Goal: Task Accomplishment & Management: Manage account settings

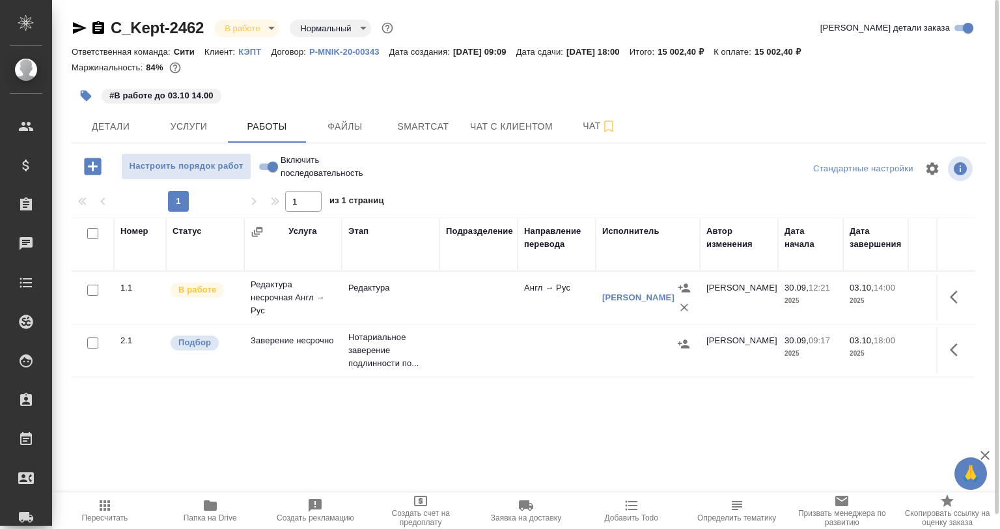
click at [92, 174] on icon "button" at bounding box center [92, 166] width 17 height 17
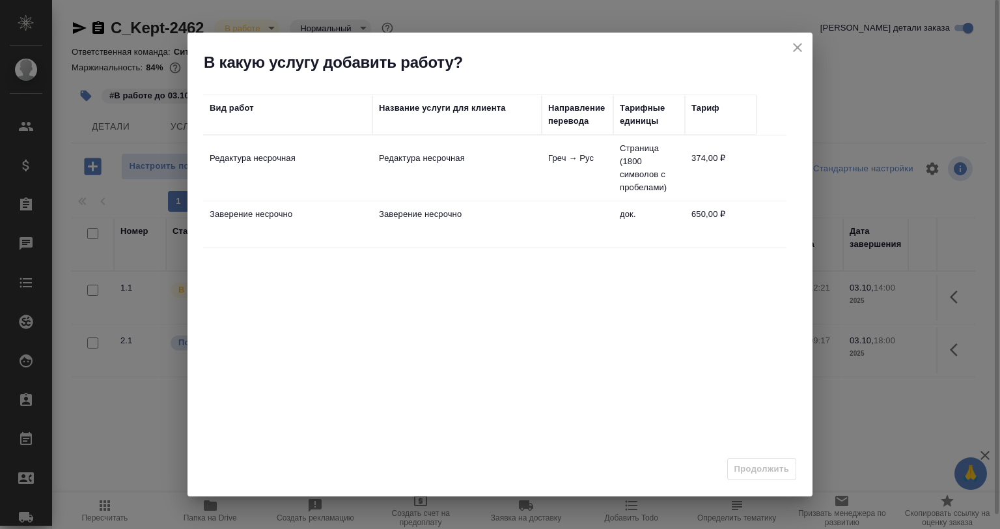
click at [307, 165] on td "Редактура несрочная" at bounding box center [287, 168] width 169 height 46
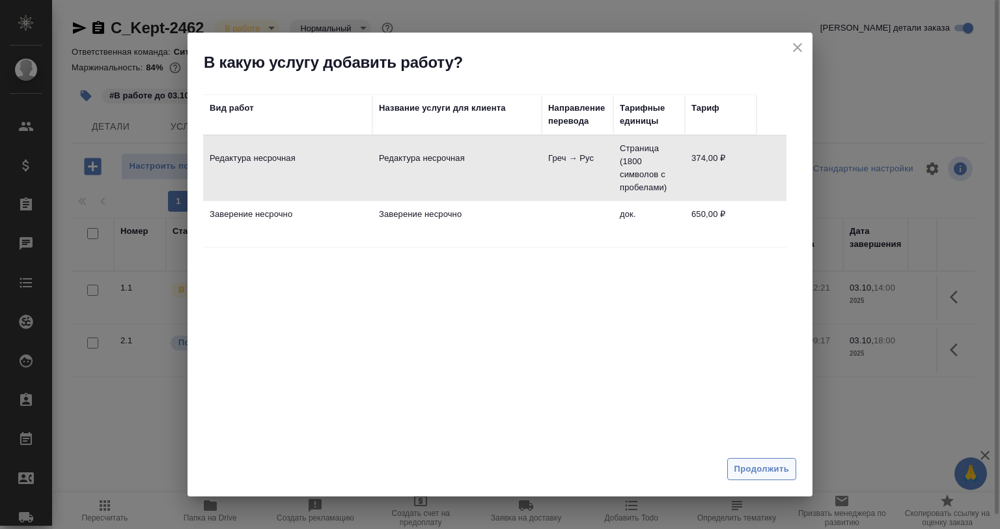
click at [743, 460] on button "Продолжить" at bounding box center [762, 469] width 69 height 23
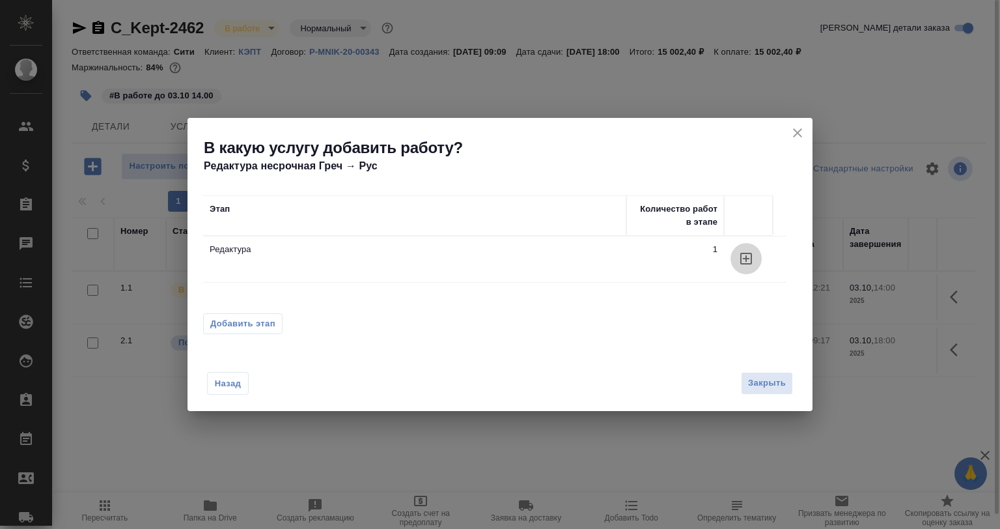
click at [747, 255] on icon "button" at bounding box center [747, 259] width 16 height 16
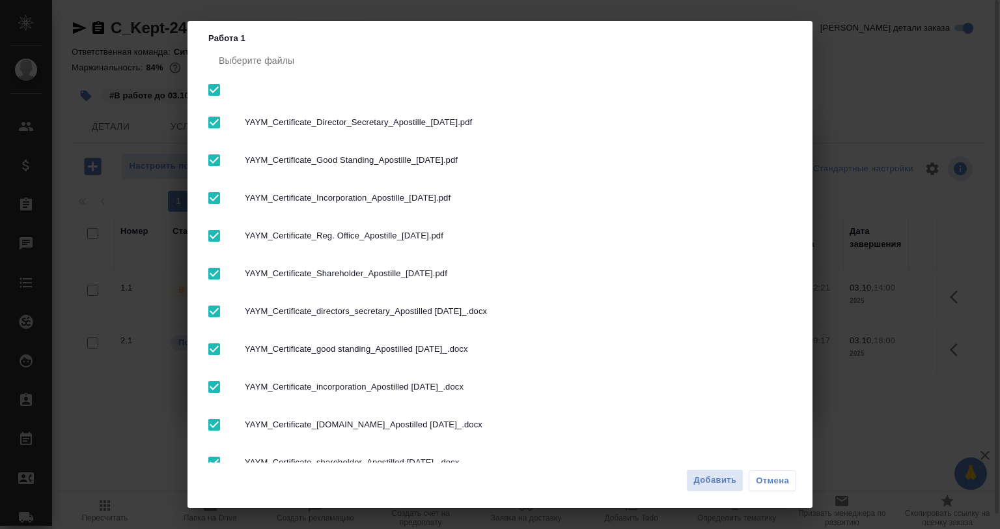
scroll to position [65, 0]
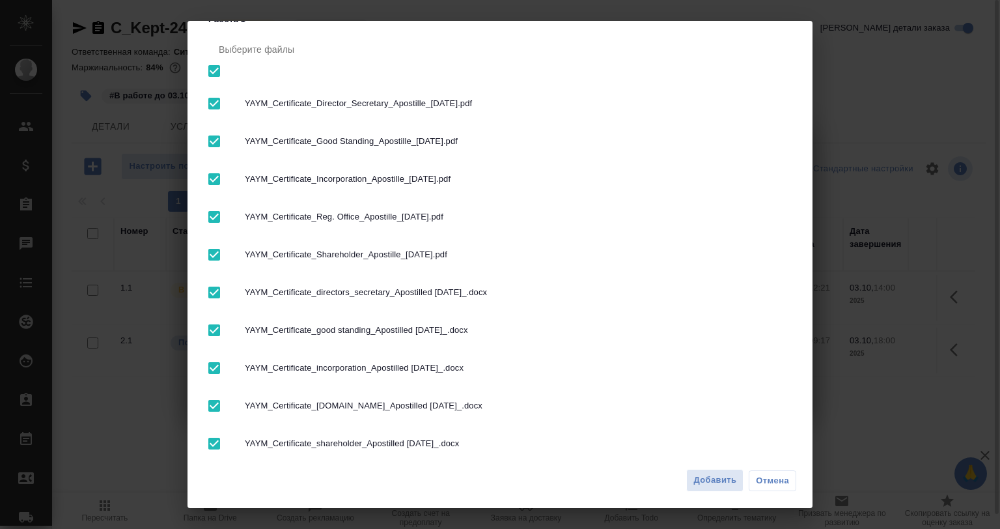
click at [219, 99] on input "checkbox" at bounding box center [214, 103] width 27 height 27
checkbox input "false"
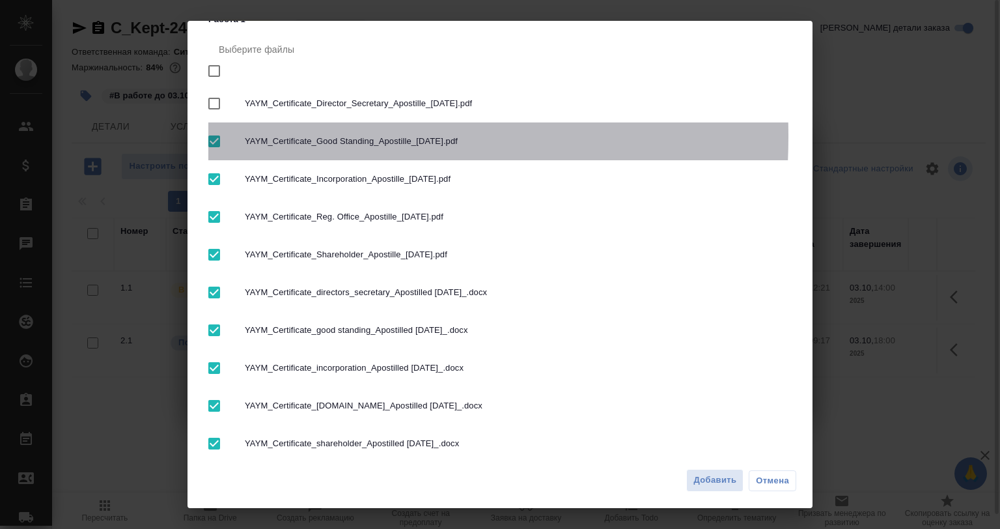
drag, startPoint x: 213, startPoint y: 136, endPoint x: 216, endPoint y: 158, distance: 22.3
click at [213, 137] on input "checkbox" at bounding box center [214, 141] width 27 height 27
checkbox input "false"
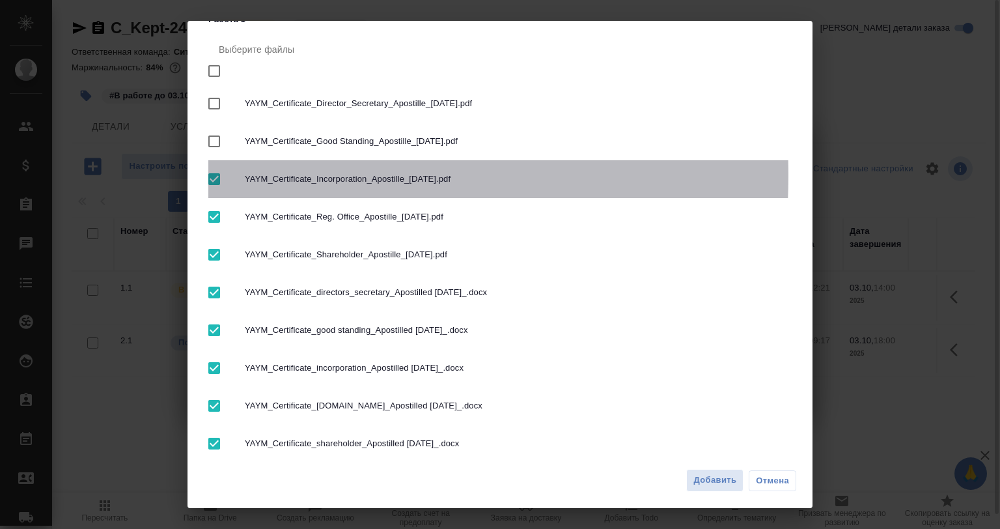
click at [220, 175] on input "checkbox" at bounding box center [214, 178] width 27 height 27
checkbox input "false"
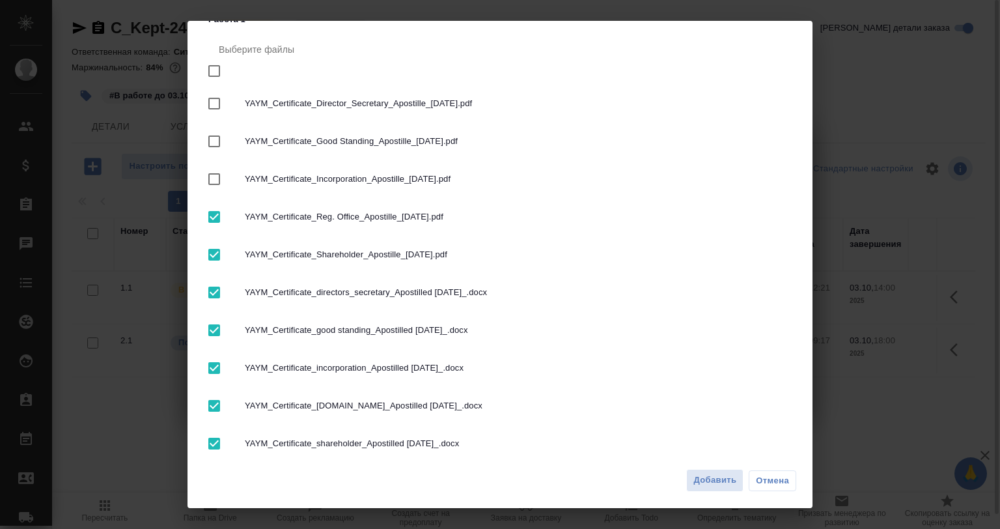
click at [214, 219] on input "checkbox" at bounding box center [214, 216] width 27 height 27
checkbox input "false"
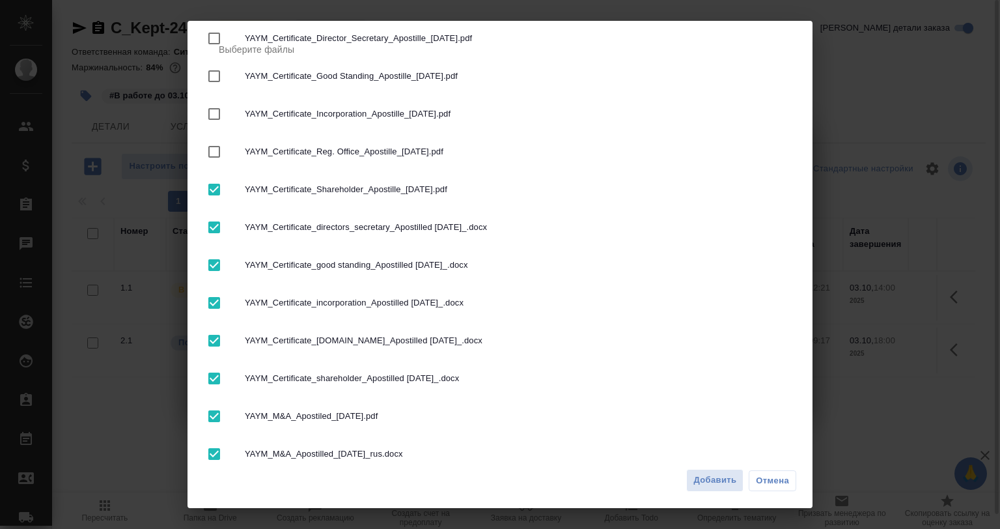
scroll to position [195, 0]
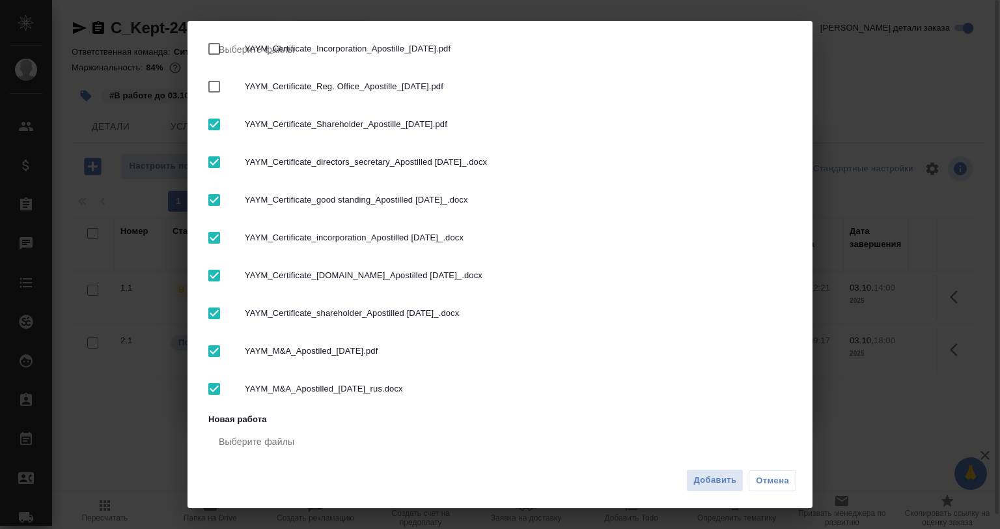
click at [210, 317] on input "checkbox" at bounding box center [214, 313] width 27 height 27
checkbox input "false"
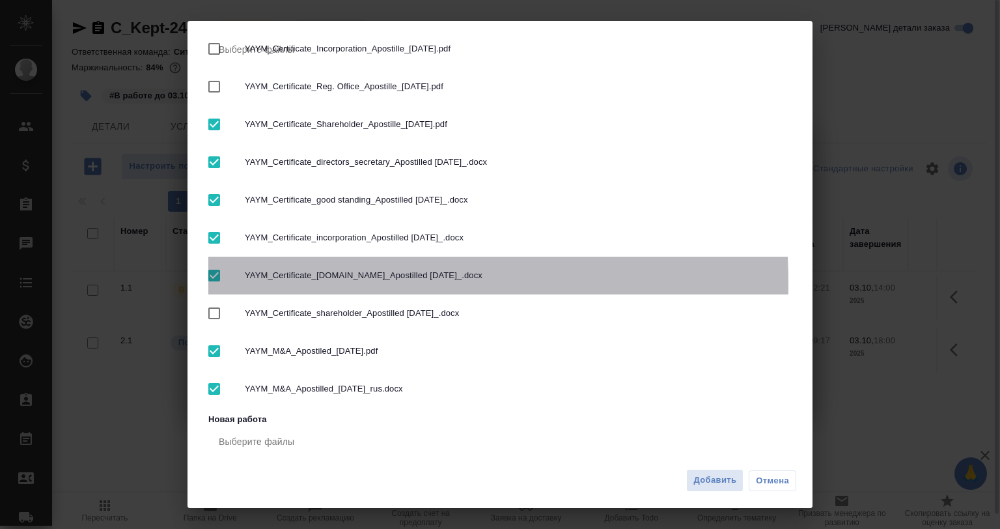
drag, startPoint x: 218, startPoint y: 284, endPoint x: 216, endPoint y: 268, distance: 16.5
click at [218, 283] on input "checkbox" at bounding box center [214, 275] width 27 height 27
checkbox input "false"
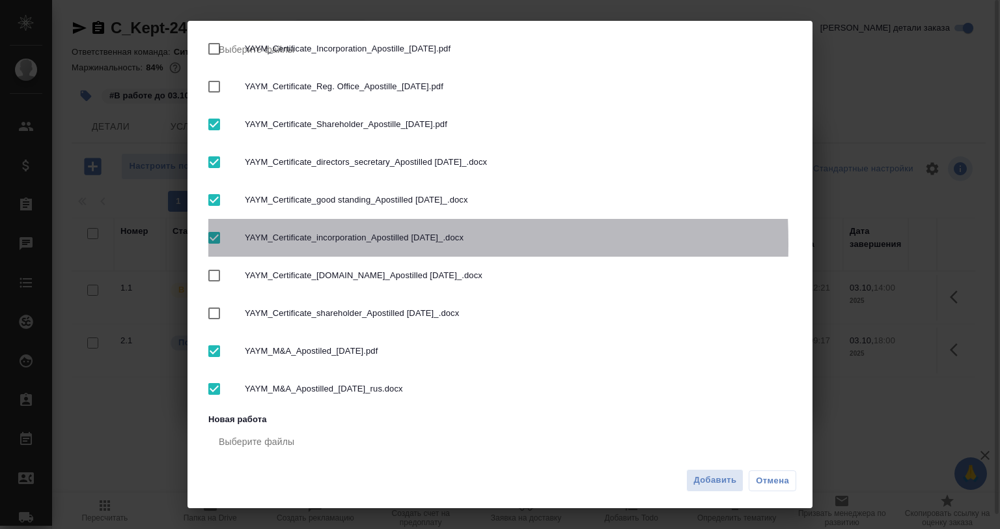
drag, startPoint x: 211, startPoint y: 244, endPoint x: 211, endPoint y: 213, distance: 30.6
click at [211, 241] on input "checkbox" at bounding box center [214, 237] width 27 height 27
checkbox input "false"
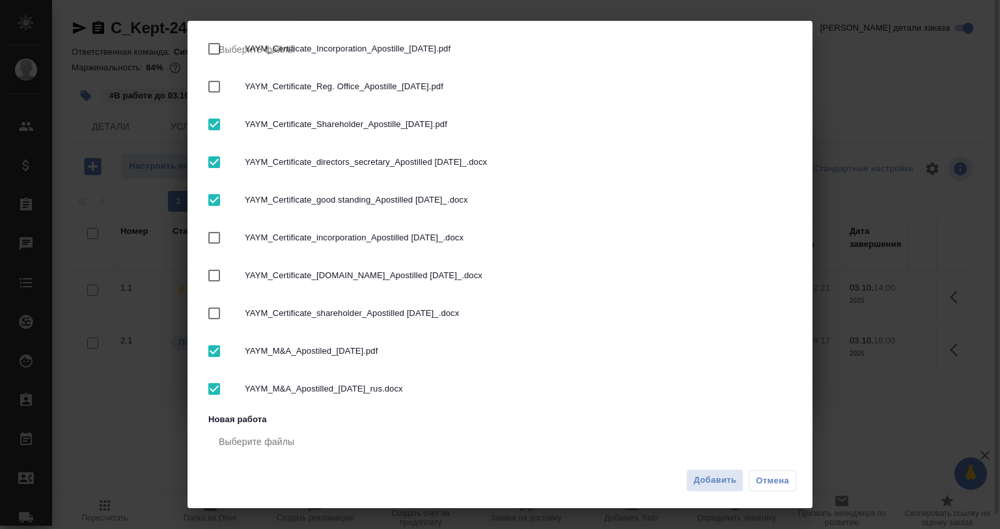
click at [211, 198] on input "checkbox" at bounding box center [214, 199] width 27 height 27
checkbox input "false"
drag, startPoint x: 211, startPoint y: 159, endPoint x: 219, endPoint y: 137, distance: 23.5
click at [212, 157] on input "checkbox" at bounding box center [214, 162] width 27 height 27
checkbox input "false"
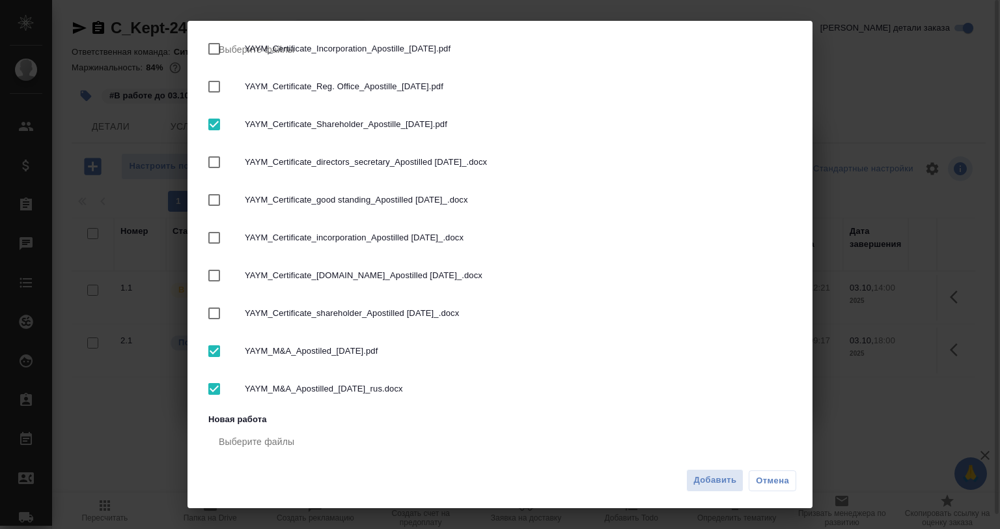
click at [214, 122] on input "checkbox" at bounding box center [214, 124] width 27 height 27
checkbox input "false"
click at [701, 481] on span "Добавить" at bounding box center [715, 480] width 43 height 15
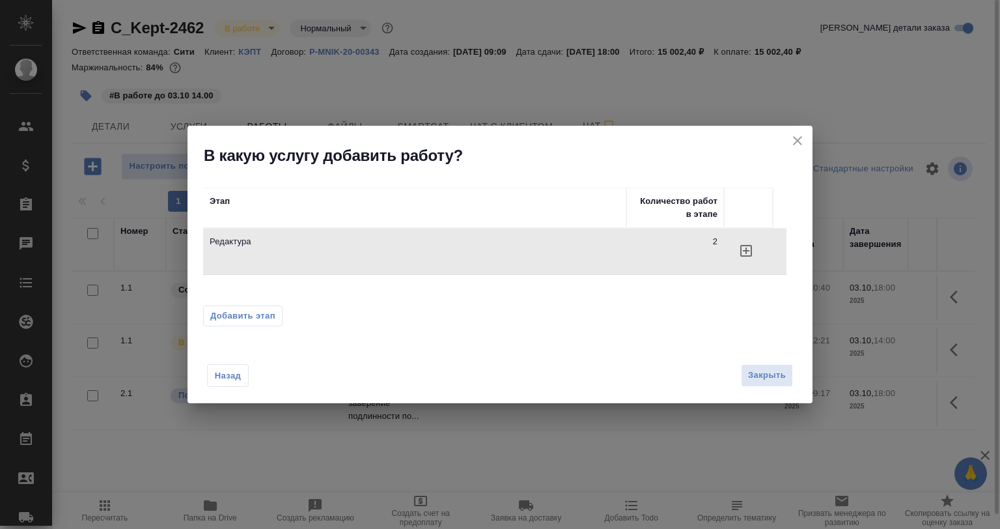
click at [796, 141] on icon "close" at bounding box center [798, 141] width 16 height 16
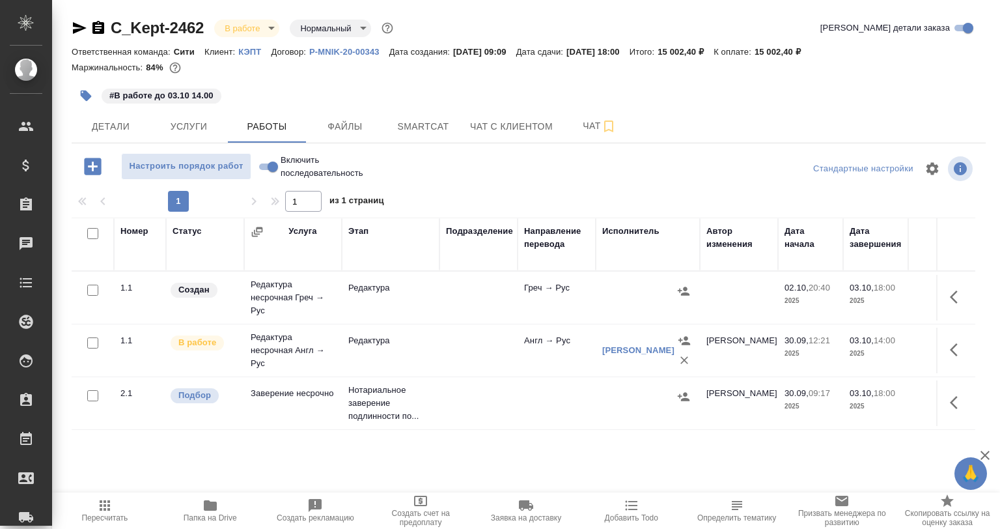
click at [951, 293] on icon "button" at bounding box center [958, 297] width 16 height 16
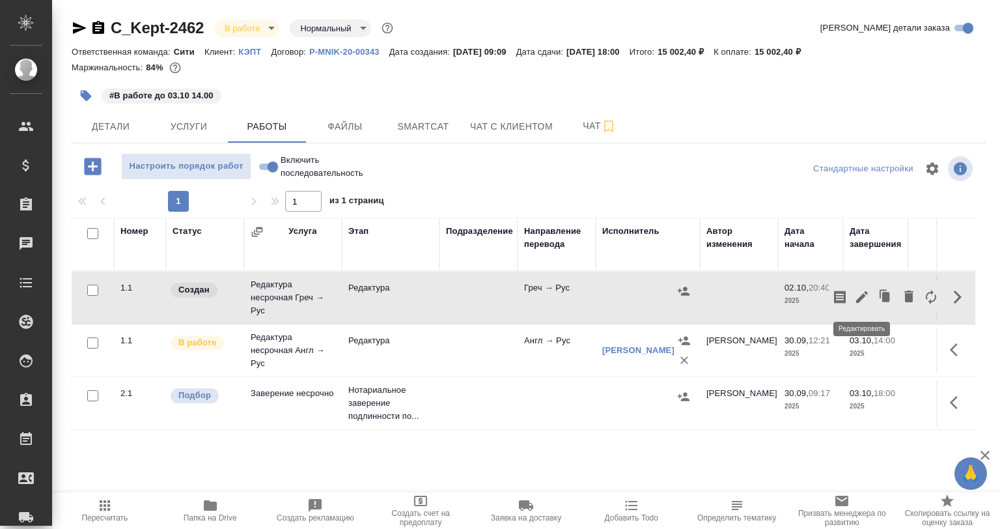
click at [858, 297] on icon "button" at bounding box center [863, 297] width 16 height 16
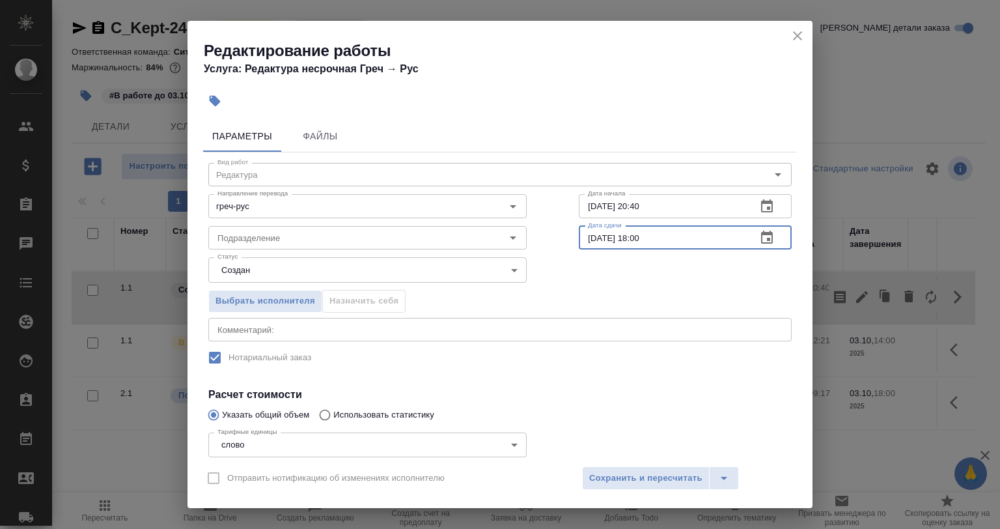
drag, startPoint x: 645, startPoint y: 240, endPoint x: 629, endPoint y: 240, distance: 15.6
click at [629, 240] on input "[DATE] 18:00" at bounding box center [662, 237] width 167 height 23
type input "03.10.2025 12:00"
click at [336, 264] on body "🙏 .cls-1 fill:#fff; AWATERA Babkina Anastasiya Клиенты Спецификации Заказы 0 Ча…" at bounding box center [500, 264] width 1000 height 529
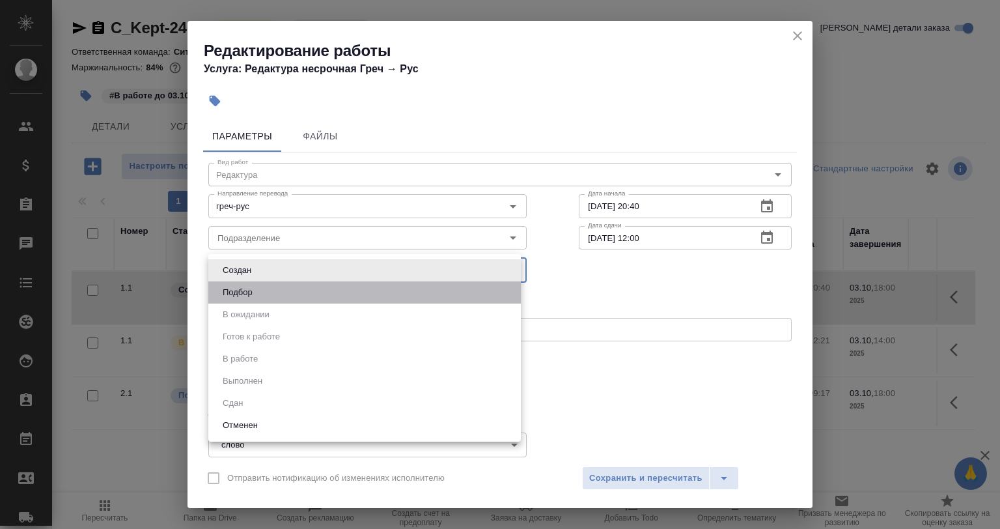
click at [316, 300] on li "Подбор" at bounding box center [364, 292] width 313 height 22
type input "recruiting"
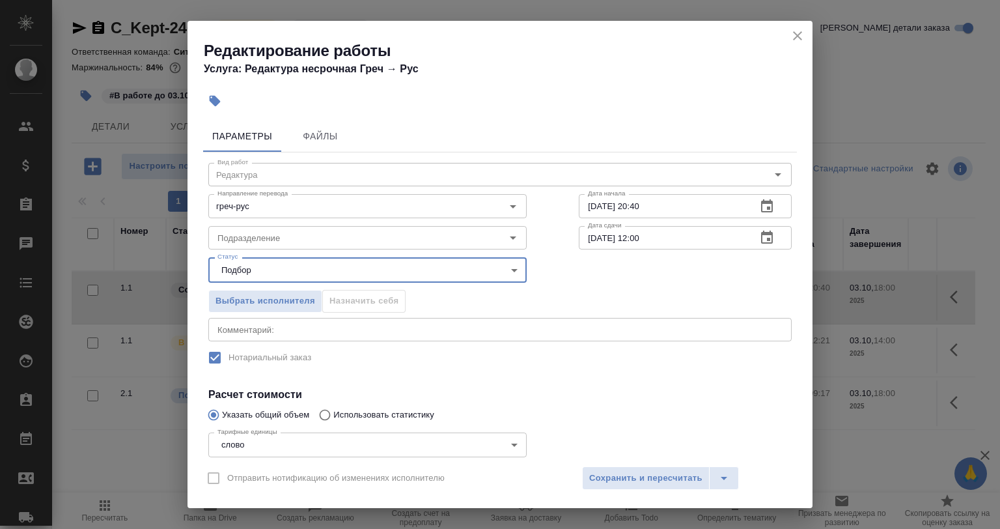
drag, startPoint x: 272, startPoint y: 317, endPoint x: 270, endPoint y: 326, distance: 8.9
click at [270, 319] on div "x Комментарий:" at bounding box center [500, 329] width 584 height 23
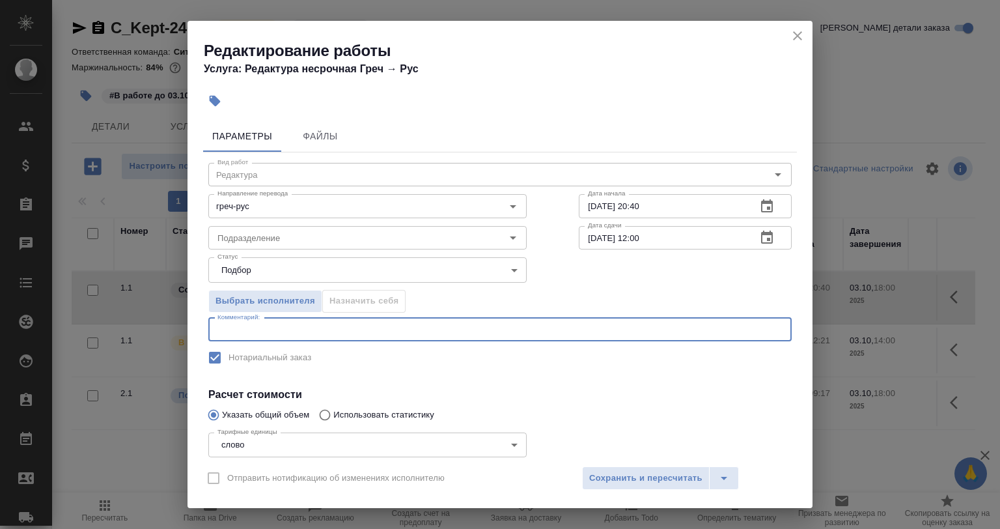
click at [270, 326] on textarea at bounding box center [500, 329] width 565 height 10
click at [328, 333] on textarea "В файл" at bounding box center [500, 329] width 565 height 10
paste textarea "YAYM_M&A_Apostiled_16.09.25_"
click at [250, 328] on textarea "В файл YAYM_M&A_Apostiled_16.09.25_" at bounding box center [500, 329] width 565 height 10
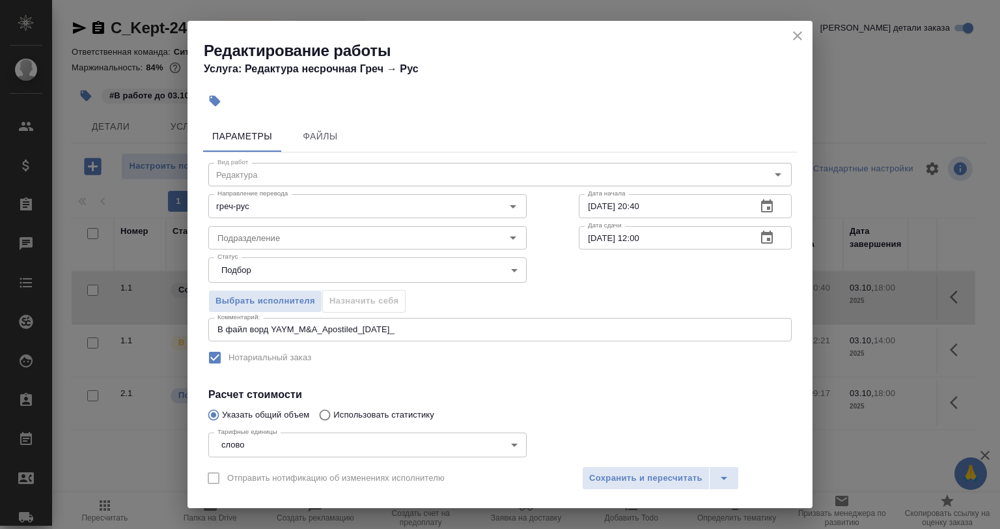
drag, startPoint x: 416, startPoint y: 320, endPoint x: 423, endPoint y: 328, distance: 11.1
click at [418, 322] on div "В файл ворд YAYM_M&A_Apostiled_16.09.25_ x Комментарий:" at bounding box center [500, 329] width 584 height 23
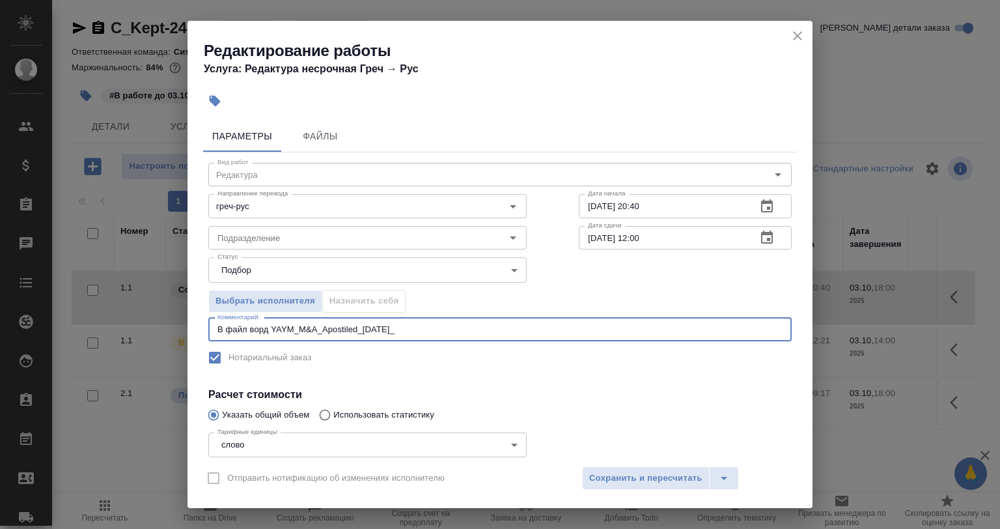
click at [425, 332] on textarea "В файл ворд YAYM_M&A_Apostiled_16.09.25_" at bounding box center [500, 329] width 565 height 10
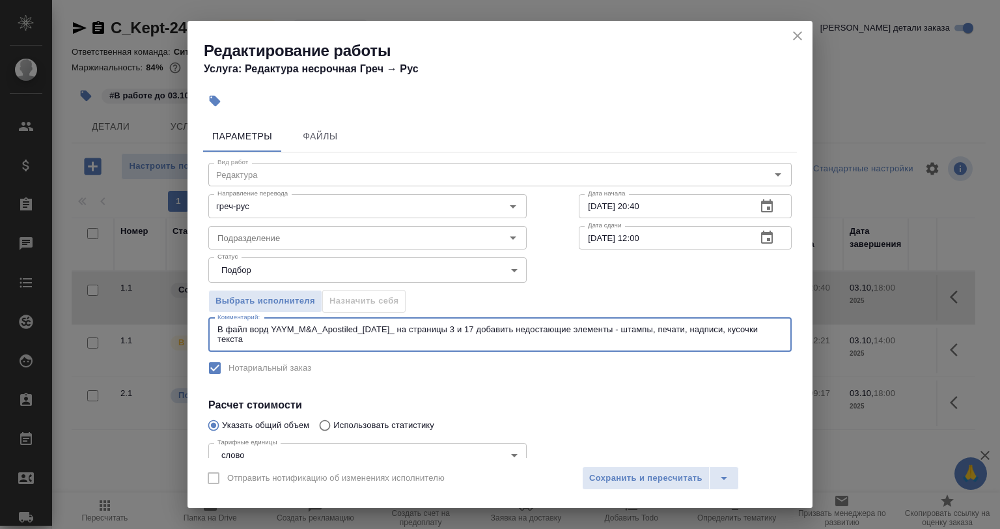
click at [474, 339] on textarea "В файл ворд YAYM_M&A_Apostiled_16.09.25_ на страницы 3 и 17 добавить недостающи…" at bounding box center [500, 334] width 565 height 20
click at [475, 339] on textarea "В файл ворд YAYM_M&A_Apostiled_16.09.25_ на страницы 3 и 17 добавить недостающи…" at bounding box center [500, 334] width 565 height 20
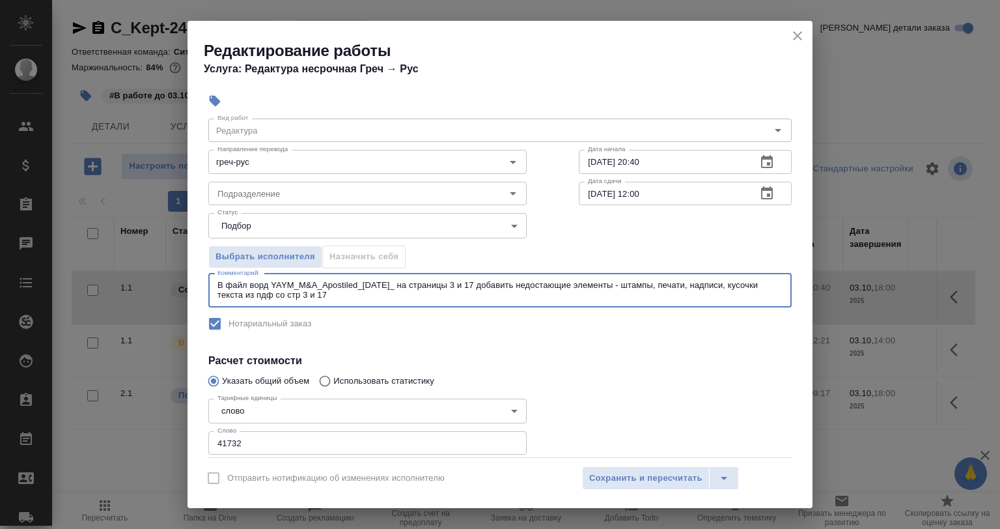
scroll to position [65, 0]
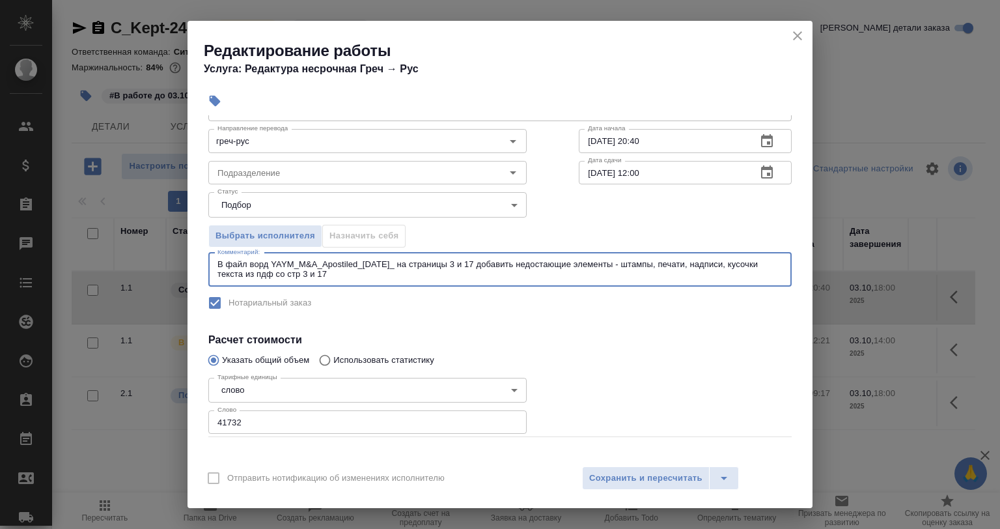
type textarea "В файл ворд YAYM_M&A_Apostiled_16.09.25_ на страницы 3 и 17 добавить недостающи…"
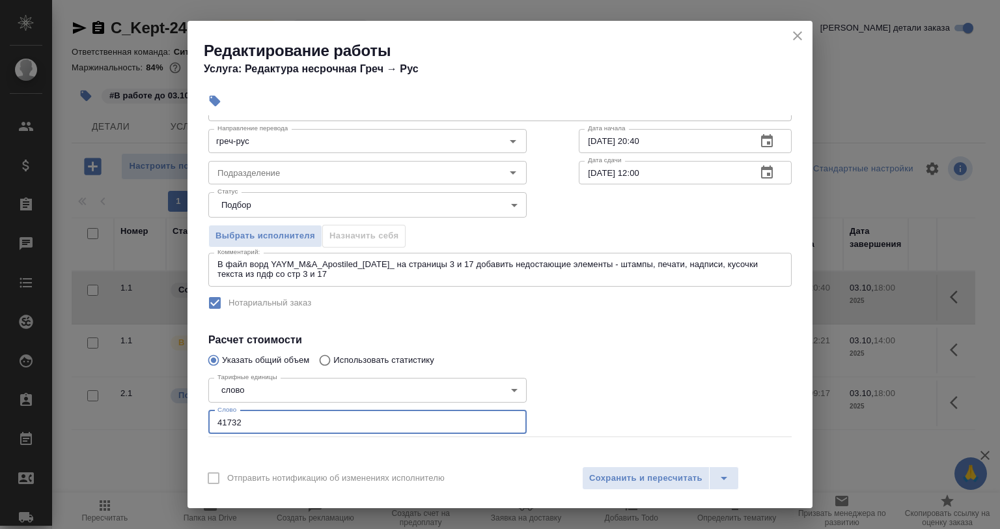
drag, startPoint x: 254, startPoint y: 425, endPoint x: 197, endPoint y: 430, distance: 56.9
click at [197, 430] on div "Параметры Файлы Вид работ Редактура Вид работ Направление перевода греч-рус Нап…" at bounding box center [500, 286] width 625 height 343
type input "250"
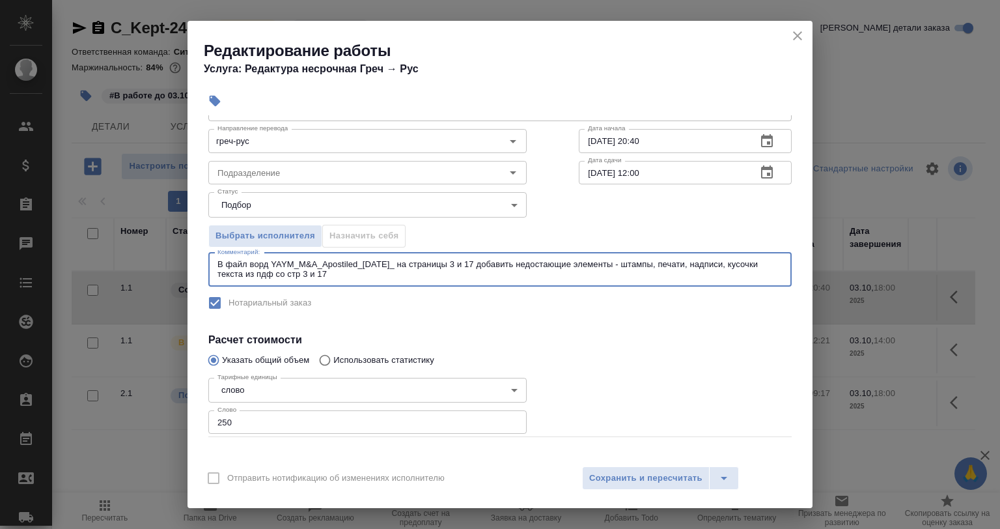
click at [345, 276] on textarea "В файл ворд YAYM_M&A_Apostiled_16.09.25_ на страницы 3 и 17 добавить недостающи…" at bounding box center [500, 269] width 565 height 20
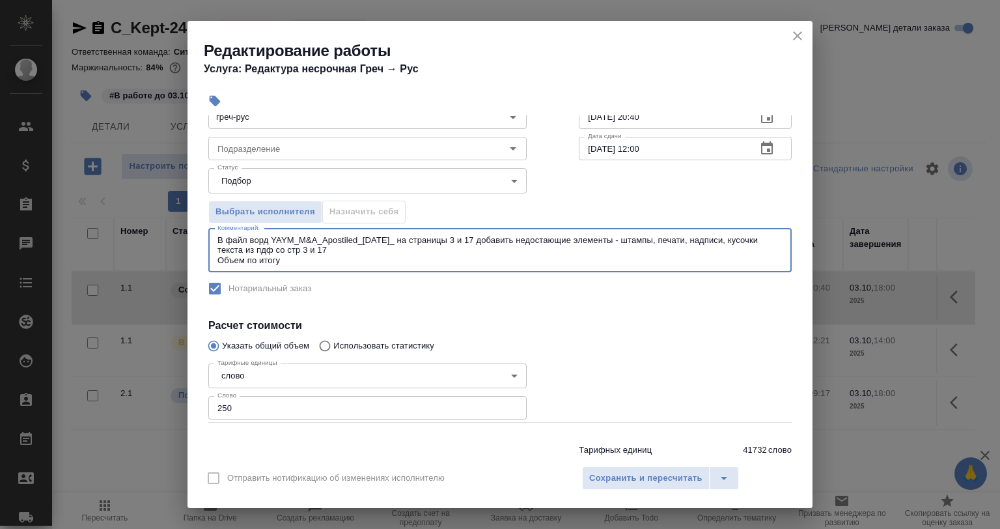
scroll to position [132, 0]
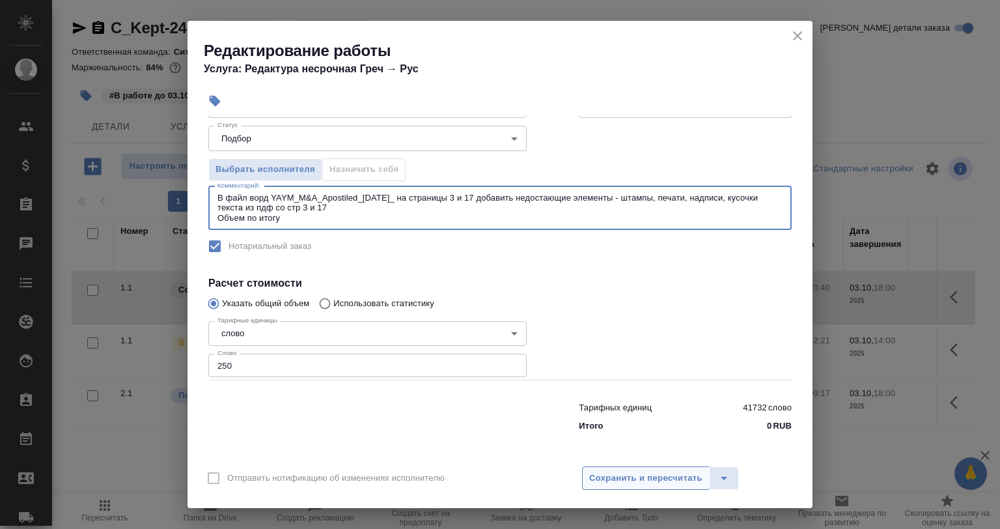
type textarea "В файл ворд YAYM_M&A_Apostiled_16.09.25_ на страницы 3 и 17 добавить недостающи…"
click at [596, 471] on span "Сохранить и пересчитать" at bounding box center [645, 478] width 113 height 15
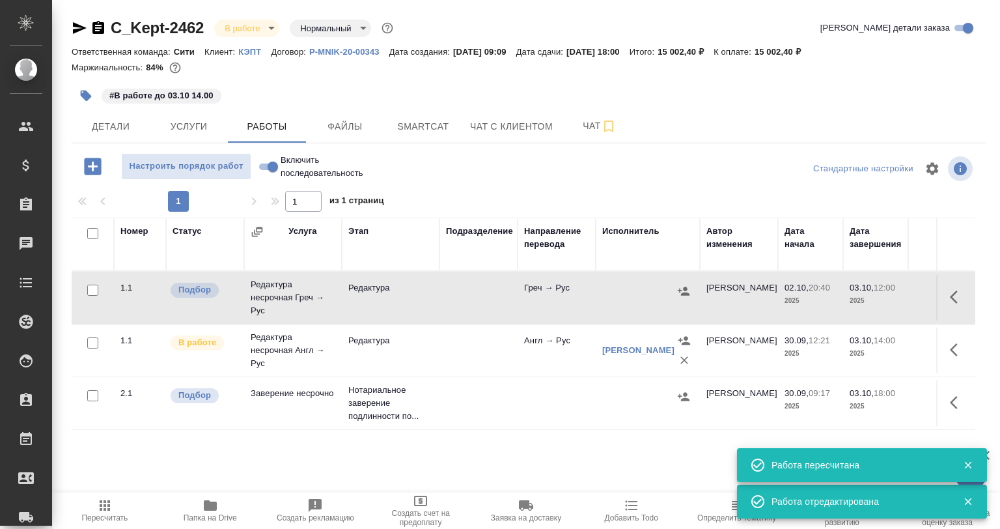
click at [952, 294] on icon "button" at bounding box center [958, 297] width 16 height 16
click at [830, 302] on button "button" at bounding box center [840, 296] width 22 height 31
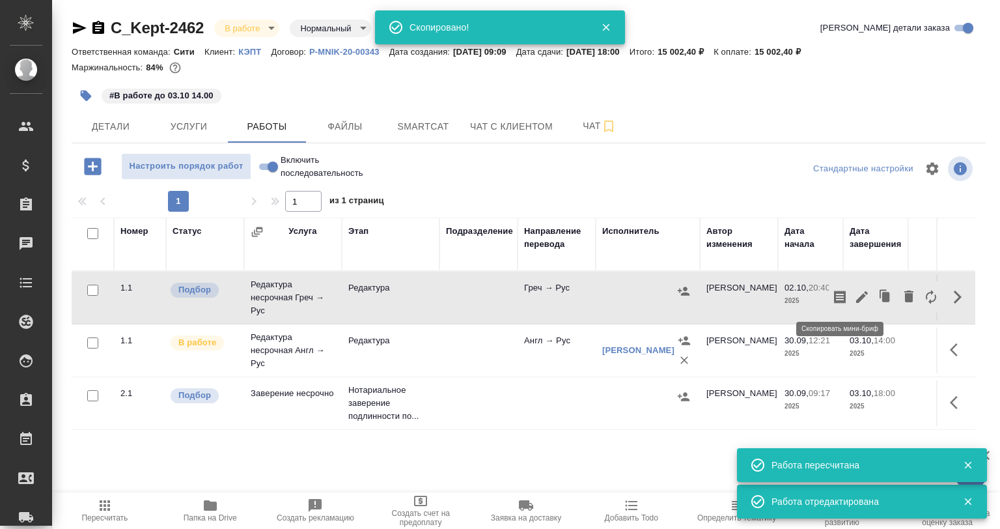
click at [857, 299] on icon "button" at bounding box center [863, 297] width 16 height 16
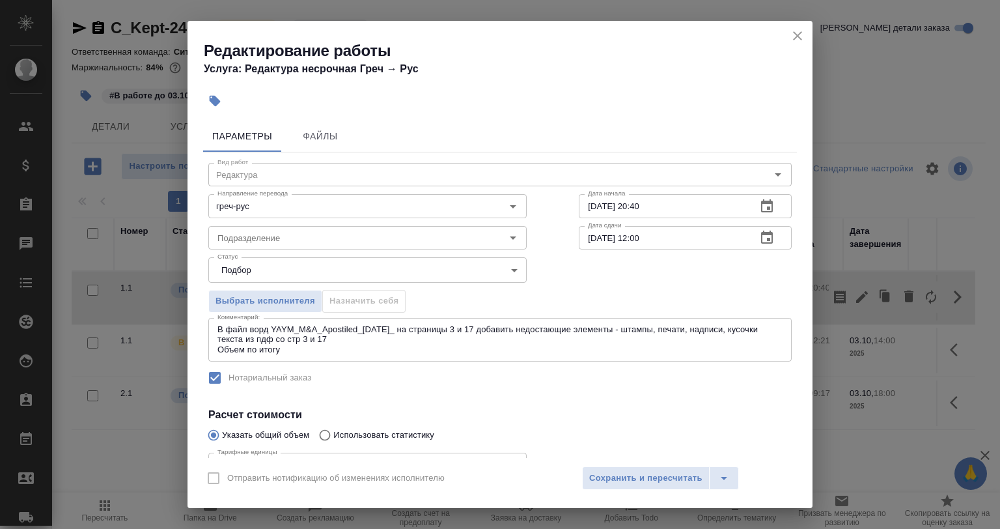
click at [362, 352] on textarea "В файл ворд YAYM_M&A_Apostiled_16.09.25_ на страницы 3 и 17 добавить недостающи…" at bounding box center [500, 339] width 565 height 30
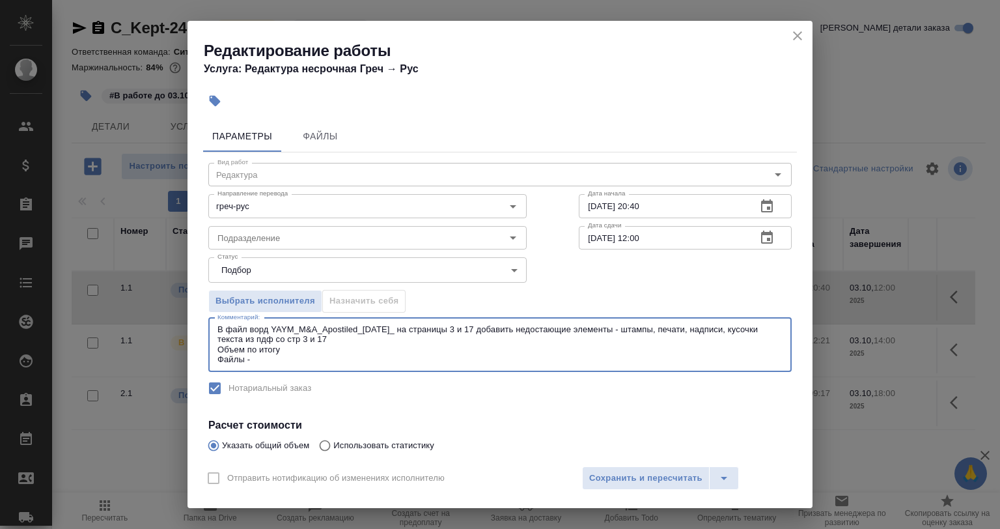
paste textarea "https://drive.awatera.com/s/Lb72GwgbgXfd7Wy"
type textarea "В файл ворд YAYM_M&A_Apostiled_16.09.25_ на страницы 3 и 17 добавить недостающи…"
drag, startPoint x: 580, startPoint y: 461, endPoint x: 589, endPoint y: 469, distance: 12.0
click at [588, 469] on div "Отправить нотификацию об изменениях исполнителю Сохранить и пересчитать" at bounding box center [500, 483] width 625 height 50
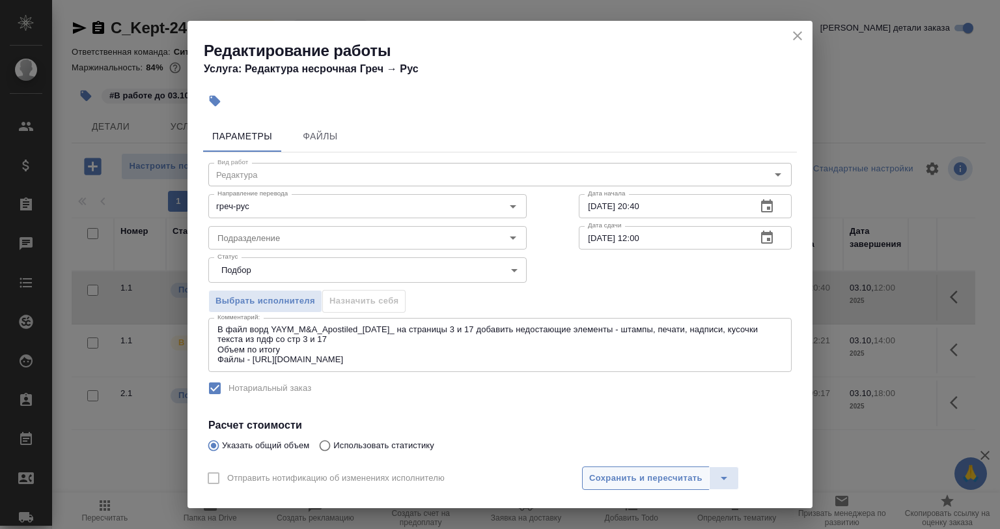
click at [589, 470] on button "Сохранить и пересчитать" at bounding box center [646, 477] width 128 height 23
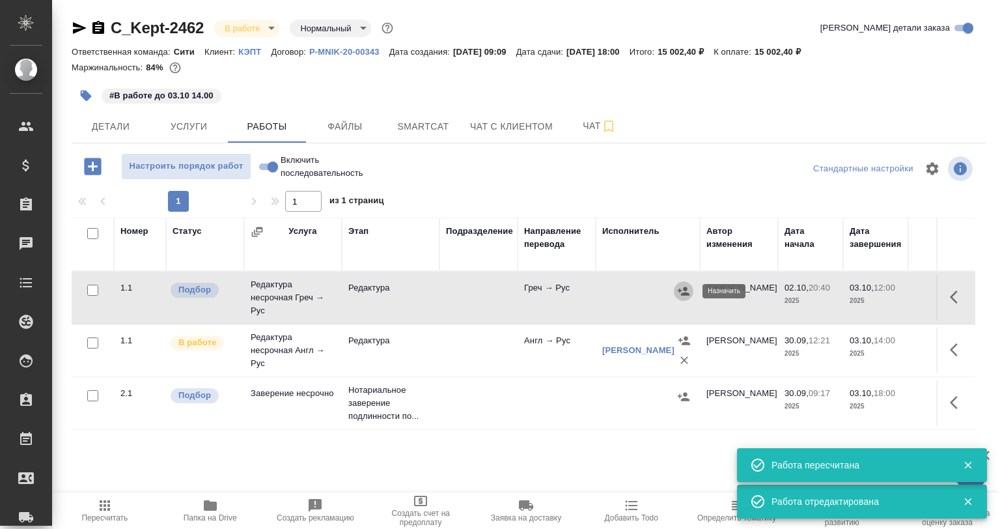
click at [687, 297] on icon "button" at bounding box center [683, 291] width 13 height 13
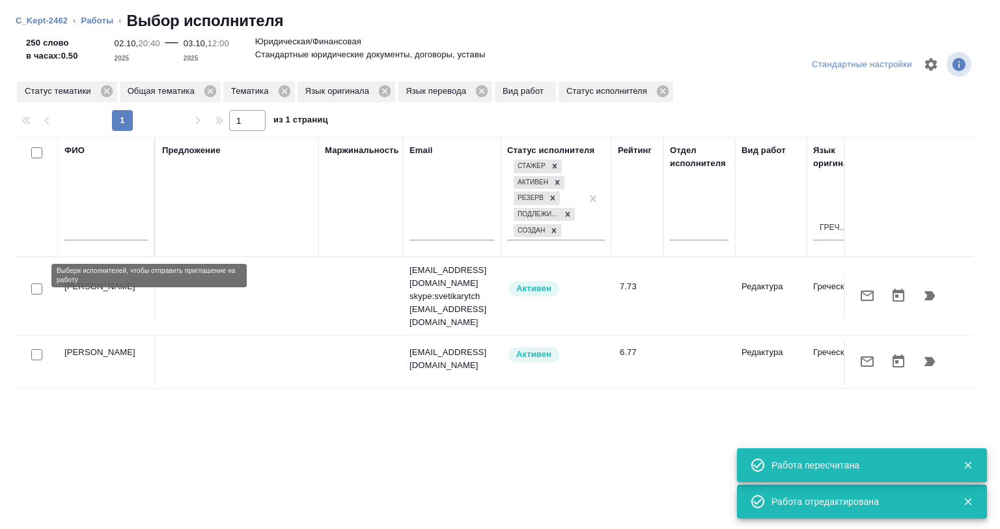
click at [34, 283] on input "checkbox" at bounding box center [36, 288] width 11 height 11
checkbox input "true"
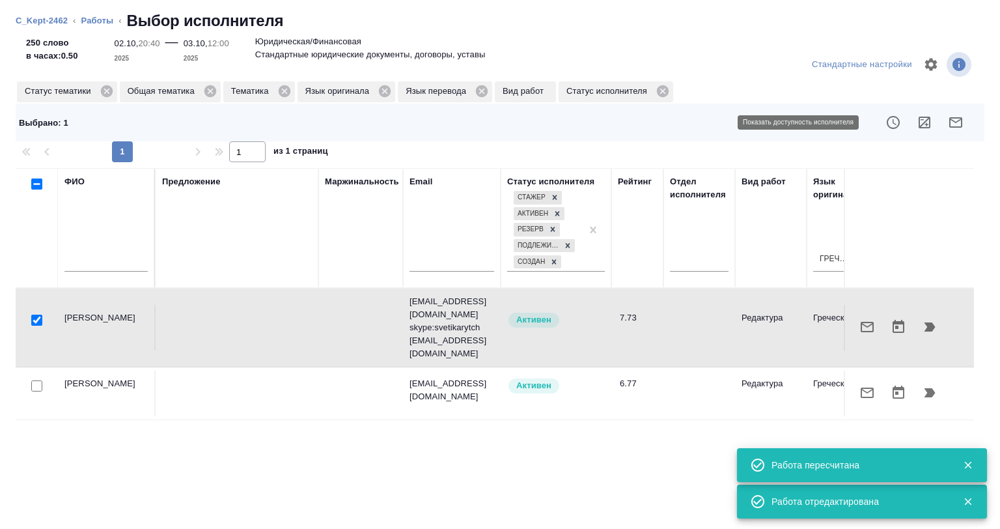
click at [917, 122] on icon "button" at bounding box center [925, 123] width 16 height 16
click at [858, 325] on button "button" at bounding box center [867, 326] width 31 height 31
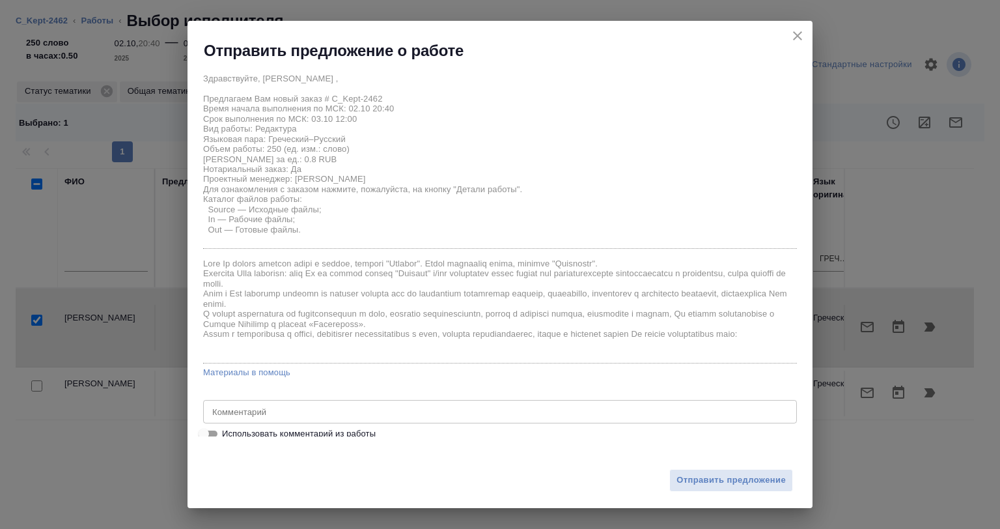
click at [274, 429] on span "Использовать комментарий из работы" at bounding box center [299, 433] width 154 height 13
click at [227, 429] on input "Использовать комментарий из работы" at bounding box center [203, 434] width 47 height 16
checkbox input "true"
type textarea "В файл ворд YAYM_M&A_Apostiled_16.09.25_ на страницы 3 и 17 добавить недостающи…"
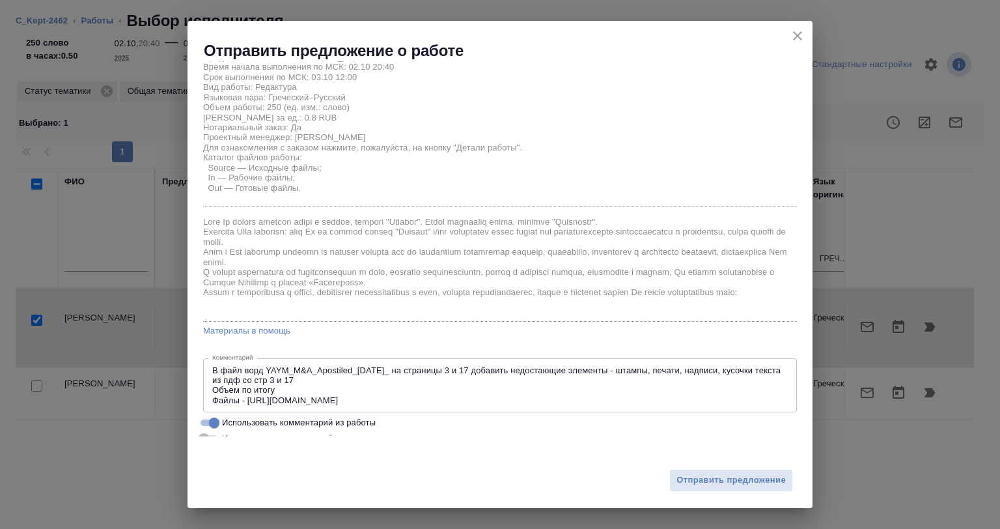
scroll to position [56, 0]
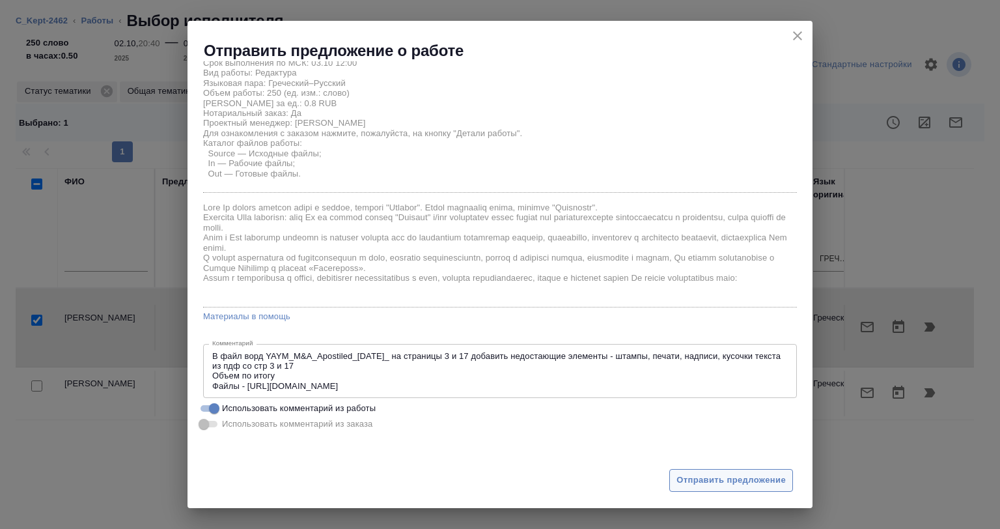
click at [707, 482] on span "Отправить предложение" at bounding box center [731, 480] width 109 height 15
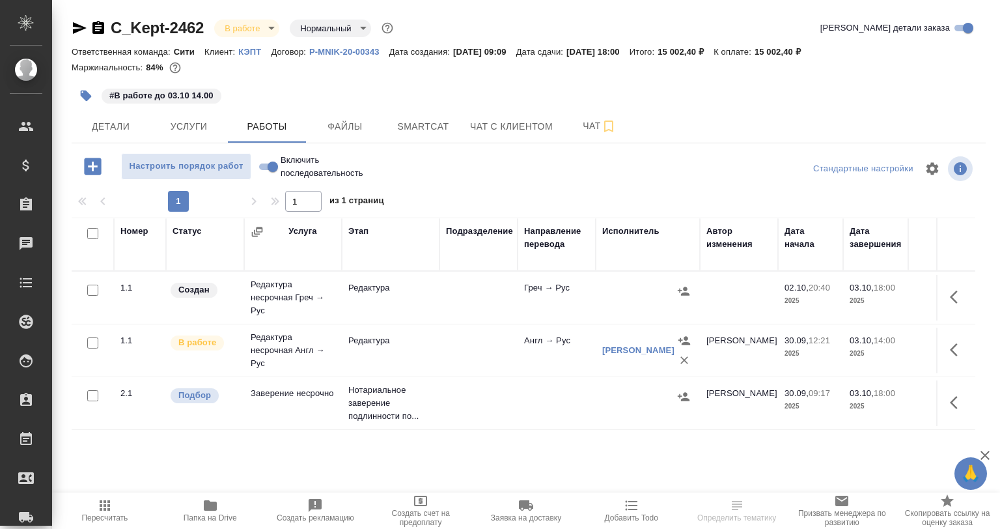
click at [238, 495] on button "Папка на Drive" at bounding box center [211, 510] width 106 height 36
click at [620, 315] on link "Получено отказов: 0" at bounding box center [647, 310] width 91 height 13
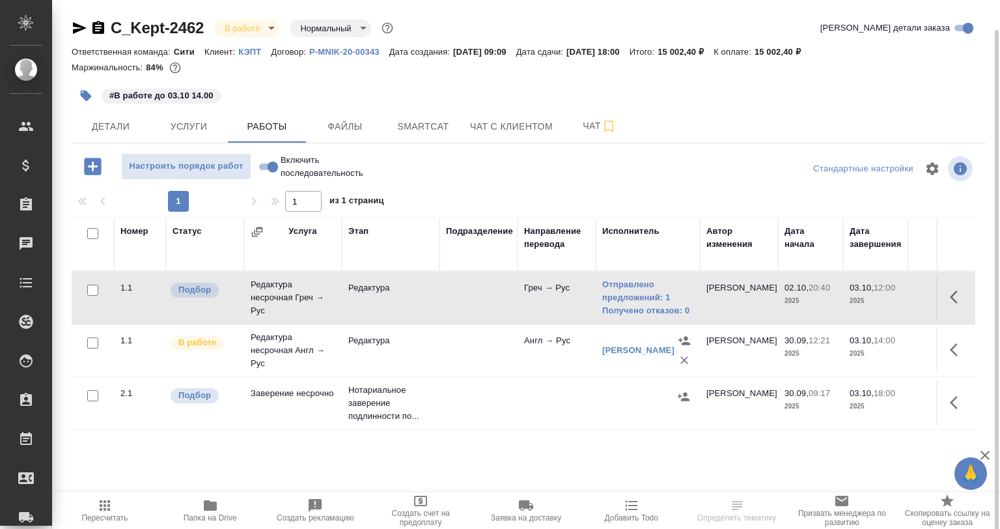
scroll to position [15, 0]
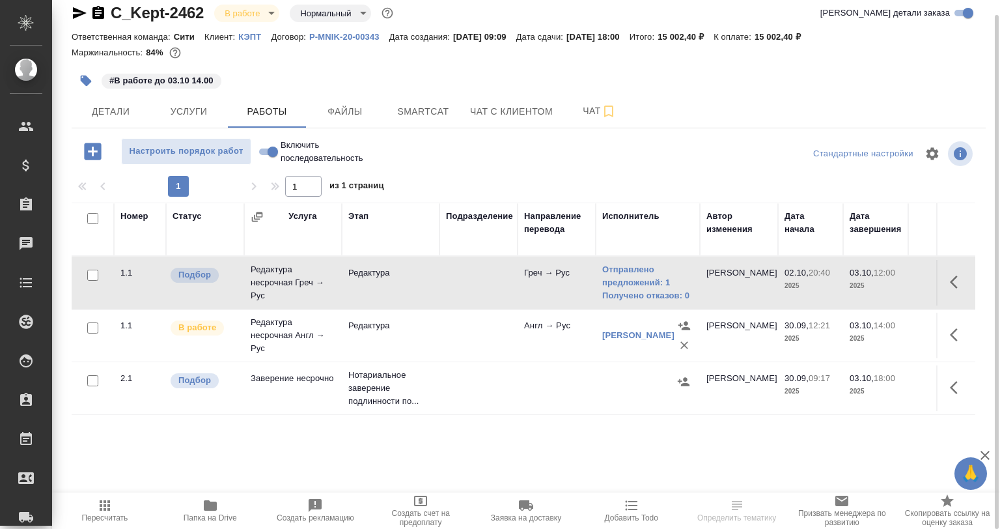
click at [85, 74] on icon "button" at bounding box center [85, 80] width 13 height 13
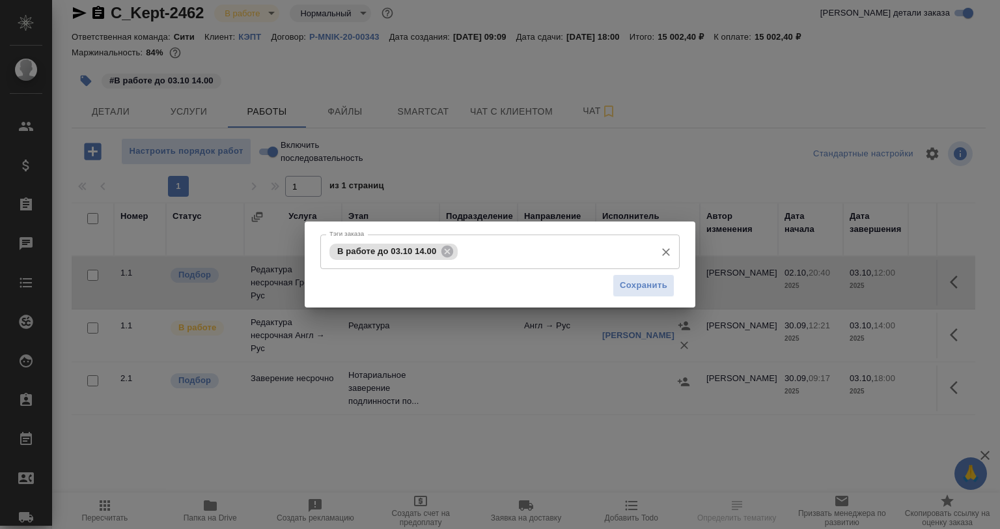
click at [472, 251] on input "Тэги заказа" at bounding box center [555, 251] width 188 height 22
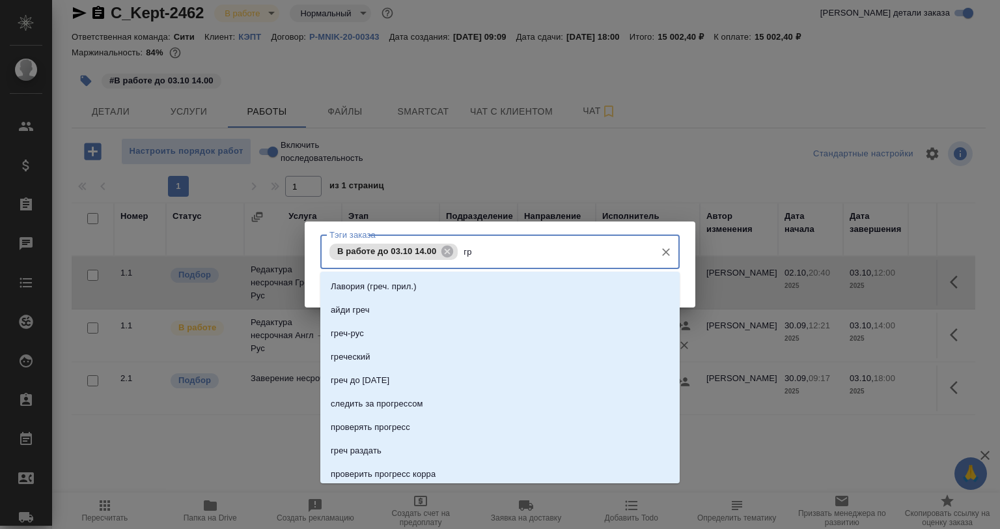
type input "г"
click at [555, 160] on div "Тэги заказа В работе до 03.10 14.00 Тэги заказа Сохранить" at bounding box center [500, 264] width 1000 height 529
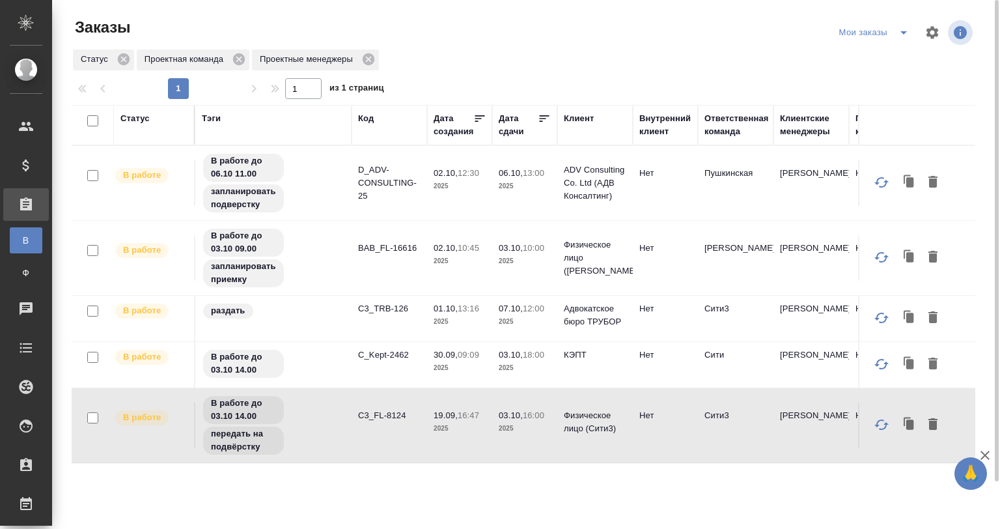
click at [545, 120] on icon at bounding box center [544, 118] width 13 height 13
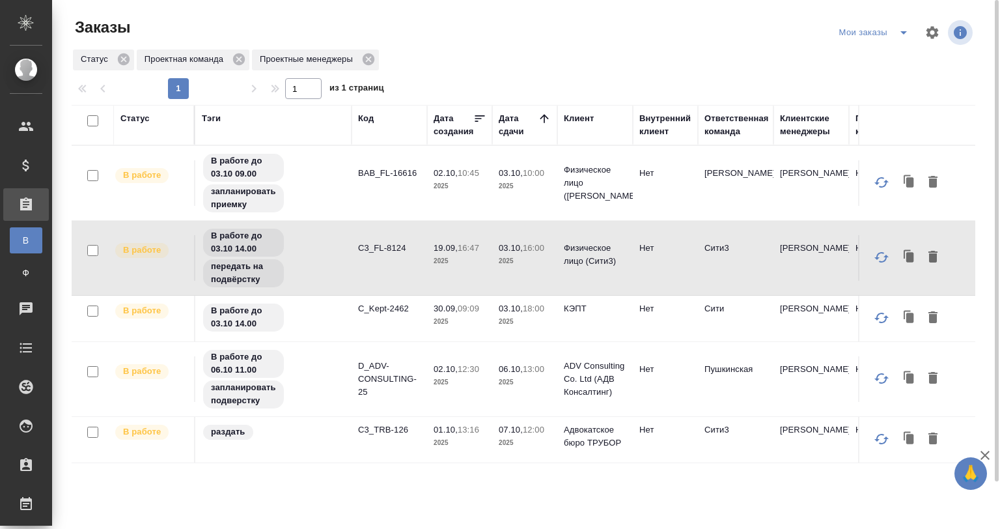
click at [404, 208] on tr "В работе В работе до 03.10 09.00 запланировать приемку BAB_FL-16616 02.10, 10:4…" at bounding box center [633, 183] width 1122 height 75
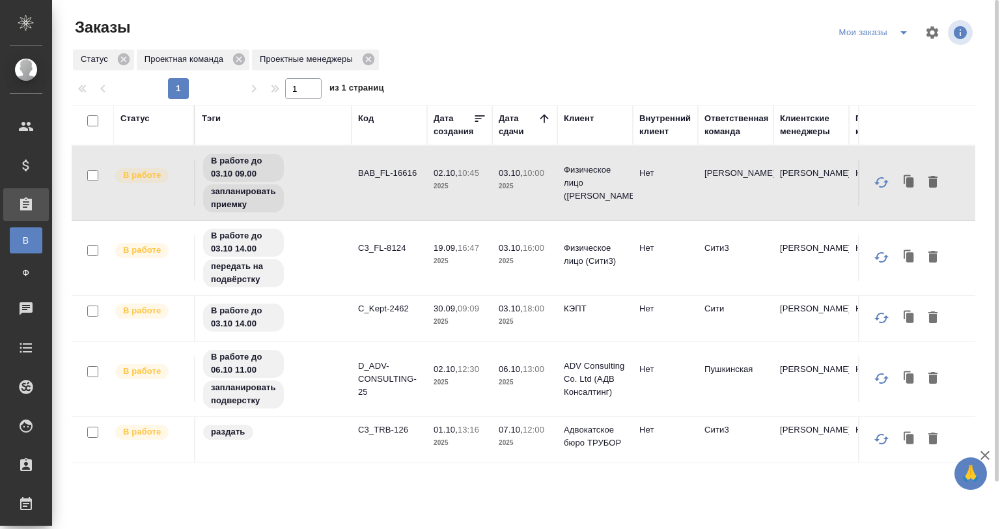
click at [385, 190] on td "BAB_FL-16616" at bounding box center [390, 183] width 76 height 46
click at [352, 232] on tr "В работе В работе до 03.10 14.00 передать на подвёрстку C3_FL-8124 19.09, 16:47…" at bounding box center [633, 258] width 1122 height 75
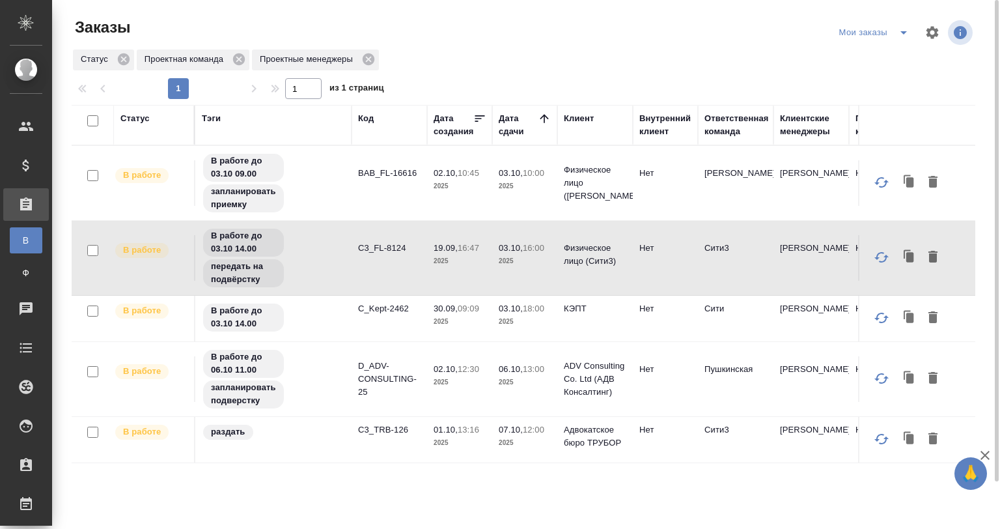
click at [352, 232] on tr "В работе В работе до 03.10 14.00 передать на подвёрстку C3_FL-8124 19.09, 16:47…" at bounding box center [633, 258] width 1122 height 75
click at [298, 313] on div "В работе до 03.10 14.00" at bounding box center [273, 317] width 143 height 31
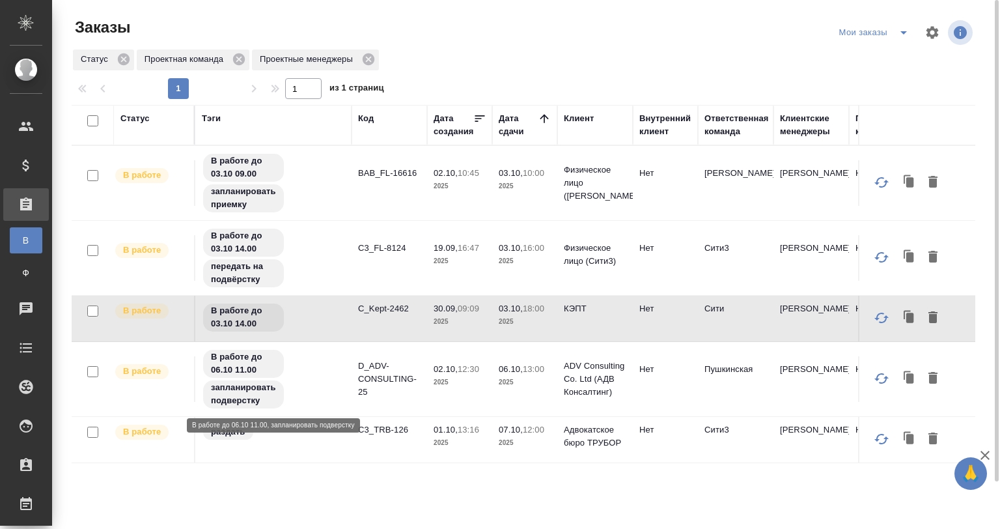
click at [316, 350] on div "В работе до 06.10 11.00 запланировать подверстку" at bounding box center [273, 378] width 143 height 61
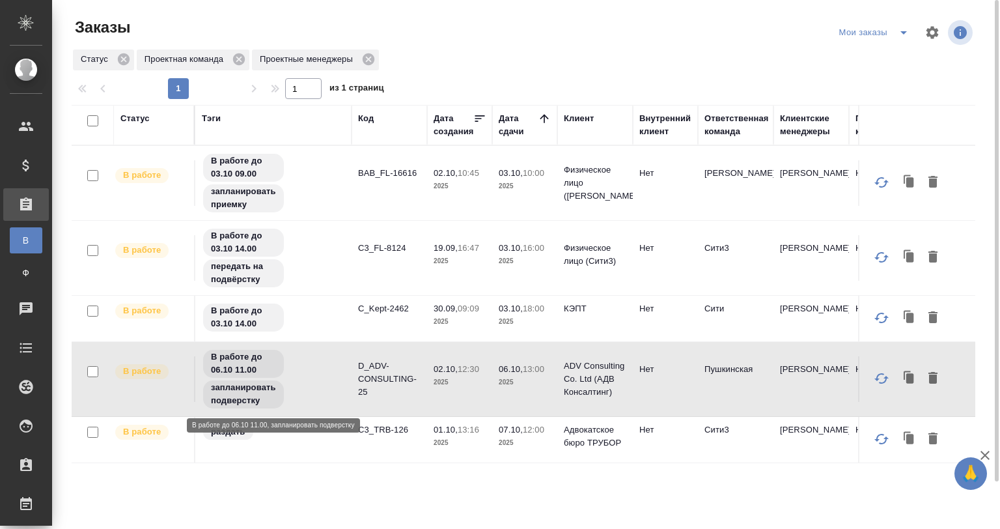
click at [316, 350] on div "В работе до 06.10 11.00 запланировать подверстку" at bounding box center [273, 378] width 143 height 61
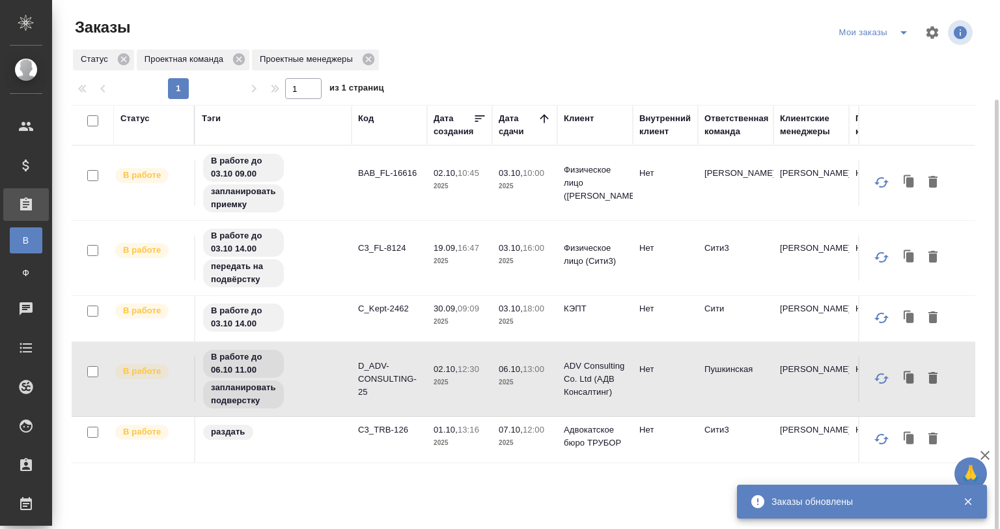
scroll to position [52, 0]
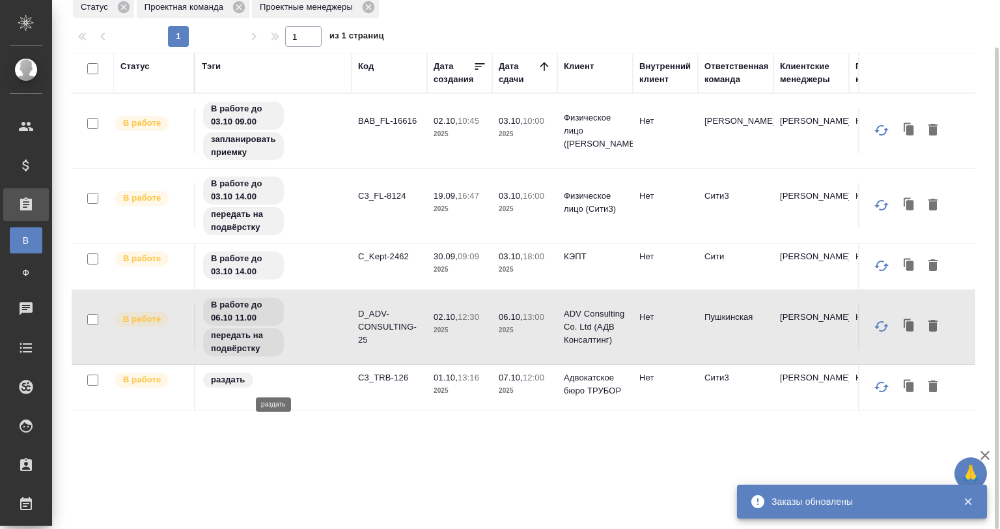
click at [341, 379] on div "раздать" at bounding box center [273, 380] width 143 height 18
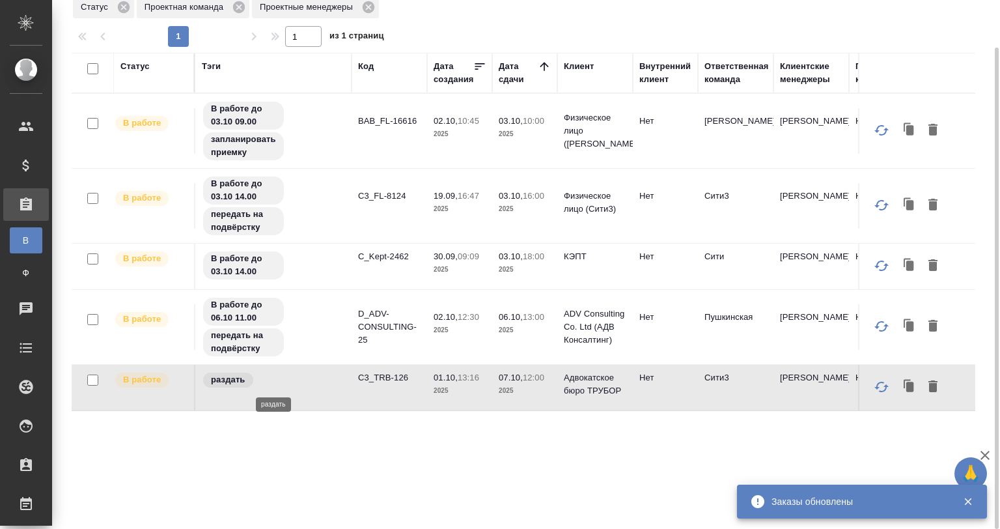
click at [341, 379] on div "раздать" at bounding box center [273, 380] width 143 height 18
click at [332, 307] on div "В работе до 06.10 11.00 передать на подвёрстку" at bounding box center [273, 326] width 143 height 61
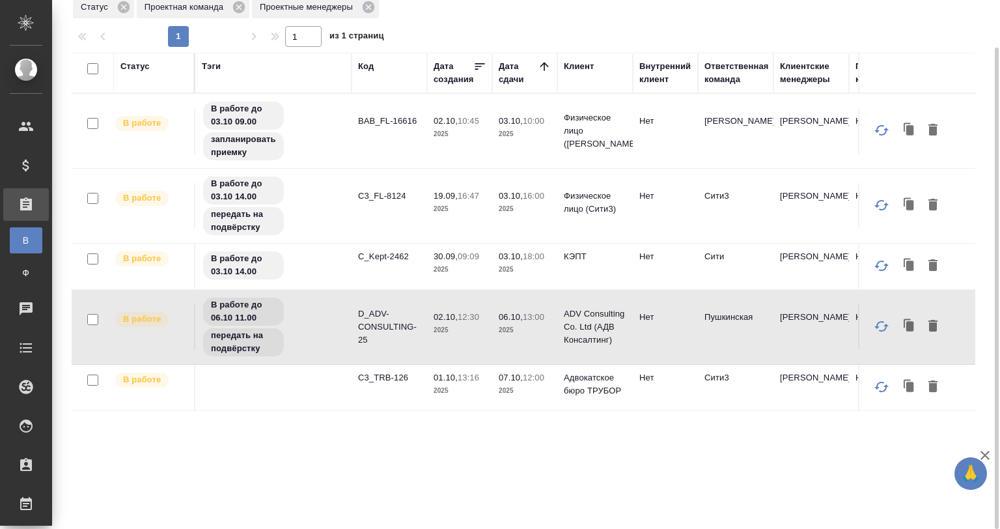
click at [347, 430] on div "Статус Тэги Код Дата создания Дата сдачи Клиент Внутренний клиент Ответственная…" at bounding box center [524, 287] width 904 height 469
click at [274, 365] on td at bounding box center [273, 388] width 156 height 46
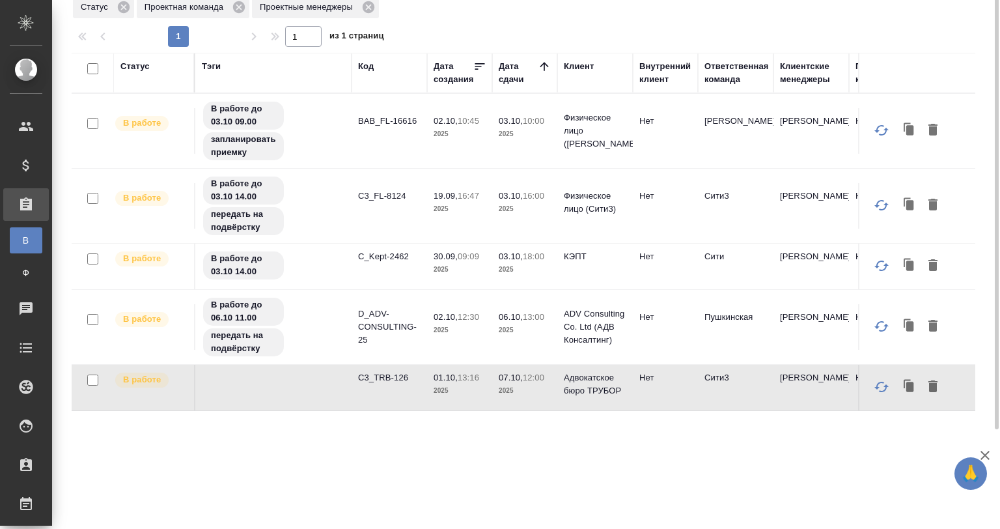
scroll to position [0, 0]
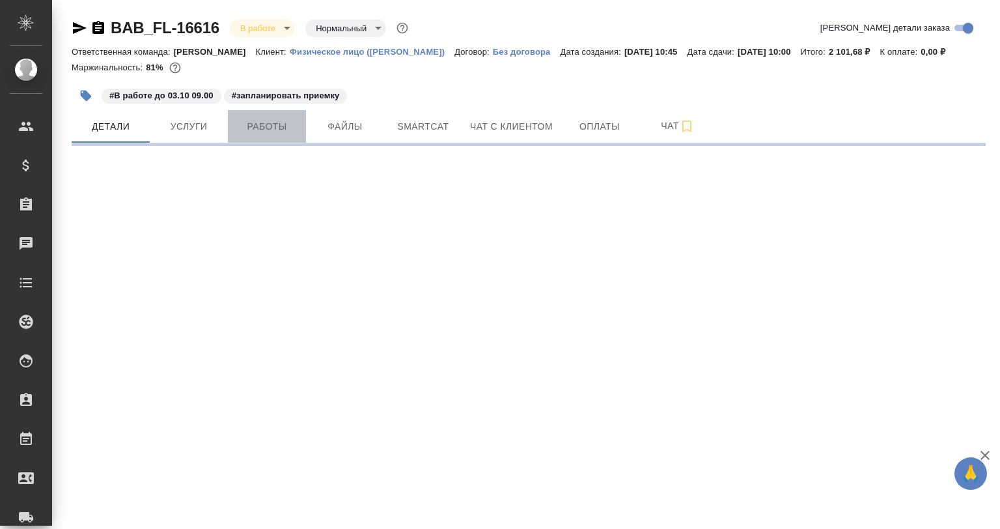
click at [285, 138] on button "Работы" at bounding box center [267, 126] width 78 height 33
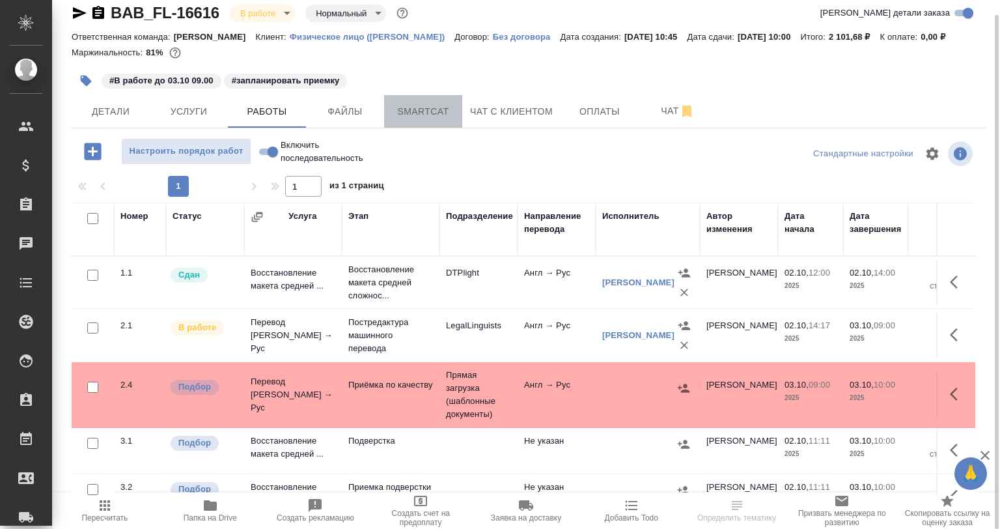
click at [441, 109] on span "Smartcat" at bounding box center [423, 112] width 63 height 16
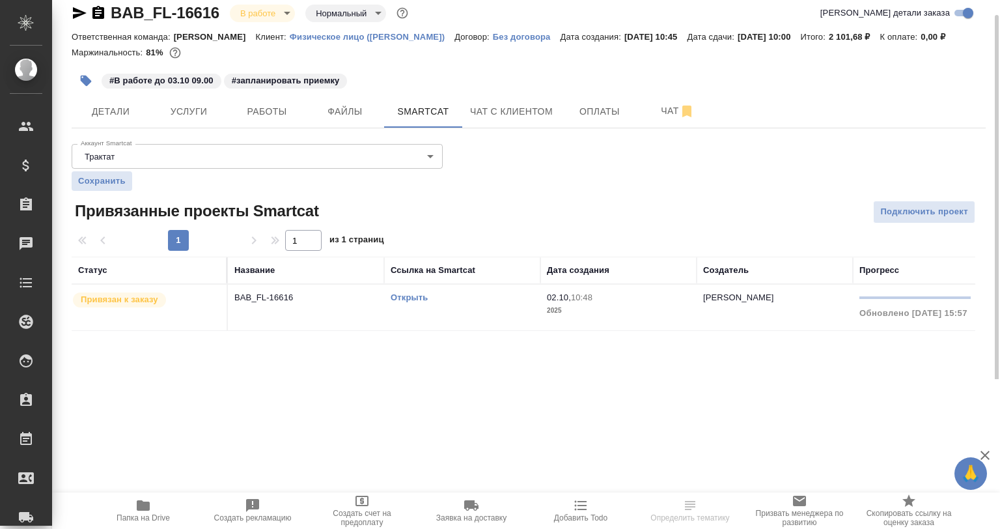
click at [810, 330] on table "Статус Название Ссылка на Smartcat Дата создания Создатель Прогресс Привязан к …" at bounding box center [632, 294] width 1120 height 74
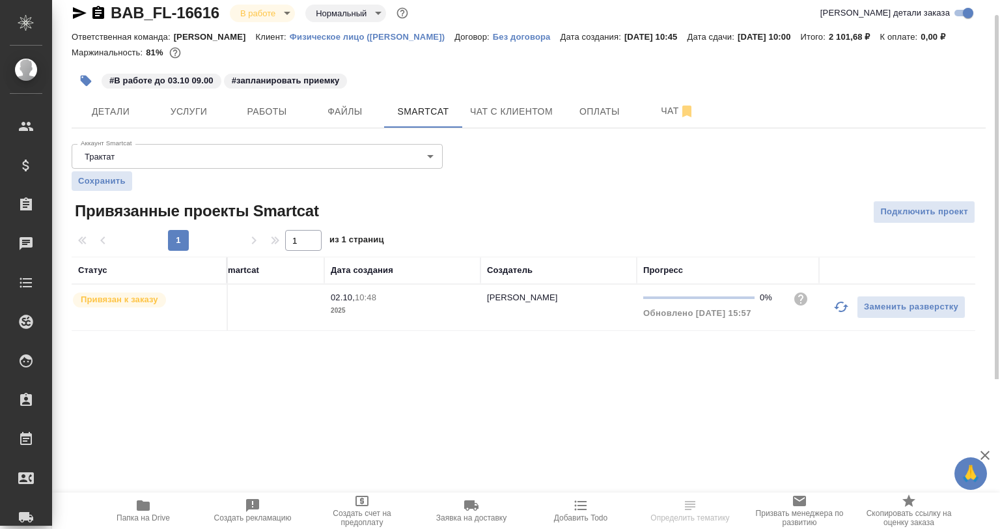
click at [827, 307] on button "button" at bounding box center [841, 306] width 31 height 31
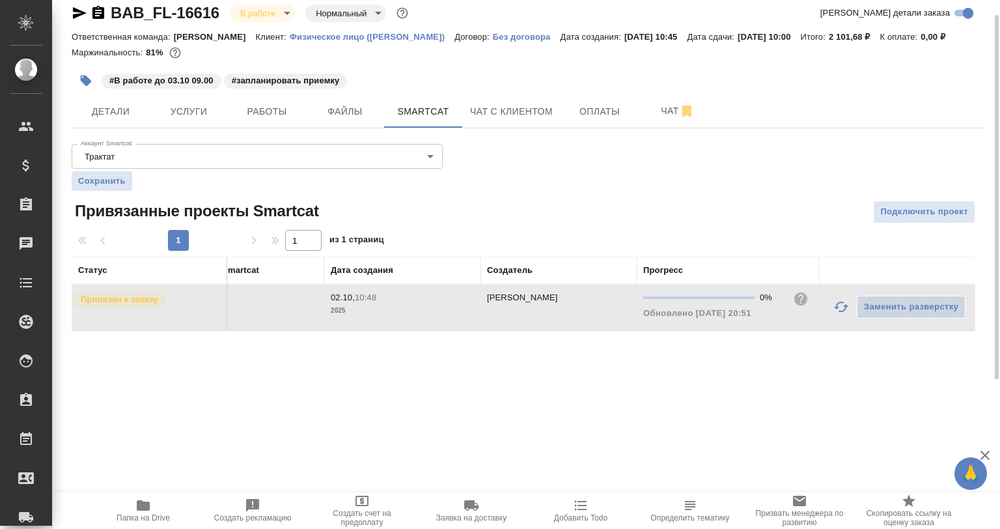
scroll to position [0, 0]
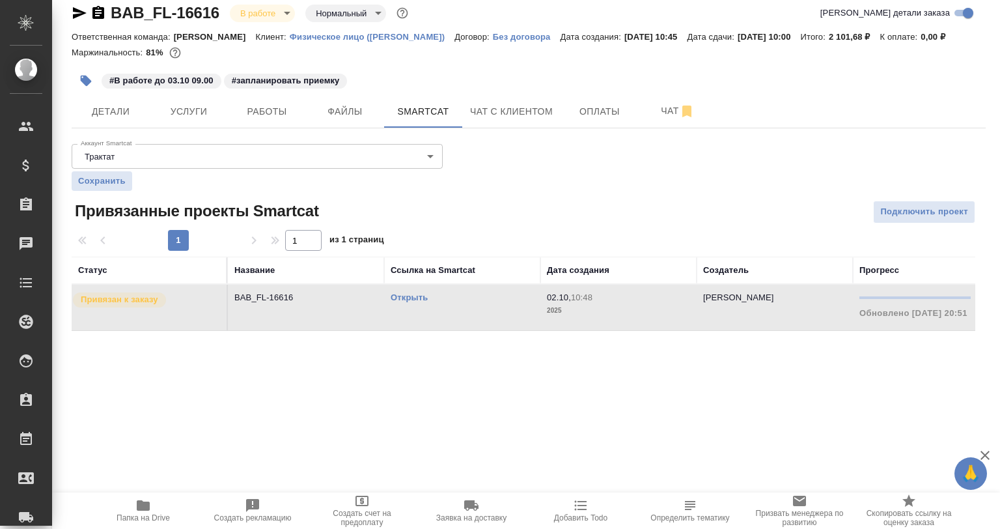
click at [402, 294] on link "Открыть" at bounding box center [409, 297] width 37 height 10
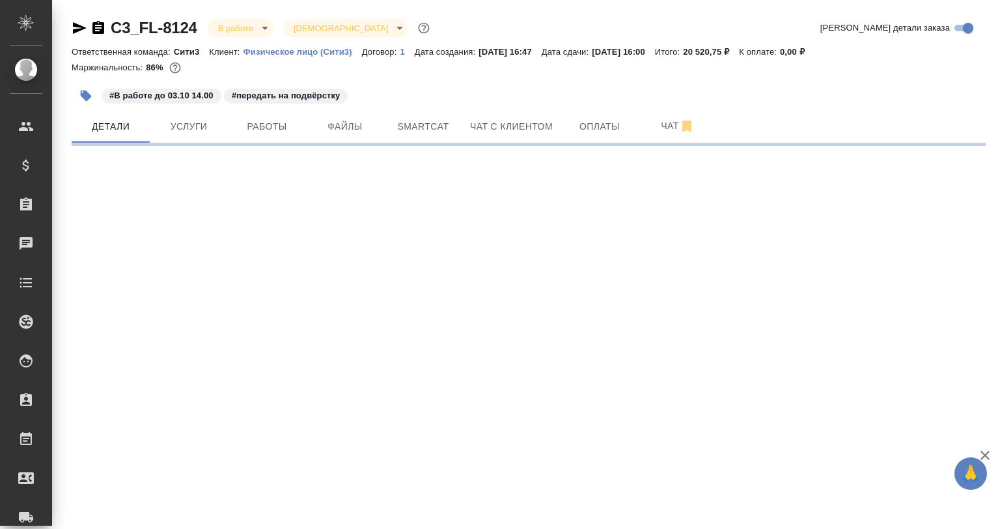
select select "RU"
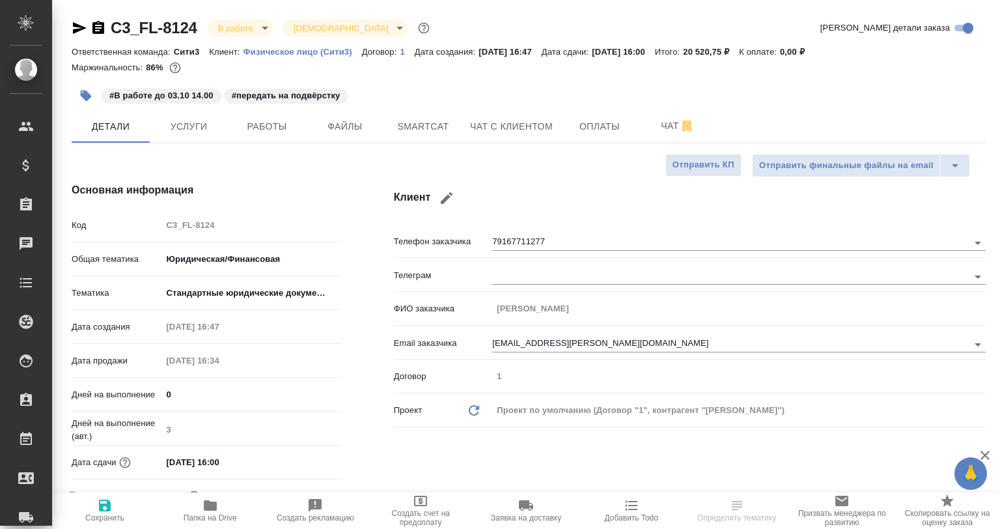
type textarea "x"
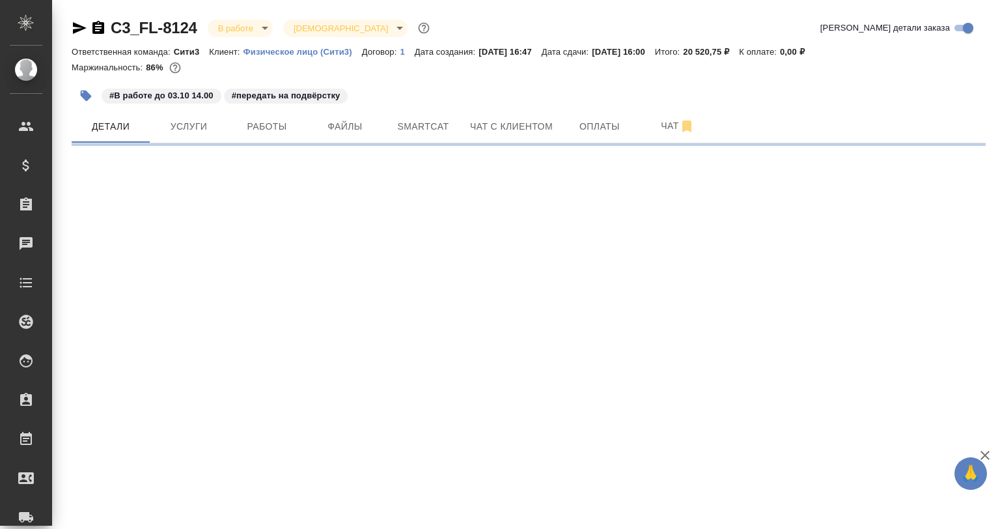
select select "RU"
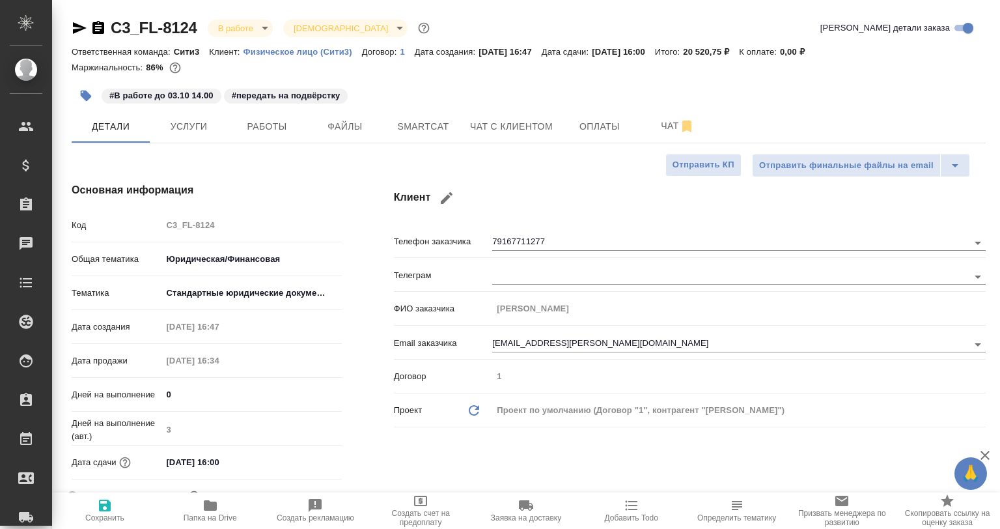
type textarea "x"
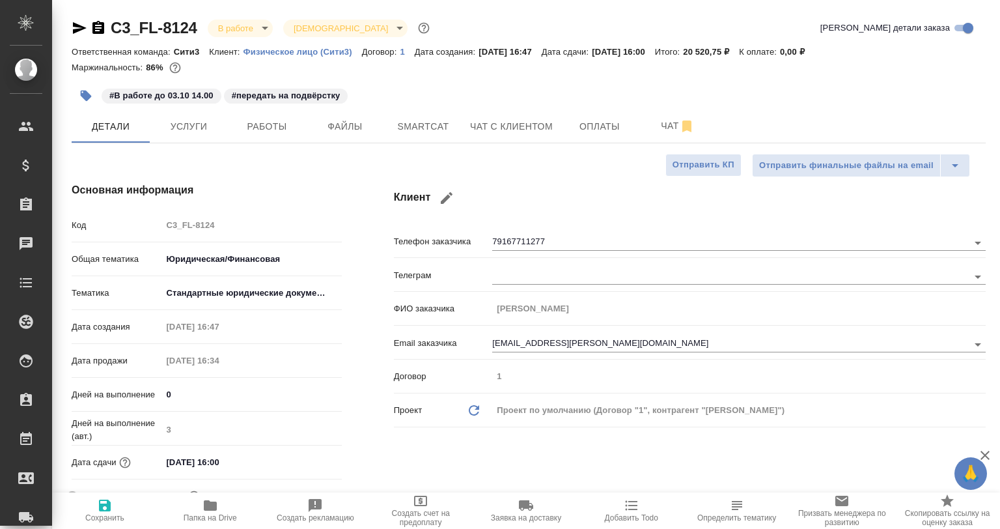
type textarea "x"
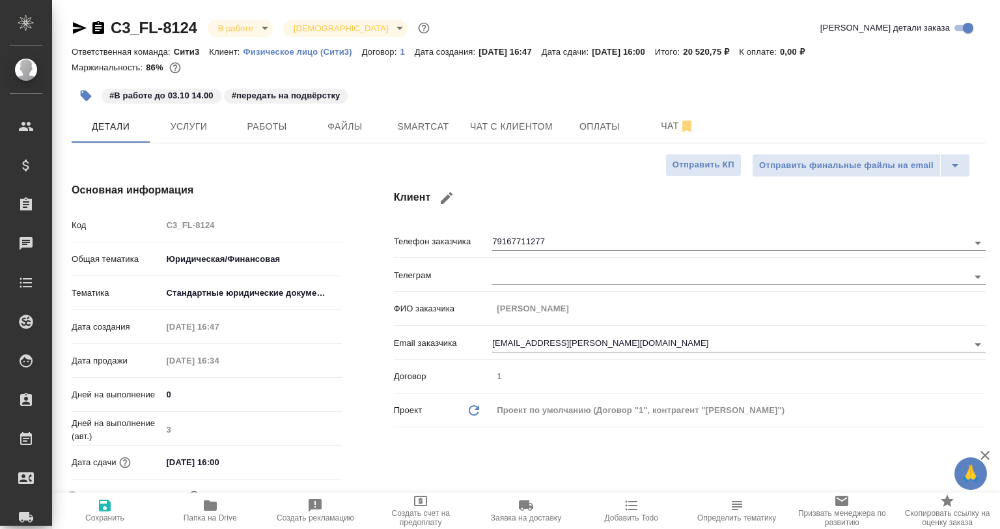
type textarea "x"
drag, startPoint x: 282, startPoint y: 81, endPoint x: 284, endPoint y: 113, distance: 32.0
click at [288, 103] on div "#В работе до 03.10 14.00 #передать на подвёрстку" at bounding box center [377, 95] width 610 height 29
click at [284, 113] on button "Работы" at bounding box center [267, 126] width 78 height 33
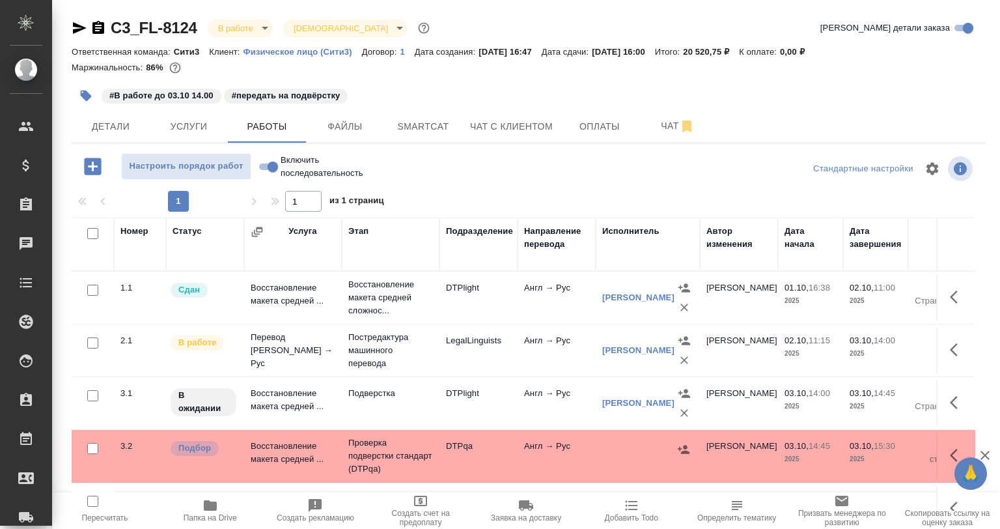
click at [417, 98] on div "#В работе до 03.10 14.00 #передать на подвёрстку" at bounding box center [377, 95] width 610 height 29
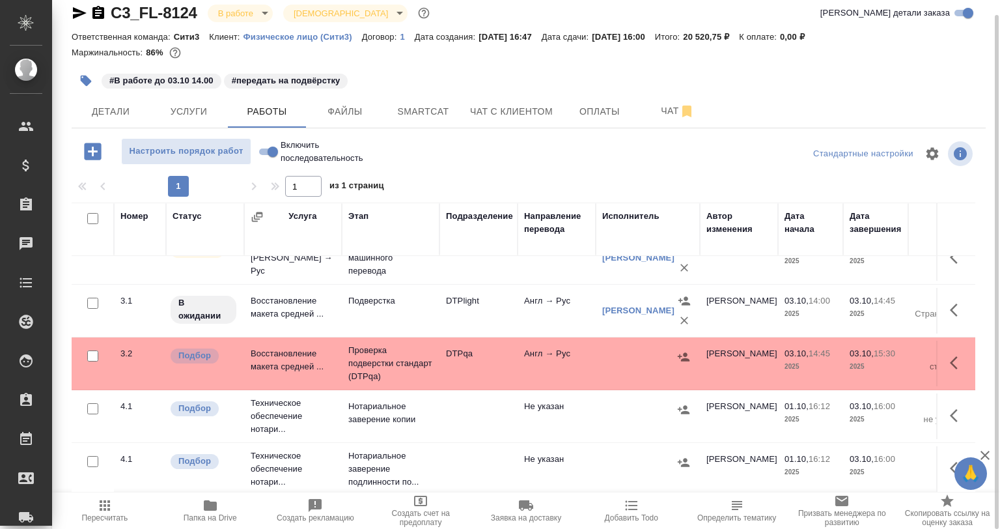
scroll to position [86, 0]
click at [108, 106] on span "Детали" at bounding box center [110, 112] width 63 height 16
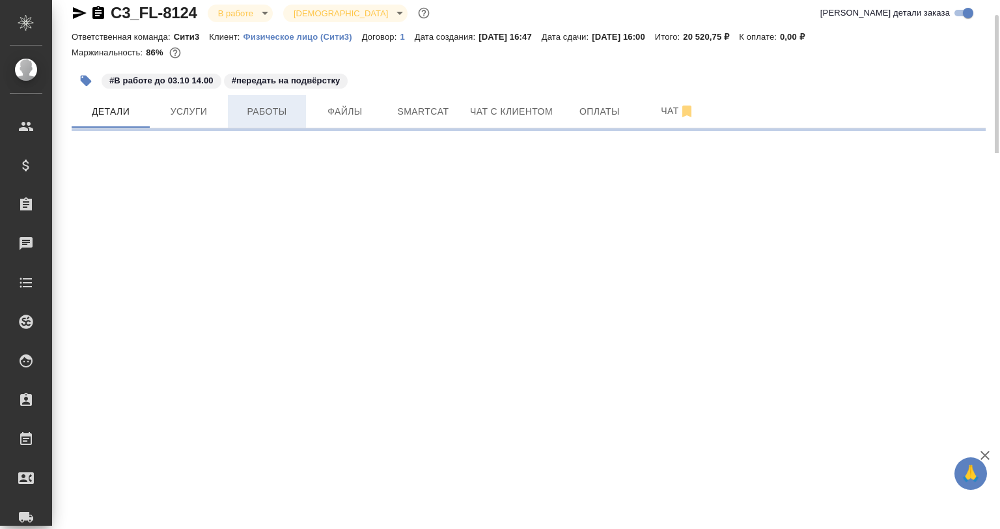
select select "RU"
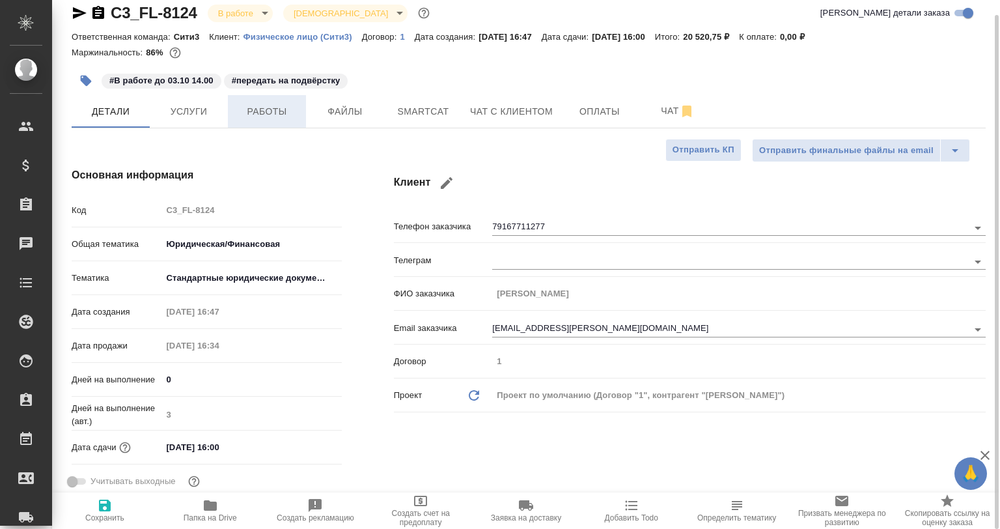
type textarea "x"
click at [236, 111] on span "Работы" at bounding box center [267, 112] width 63 height 16
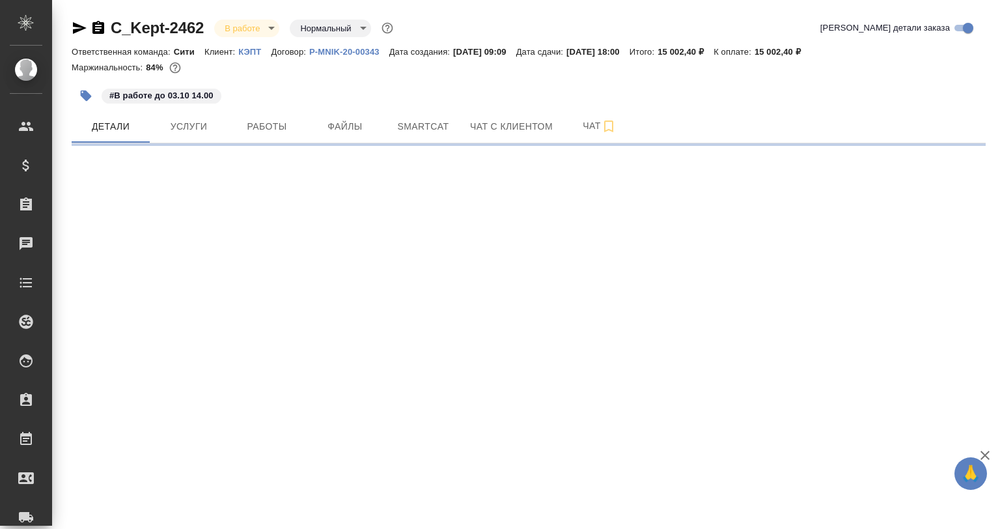
select select "RU"
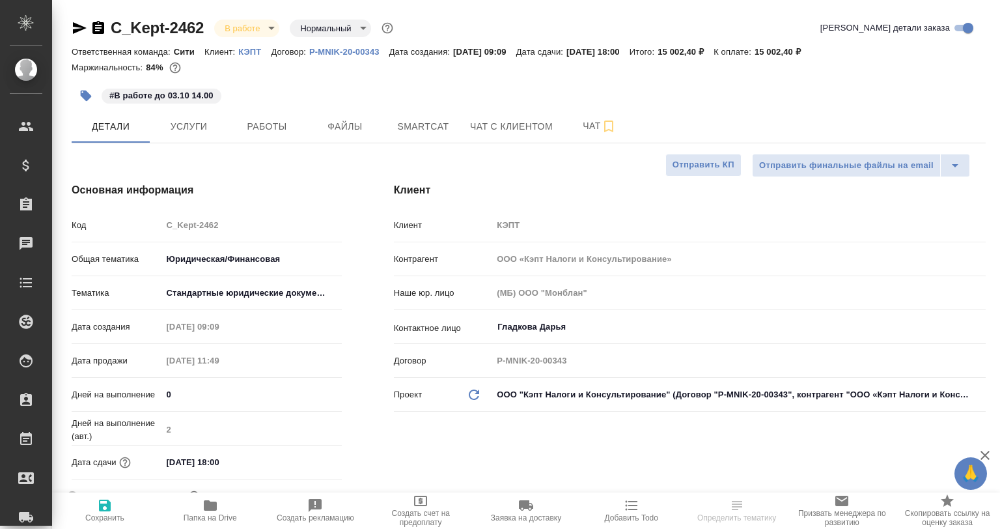
type textarea "x"
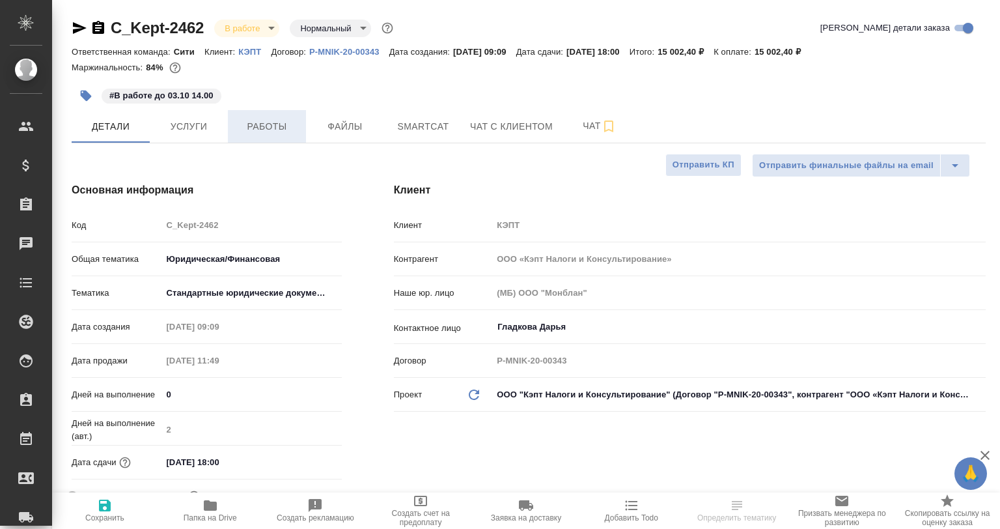
type textarea "x"
click at [251, 130] on span "Работы" at bounding box center [267, 127] width 63 height 16
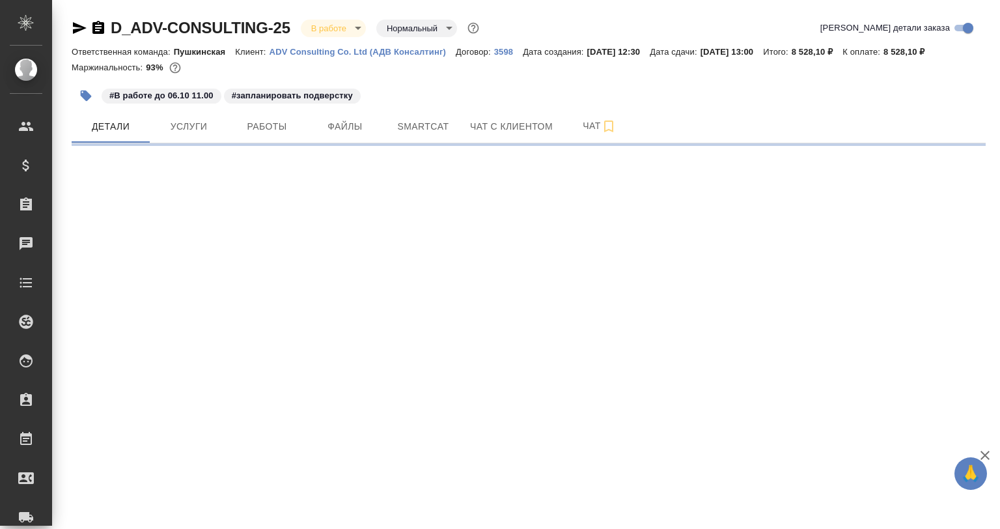
select select "RU"
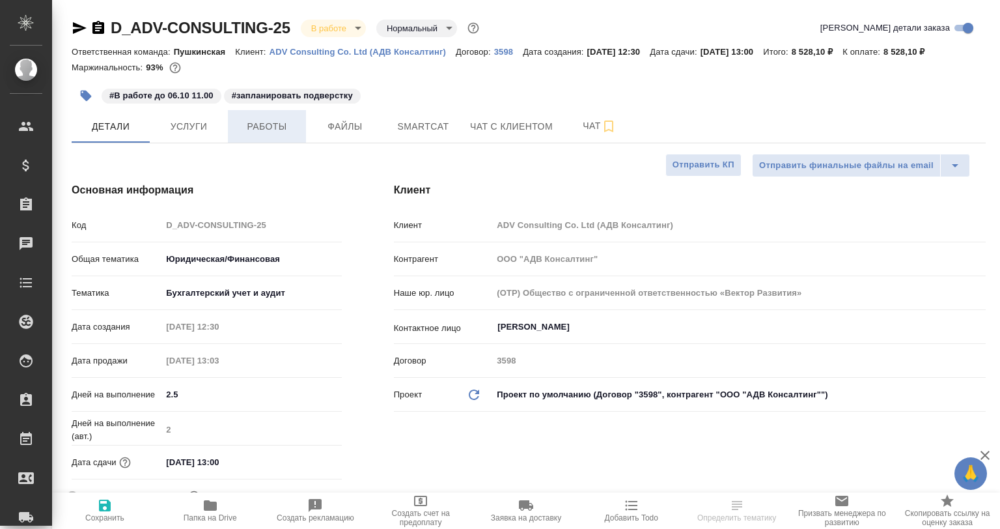
type textarea "x"
click at [278, 128] on span "Работы" at bounding box center [267, 127] width 63 height 16
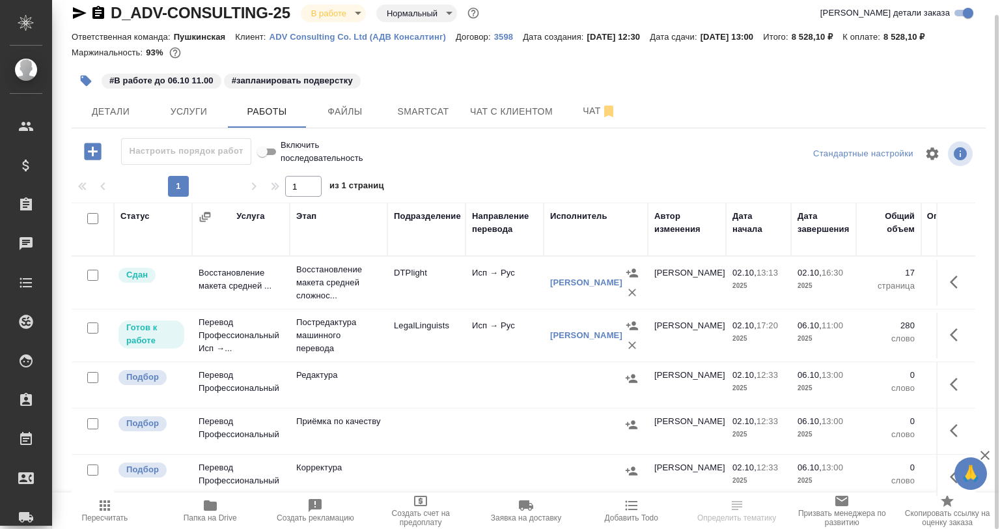
drag, startPoint x: 94, startPoint y: 373, endPoint x: 93, endPoint y: 393, distance: 20.9
click at [93, 373] on input "checkbox" at bounding box center [92, 377] width 11 height 11
checkbox input "true"
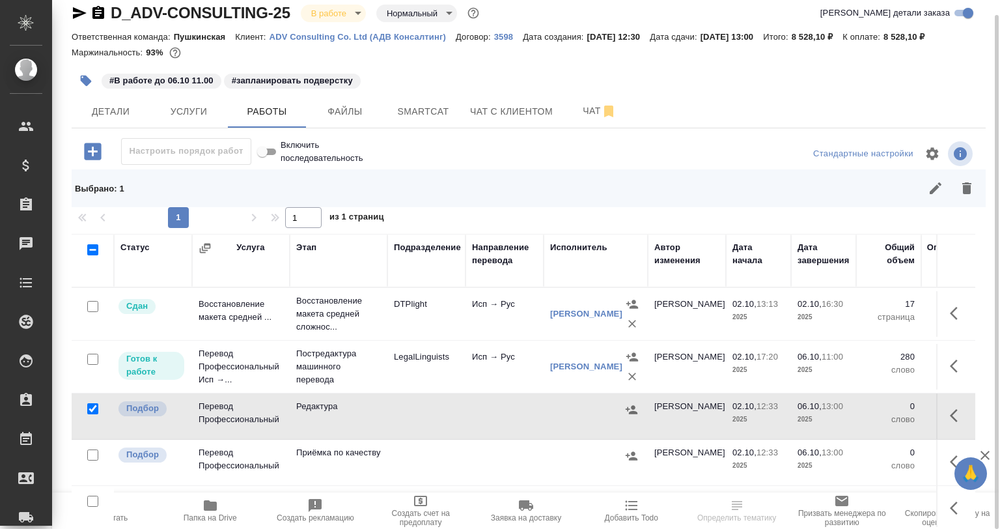
click at [93, 461] on div at bounding box center [92, 455] width 29 height 18
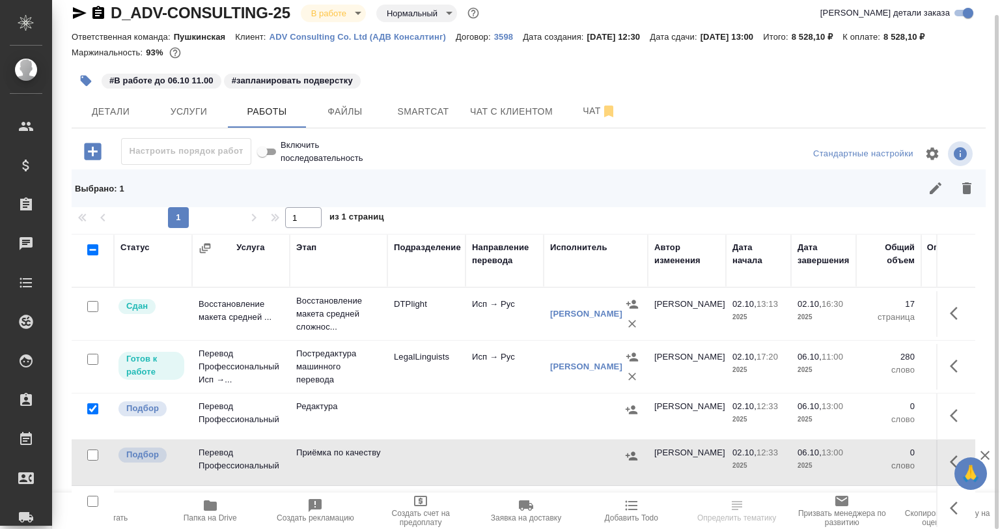
click at [90, 456] on input "checkbox" at bounding box center [92, 454] width 11 height 11
checkbox input "true"
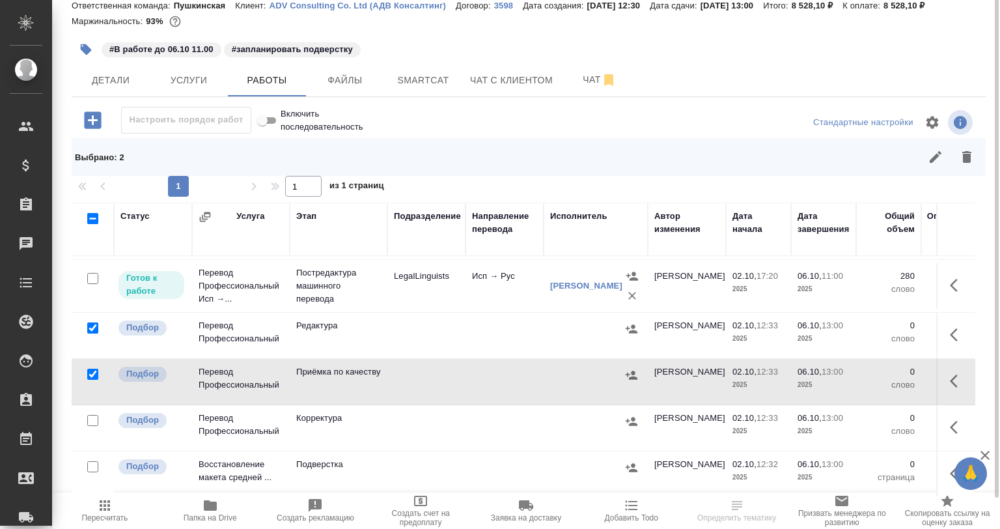
scroll to position [130, 0]
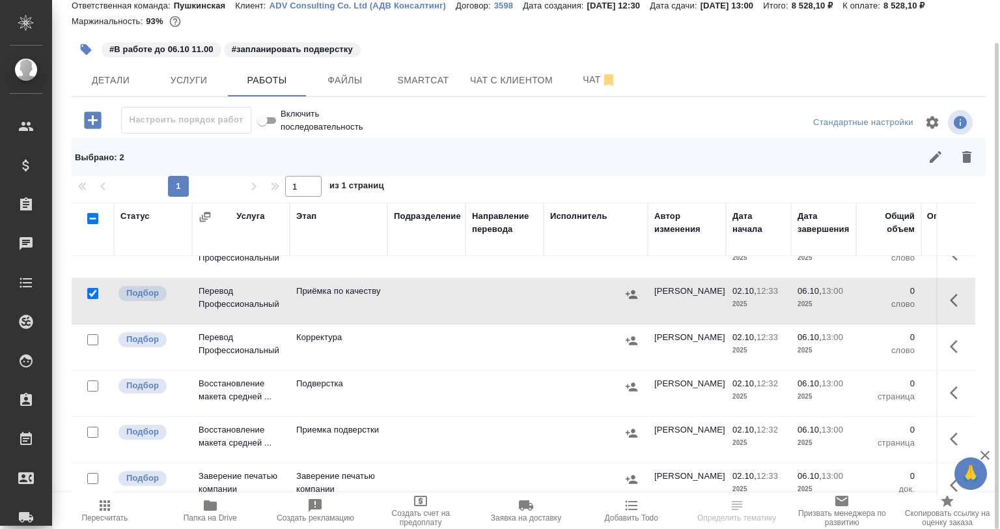
click at [92, 337] on input "checkbox" at bounding box center [92, 339] width 11 height 11
checkbox input "true"
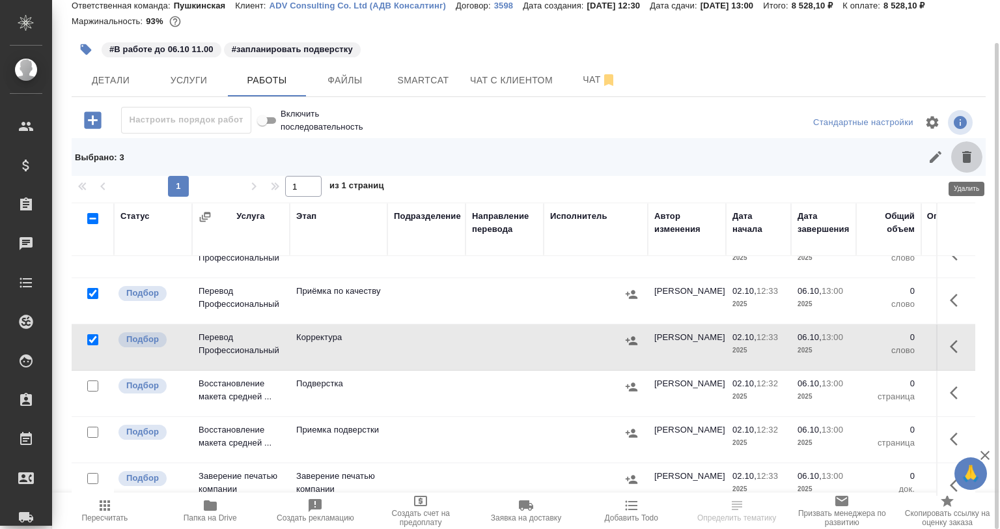
click at [974, 169] on button "button" at bounding box center [967, 156] width 31 height 31
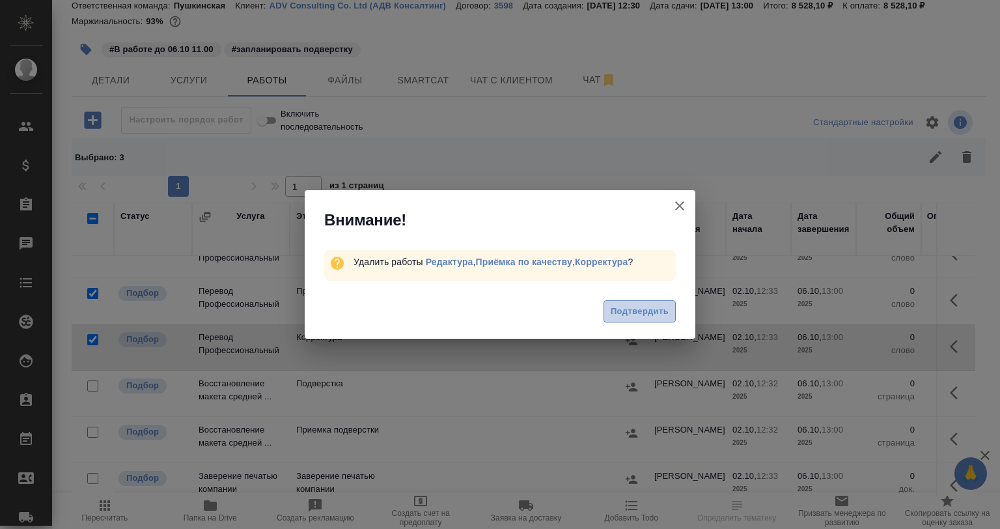
click at [648, 311] on span "Подтвердить" at bounding box center [640, 311] width 58 height 15
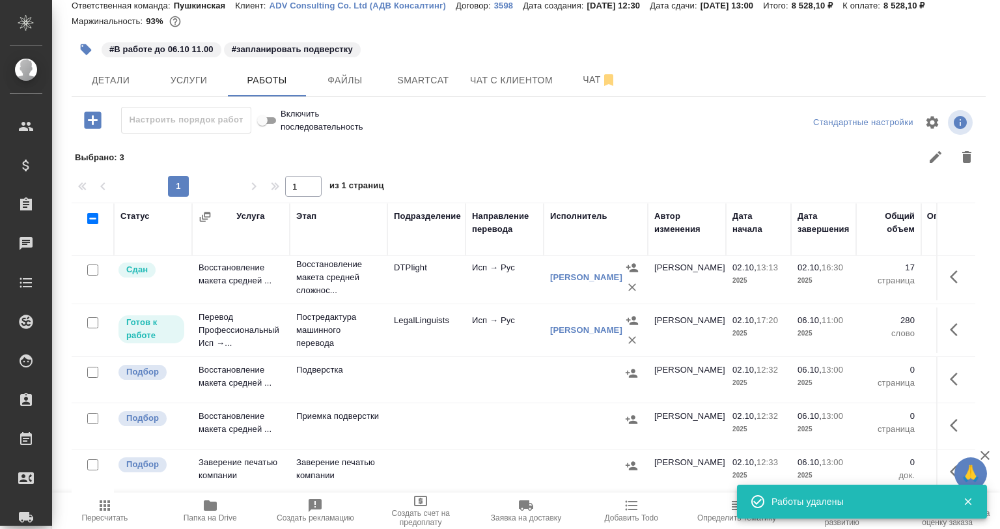
scroll to position [14, 0]
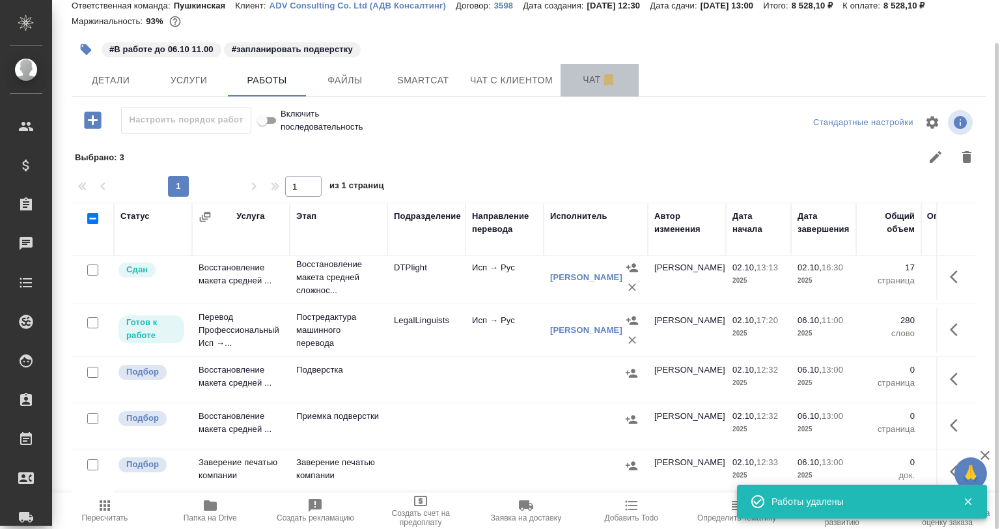
click at [570, 91] on button "Чат" at bounding box center [600, 80] width 78 height 33
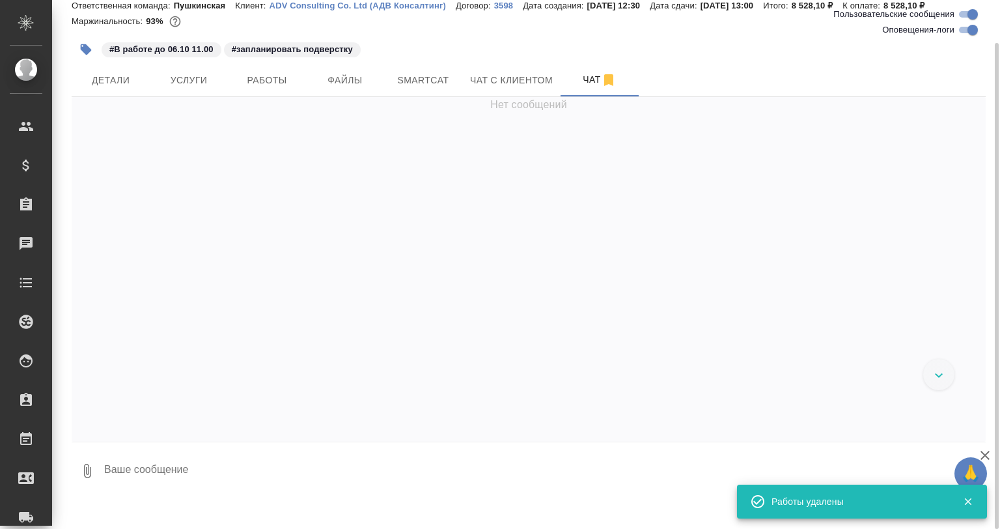
scroll to position [2934, 0]
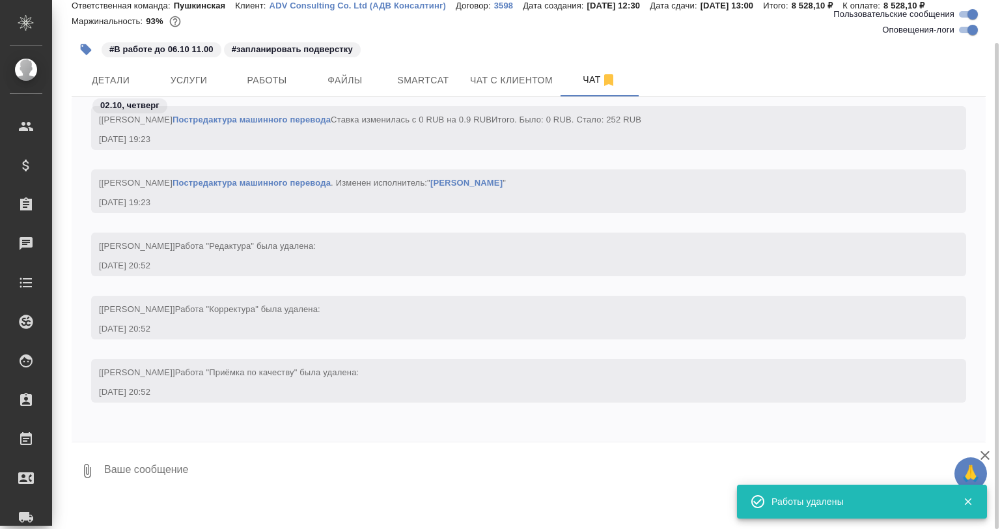
click at [971, 34] on input "Оповещения-логи" at bounding box center [973, 30] width 47 height 16
checkbox input "false"
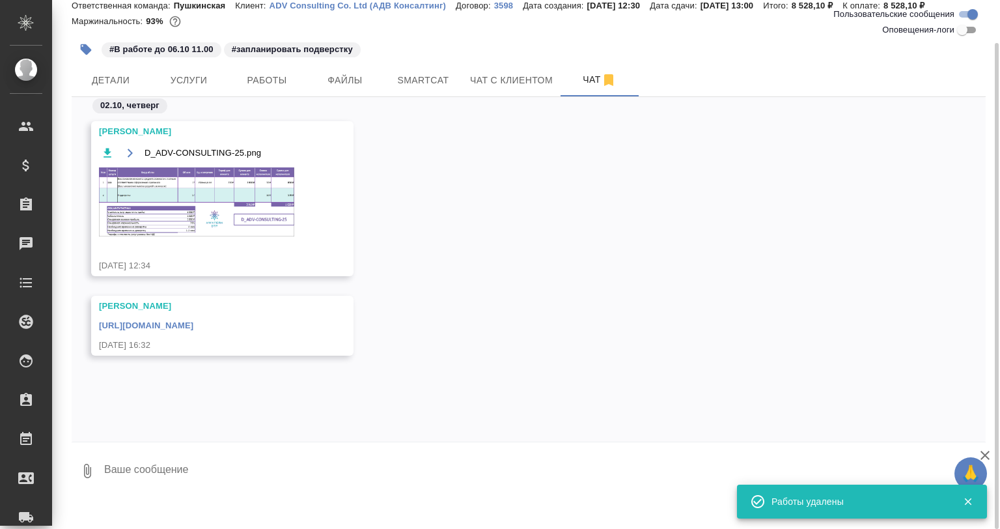
click at [254, 217] on img at bounding box center [196, 201] width 195 height 69
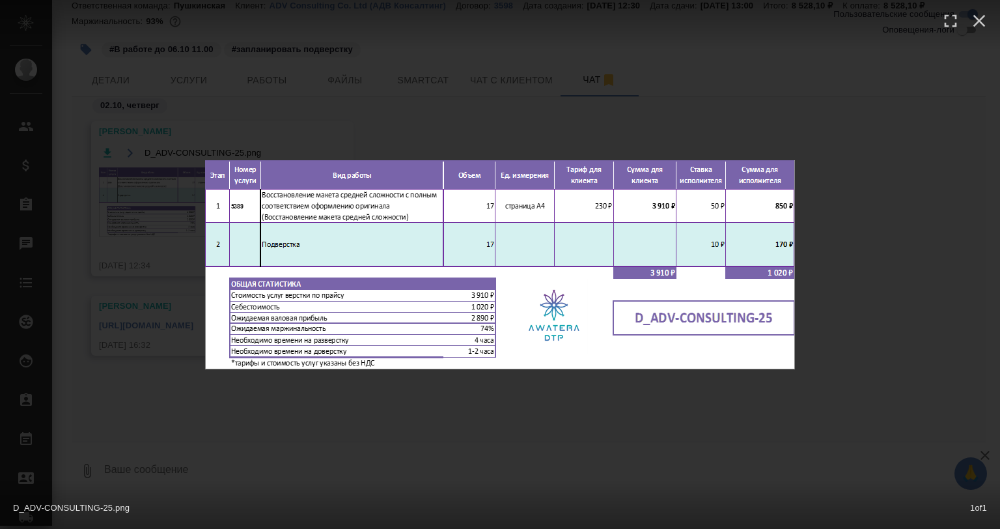
click at [470, 451] on div "D_ADV-CONSULTING-25.png 1 of 1" at bounding box center [500, 264] width 1000 height 529
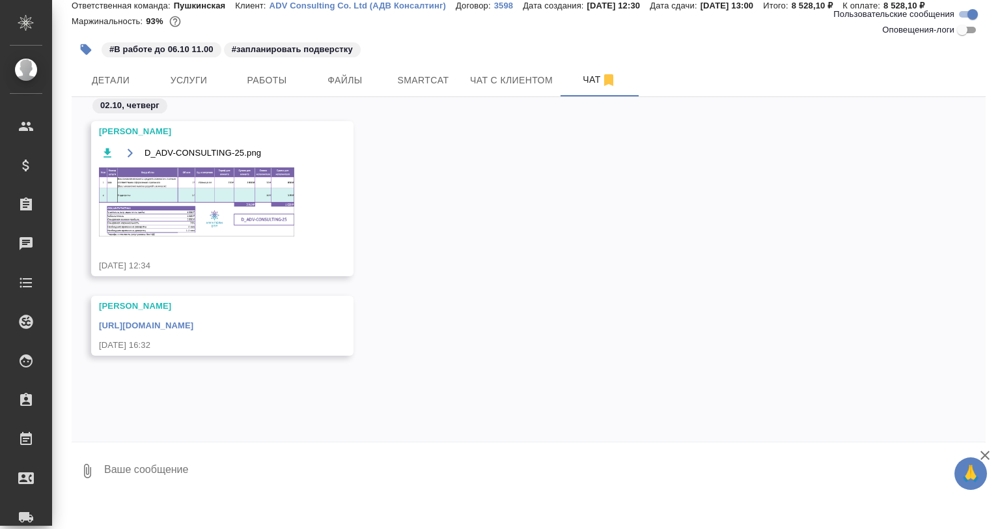
click at [262, 74] on span "Работы" at bounding box center [267, 80] width 63 height 16
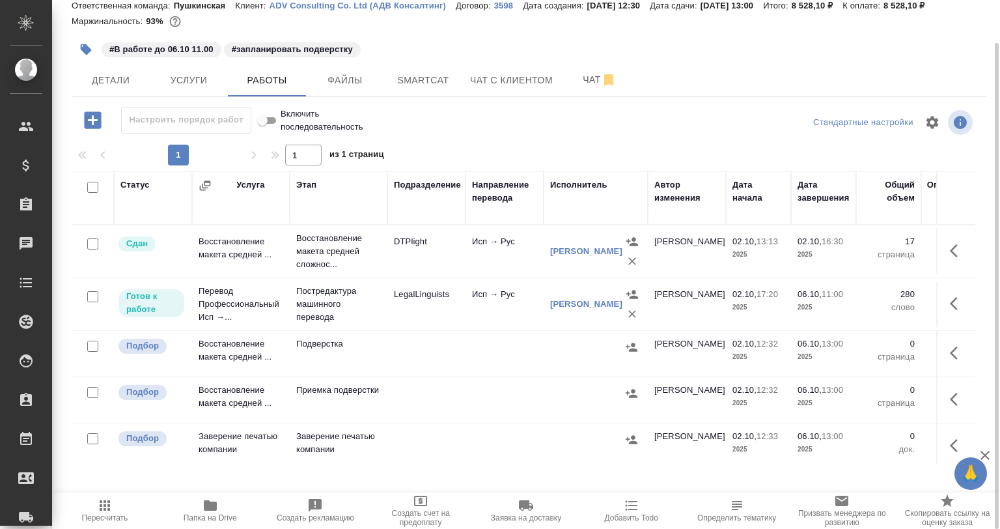
scroll to position [14, 0]
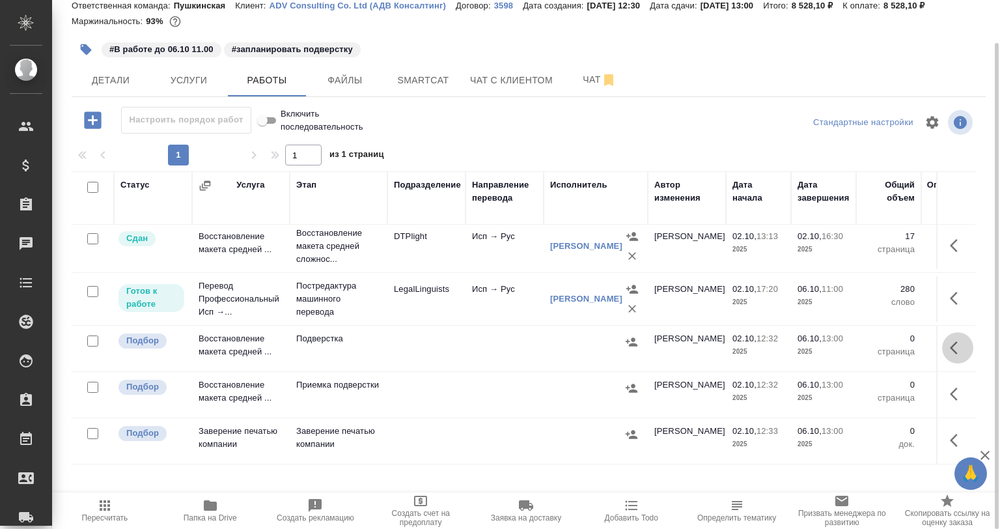
click at [950, 340] on icon "button" at bounding box center [958, 348] width 16 height 16
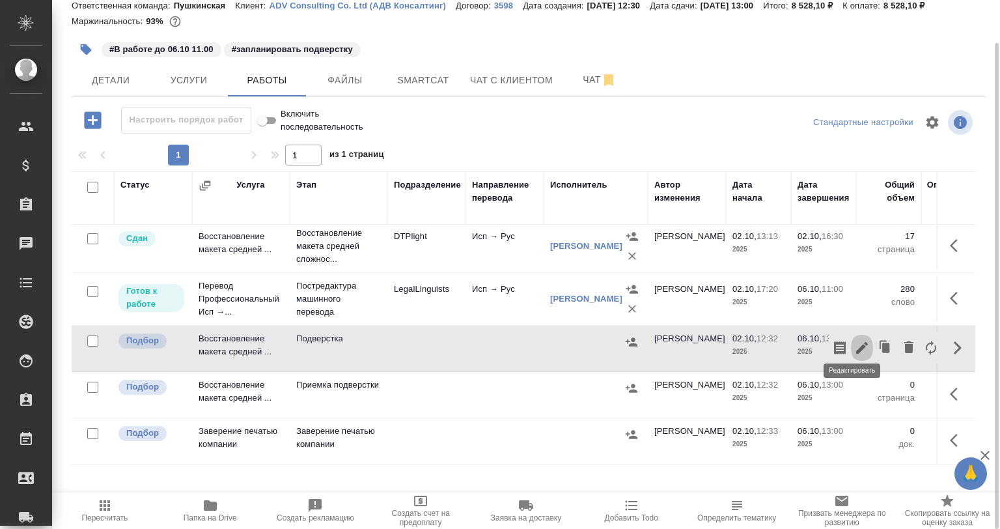
click at [851, 343] on button "button" at bounding box center [862, 347] width 22 height 31
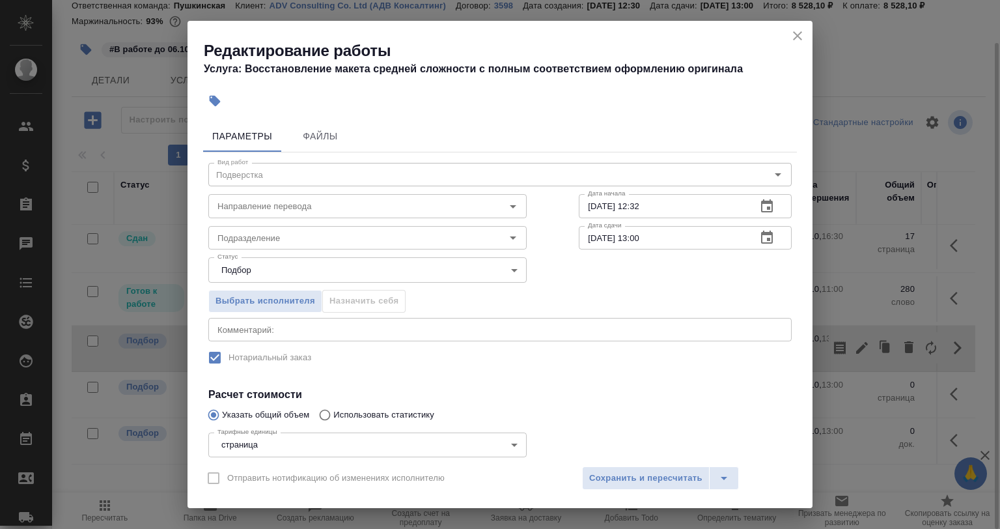
click at [210, 102] on icon "button" at bounding box center [214, 100] width 13 height 13
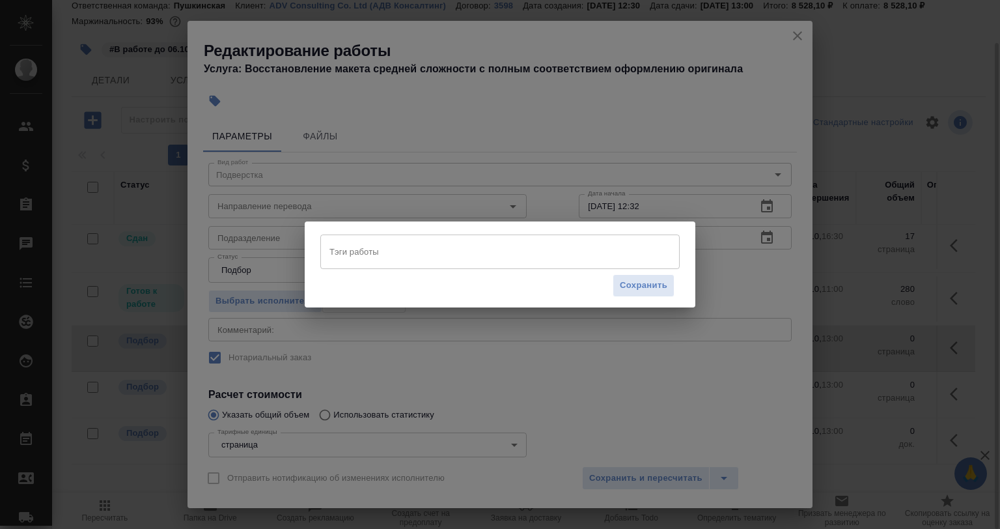
drag, startPoint x: 391, startPoint y: 263, endPoint x: 389, endPoint y: 256, distance: 7.4
click at [390, 261] on input "Тэги работы" at bounding box center [487, 251] width 323 height 22
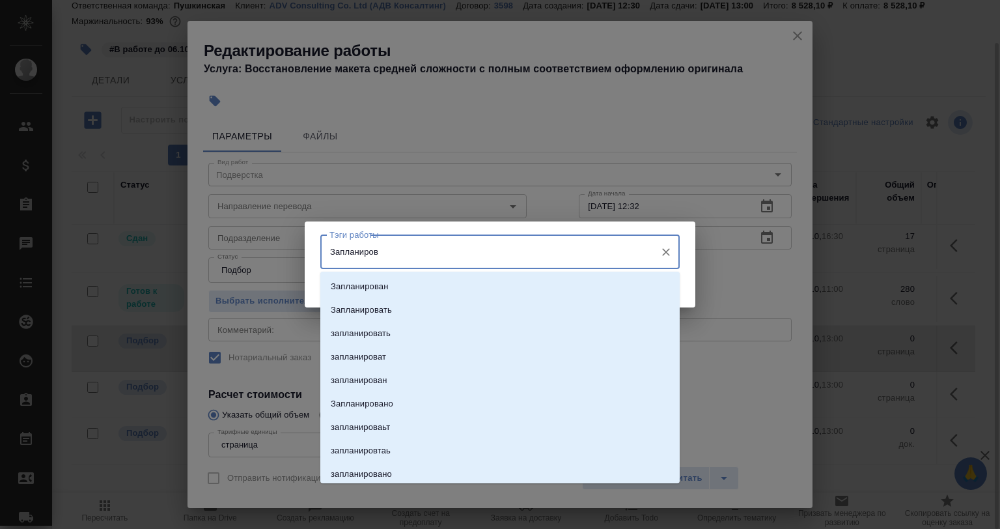
type input "Запланирова"
click at [392, 278] on li "Запланирован" at bounding box center [500, 286] width 360 height 23
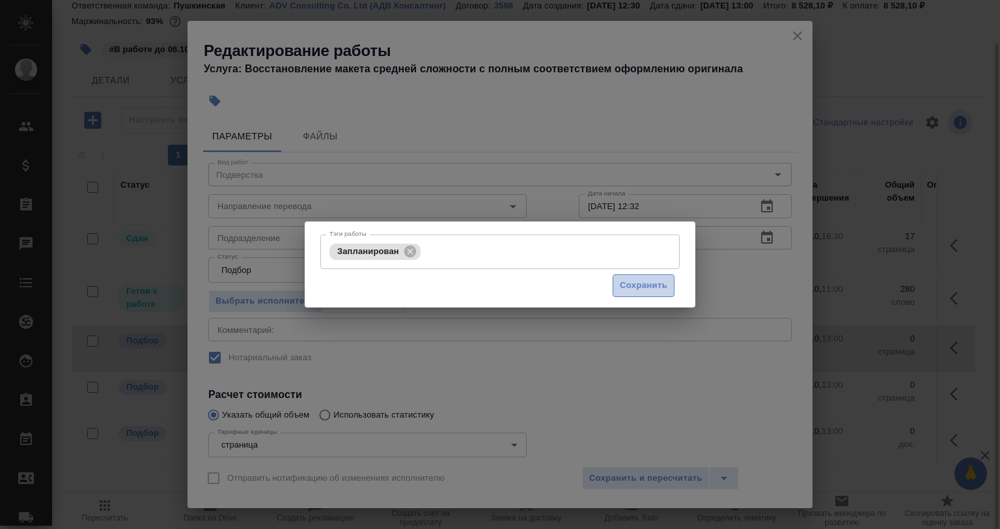
click at [620, 283] on span "Сохранить" at bounding box center [644, 285] width 48 height 15
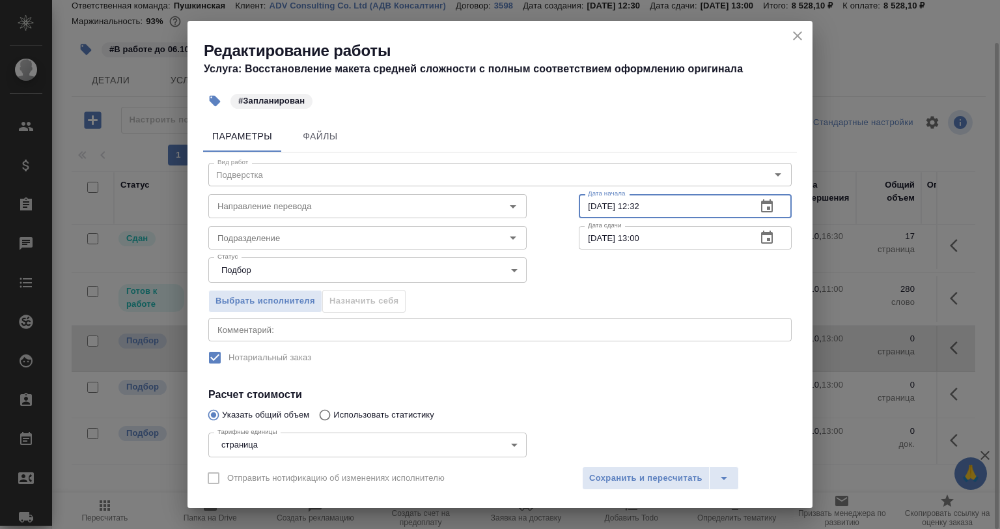
drag, startPoint x: 625, startPoint y: 203, endPoint x: 572, endPoint y: 203, distance: 53.4
click at [572, 203] on div "Вид работ Подверстка Вид работ Направление перевода Направление перевода Дата н…" at bounding box center [500, 350] width 594 height 397
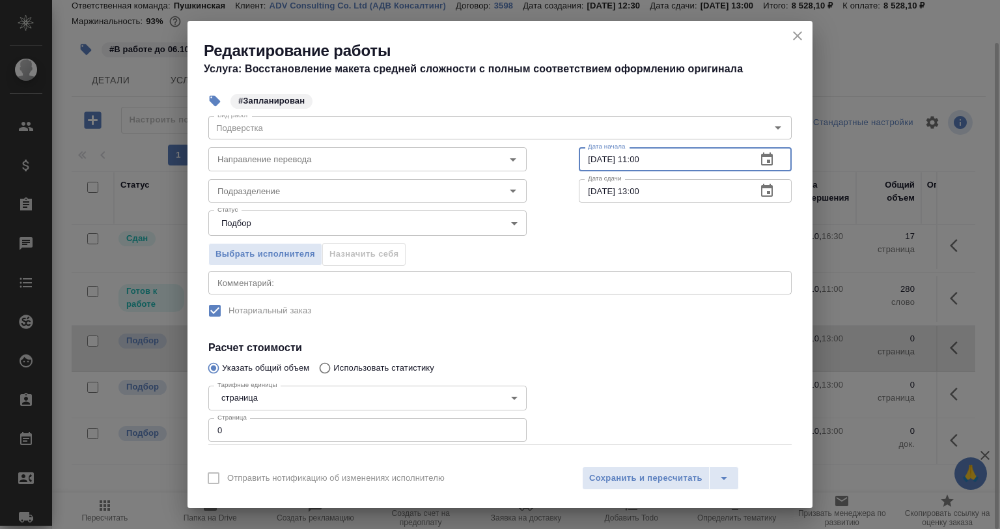
scroll to position [65, 0]
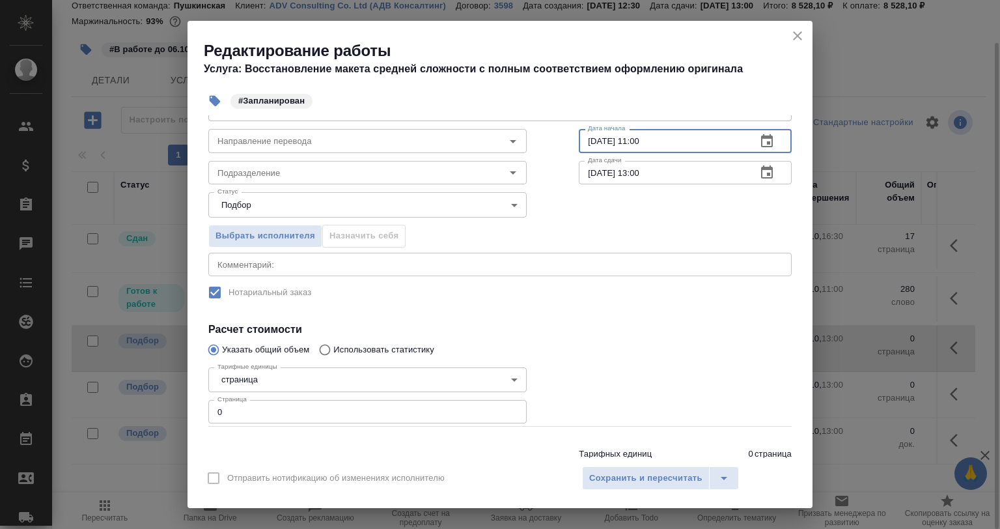
type input "06.10.2025 11:00"
click at [261, 269] on div "x Комментарий:" at bounding box center [500, 264] width 584 height 23
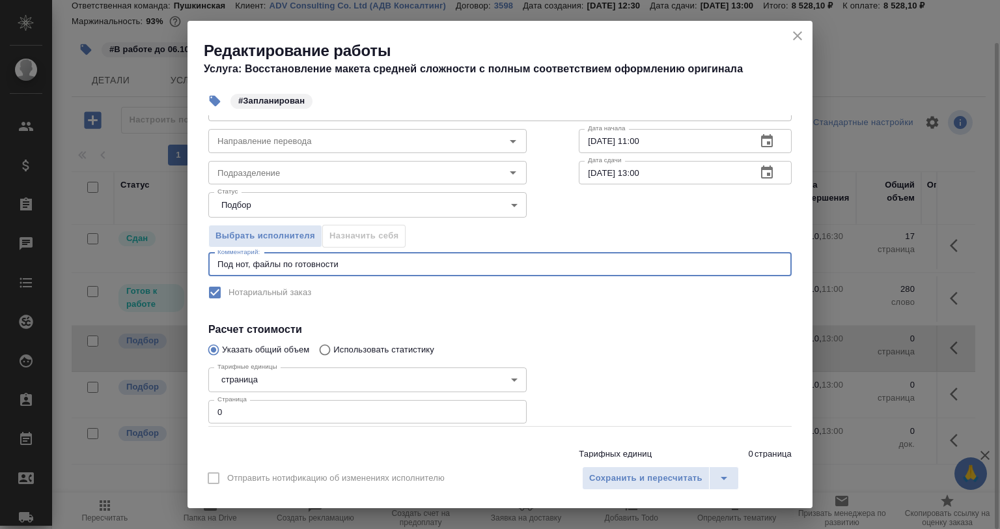
type textarea "Под нот, файлы по готовности"
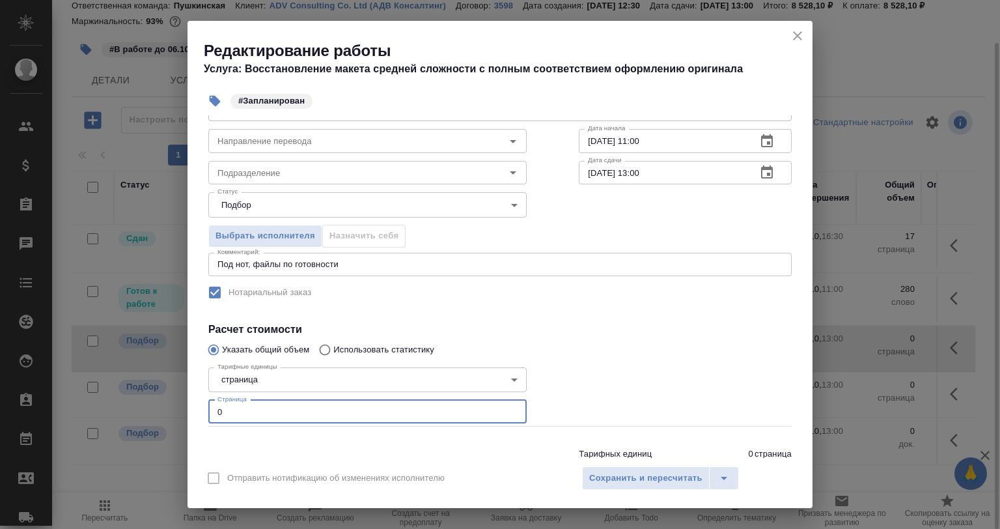
drag, startPoint x: 238, startPoint y: 411, endPoint x: 186, endPoint y: 415, distance: 52.9
click at [188, 416] on div "Параметры Файлы Вид работ Подверстка Вид работ Направление перевода Направление…" at bounding box center [500, 286] width 625 height 343
type input "17"
click at [683, 487] on button "Сохранить и пересчитать" at bounding box center [646, 477] width 128 height 23
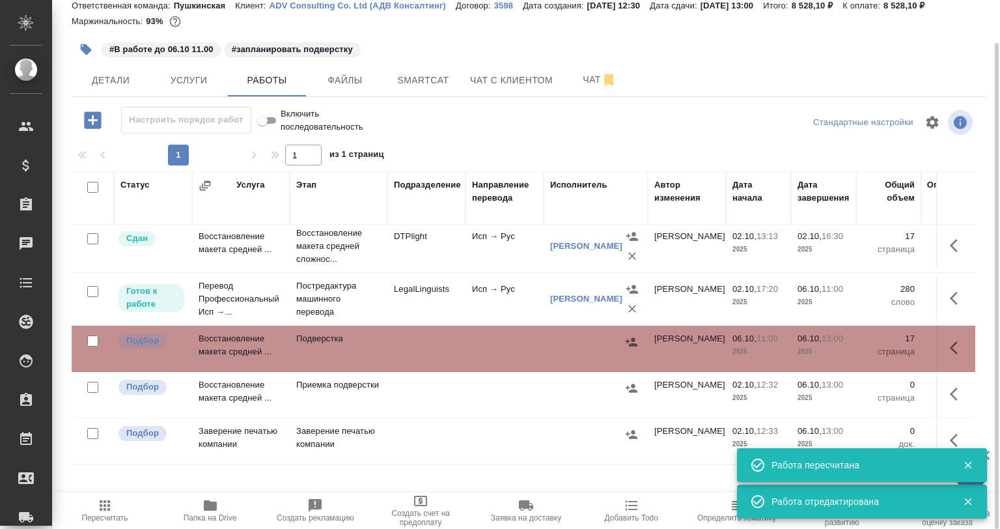
click at [80, 43] on icon "button" at bounding box center [85, 49] width 13 height 13
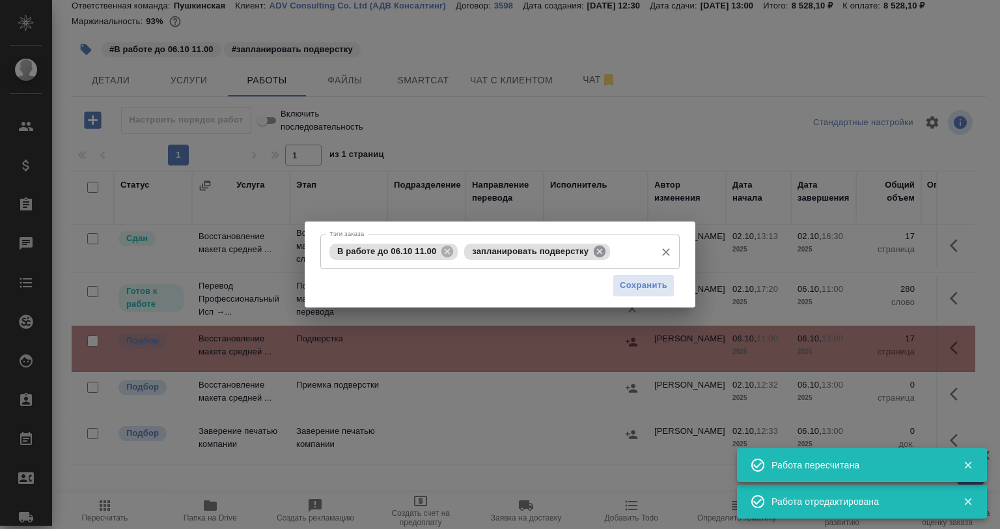
click at [601, 250] on icon at bounding box center [600, 251] width 14 height 14
click at [601, 250] on input "Тэги заказа" at bounding box center [555, 251] width 188 height 22
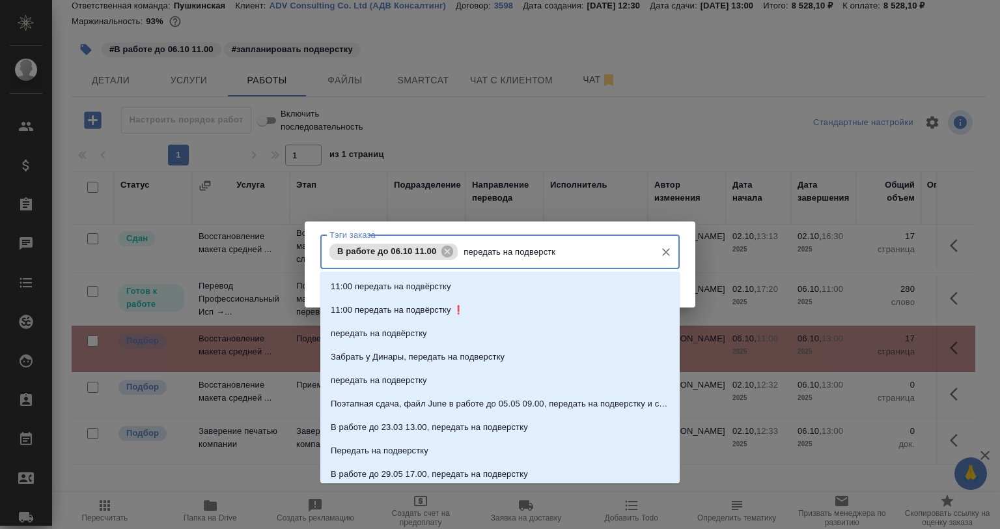
type input "передать на подверстку"
click at [491, 326] on li "передать на подвёрстку" at bounding box center [500, 333] width 360 height 23
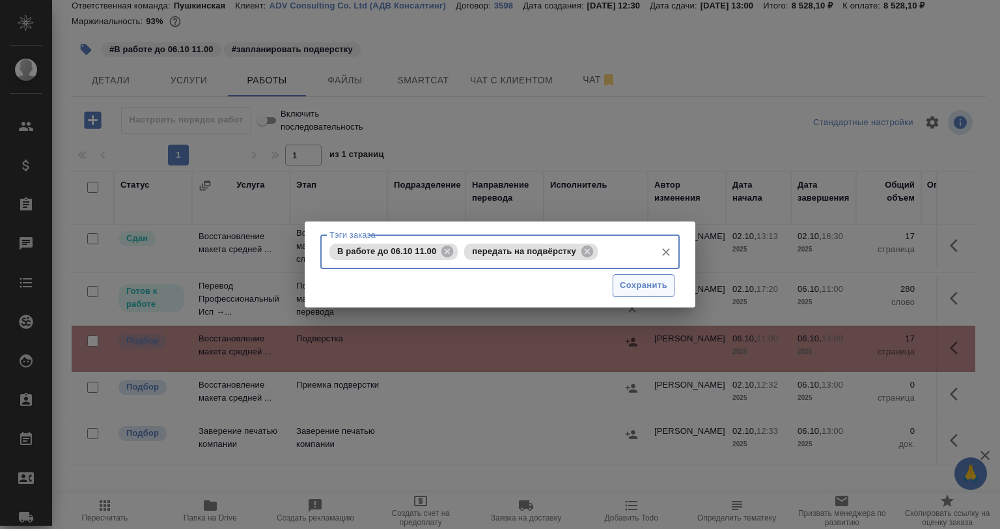
click at [636, 289] on span "Сохранить" at bounding box center [644, 285] width 48 height 15
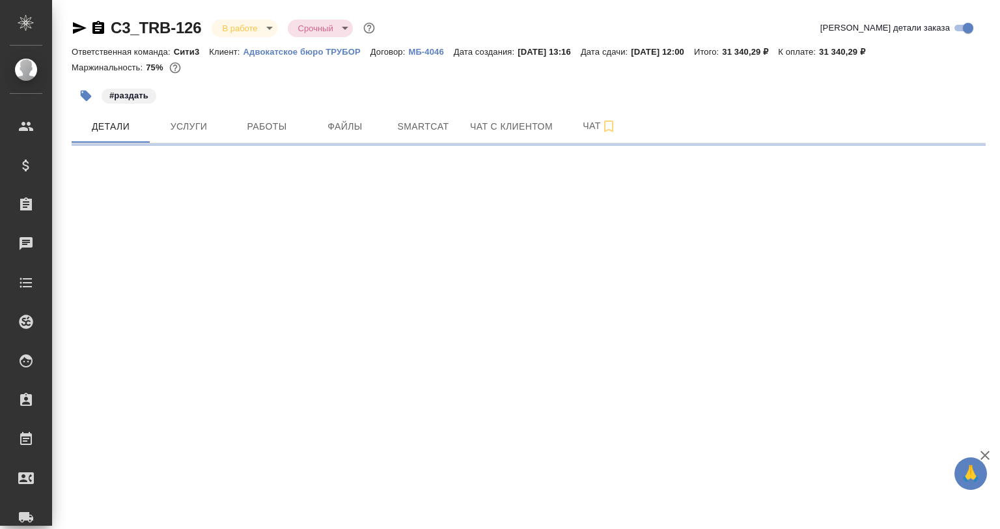
click at [266, 98] on div "#раздать" at bounding box center [377, 95] width 610 height 29
select select "RU"
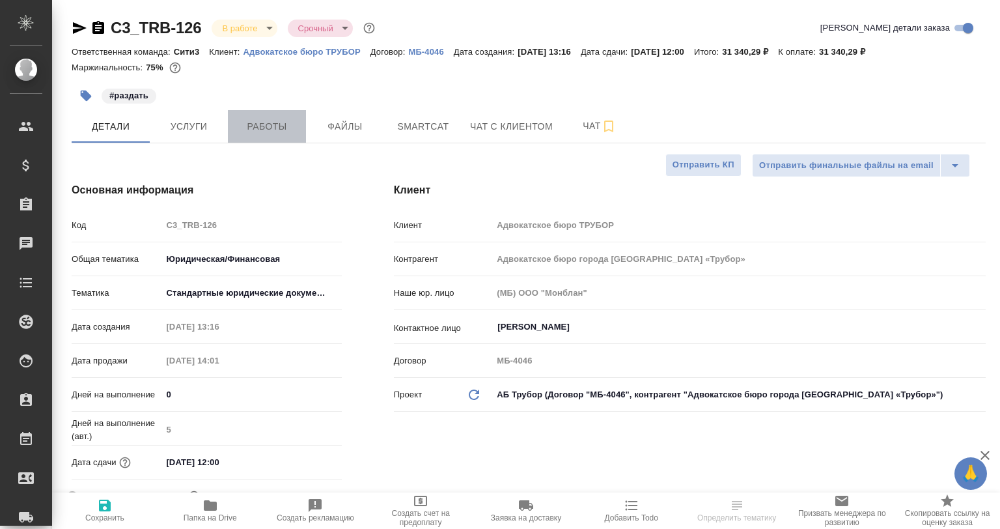
click at [268, 116] on button "Работы" at bounding box center [267, 126] width 78 height 33
type textarea "x"
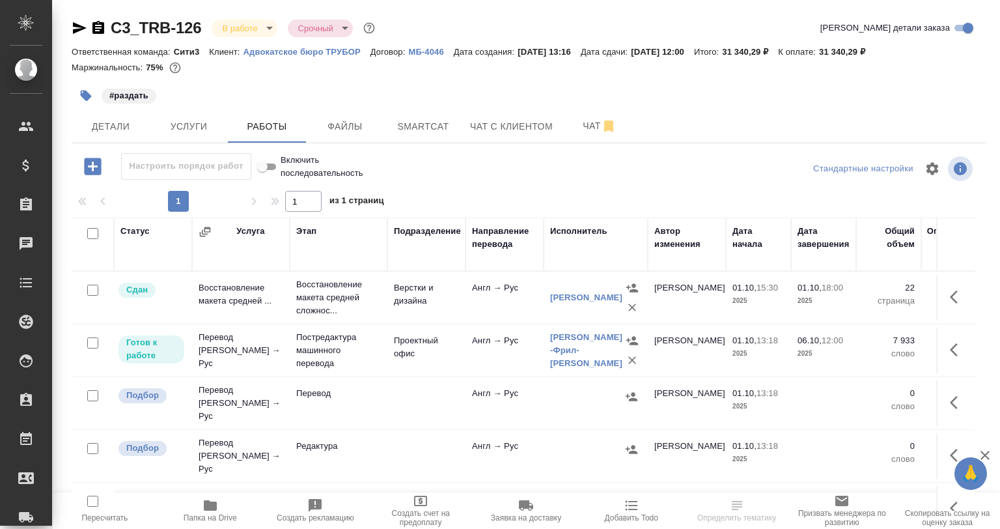
click at [80, 96] on icon "button" at bounding box center [85, 95] width 13 height 13
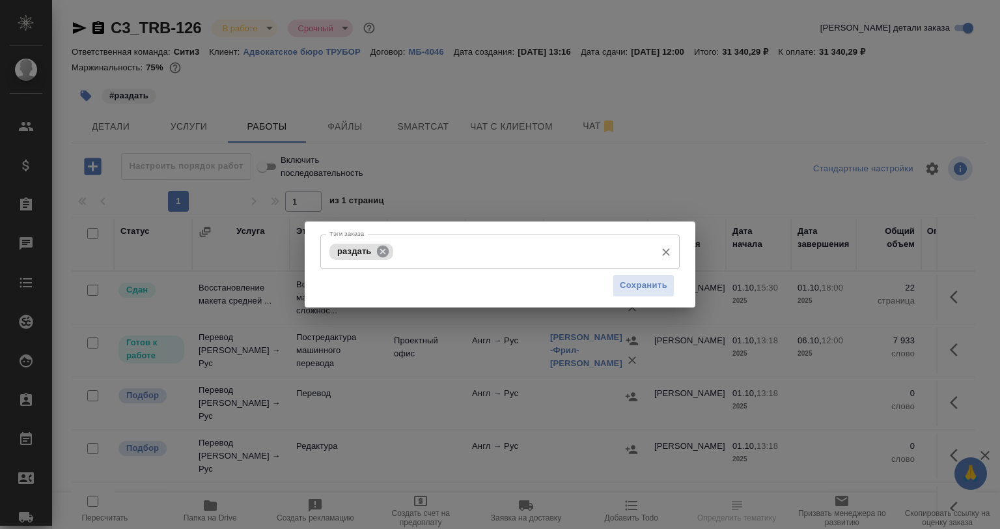
click at [383, 248] on icon at bounding box center [382, 251] width 12 height 12
click at [630, 284] on span "Сохранить" at bounding box center [644, 285] width 48 height 15
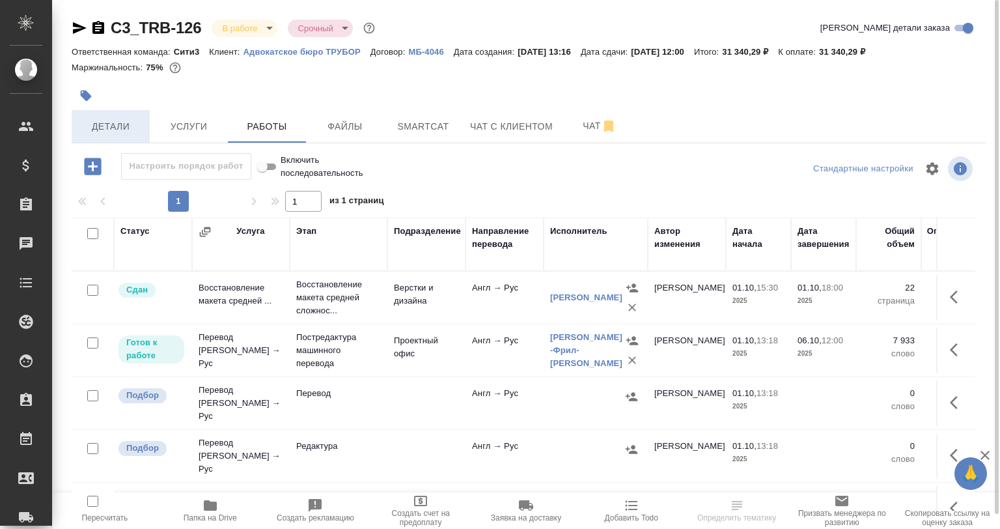
click at [127, 135] on button "Детали" at bounding box center [111, 126] width 78 height 33
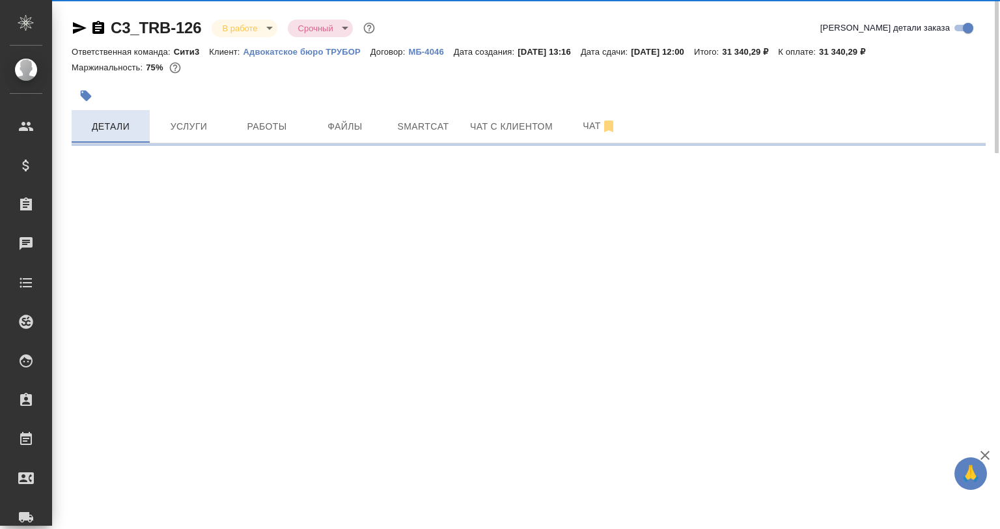
select select "RU"
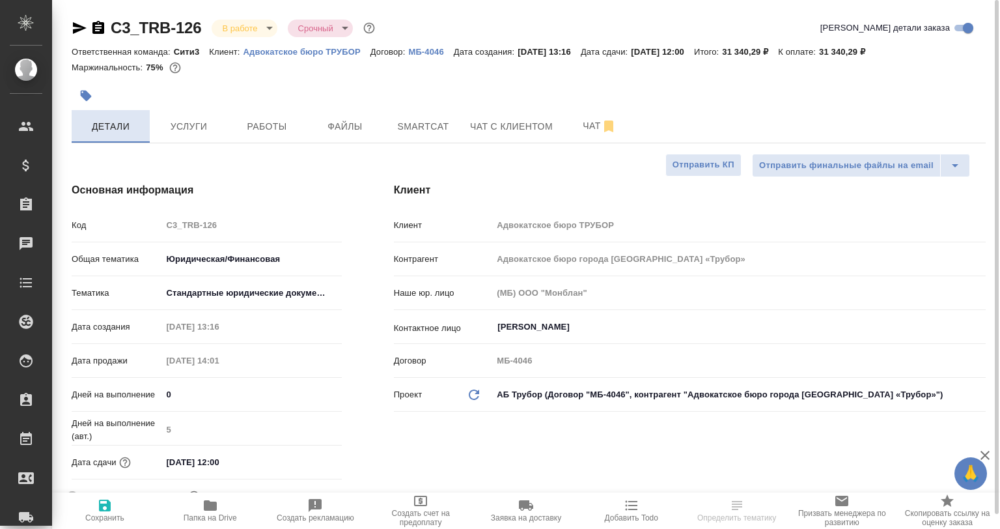
type textarea "x"
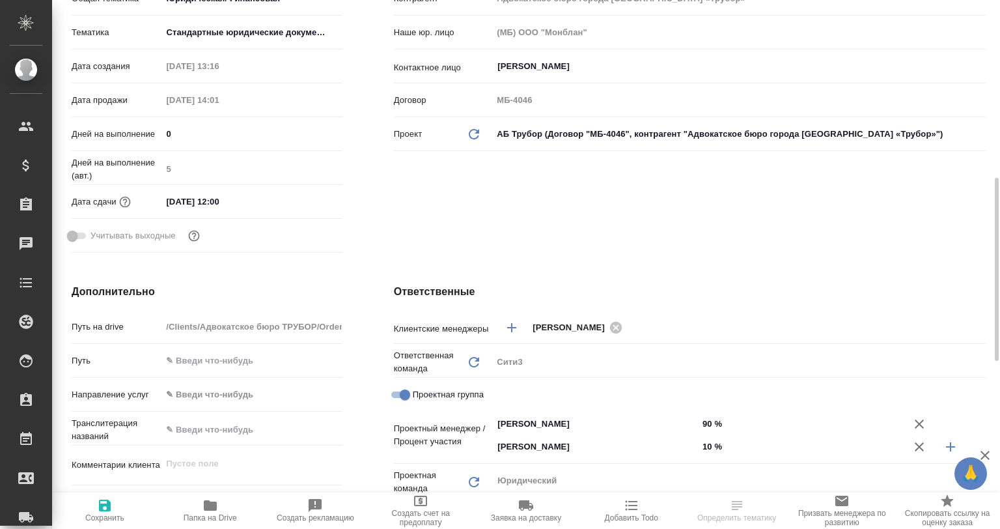
scroll to position [326, 0]
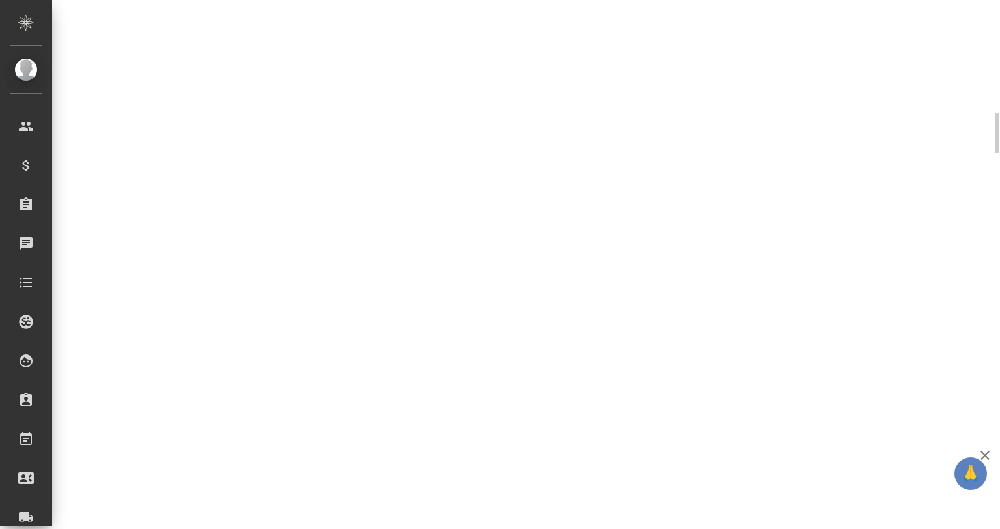
select select "RU"
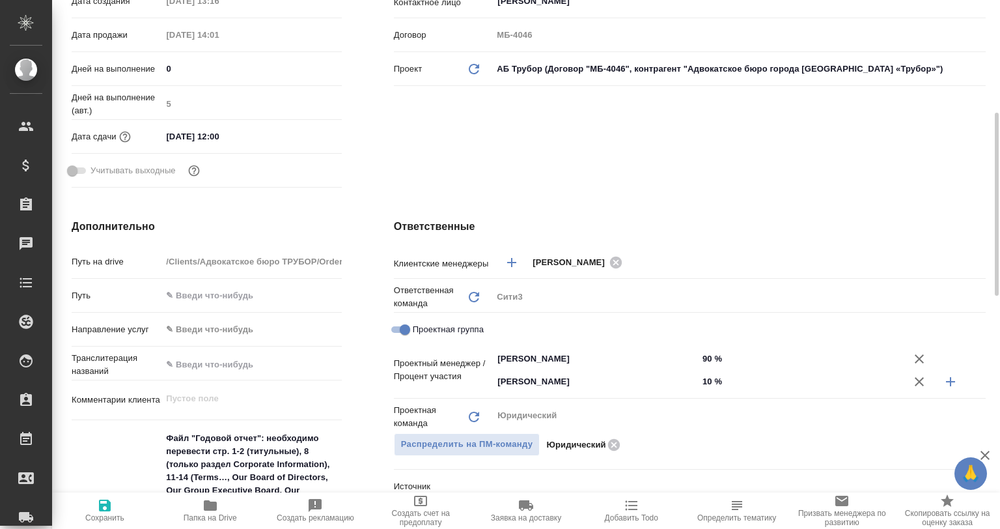
type textarea "x"
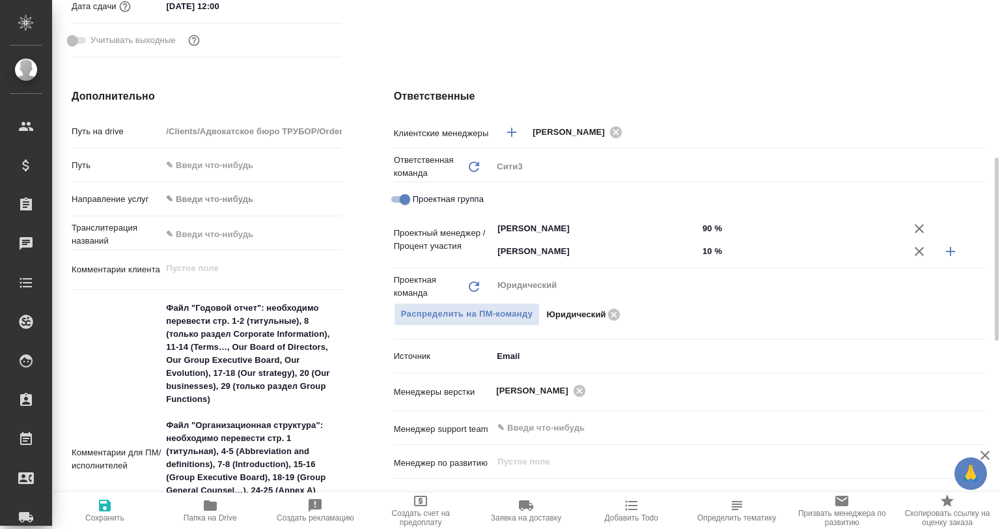
scroll to position [65, 0]
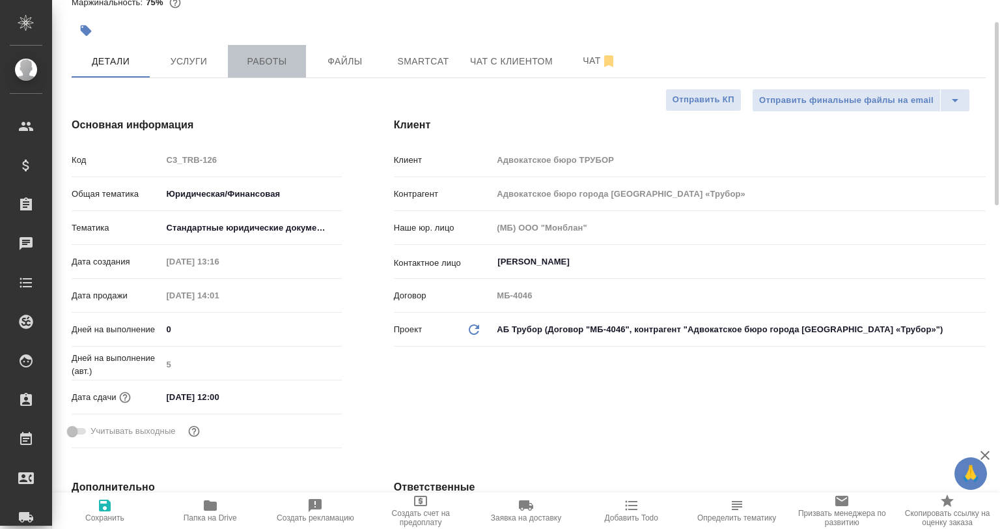
click at [251, 55] on span "Работы" at bounding box center [267, 61] width 63 height 16
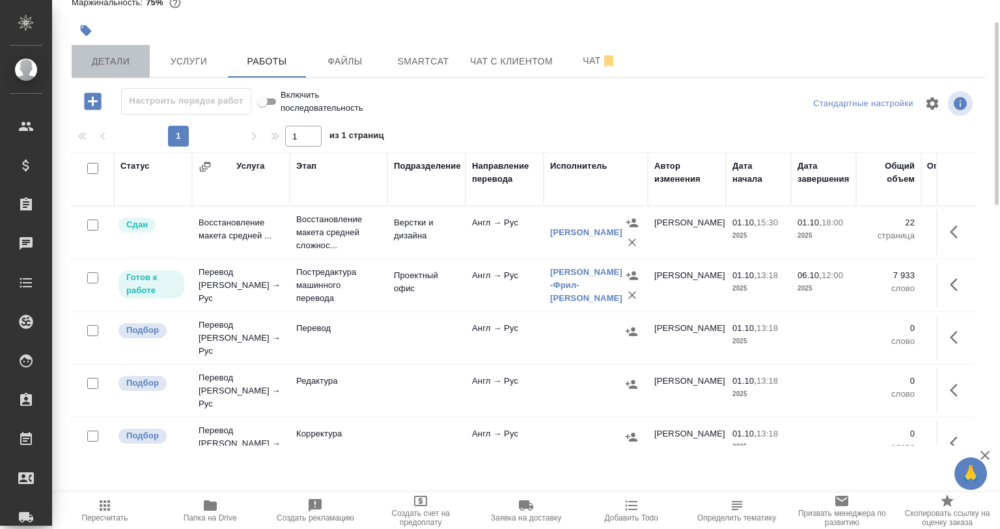
click at [126, 63] on span "Детали" at bounding box center [110, 61] width 63 height 16
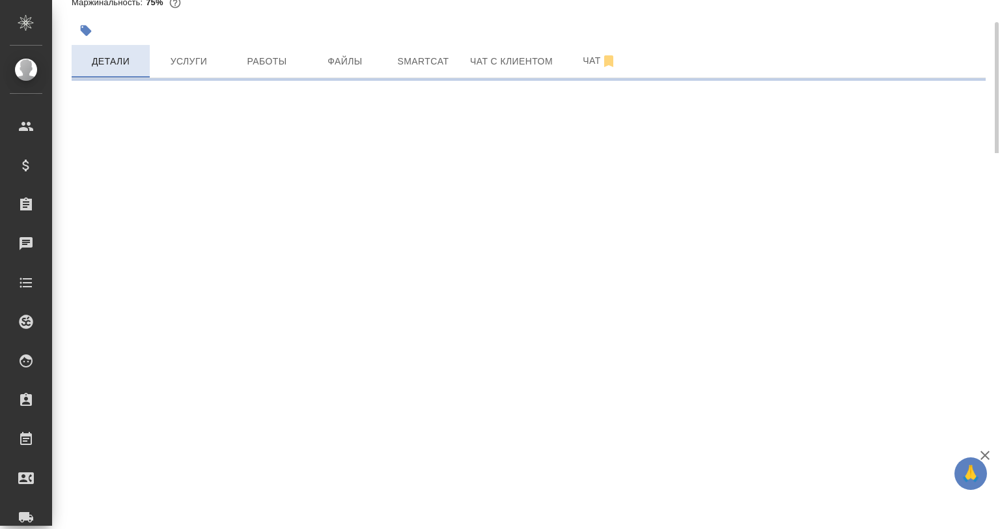
select select "RU"
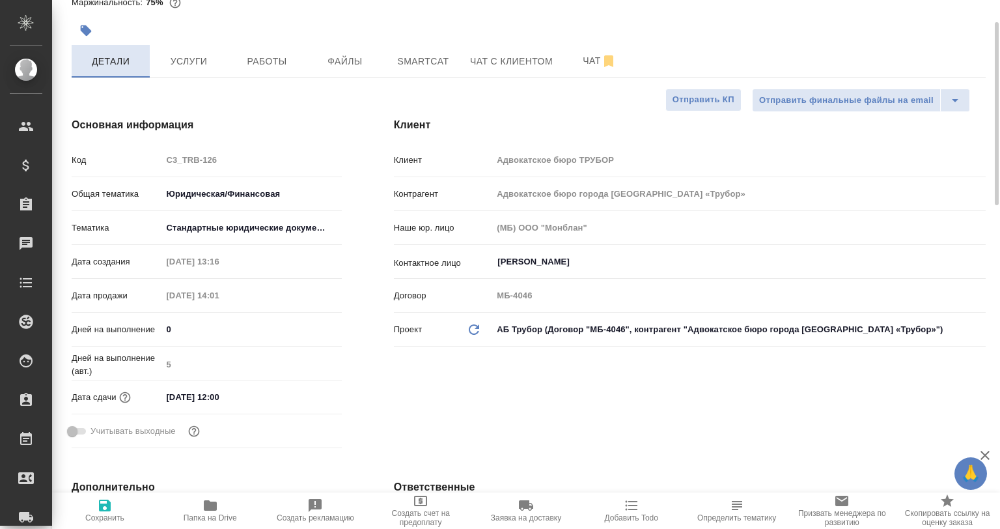
type textarea "x"
click at [268, 70] on button "Работы" at bounding box center [267, 61] width 78 height 33
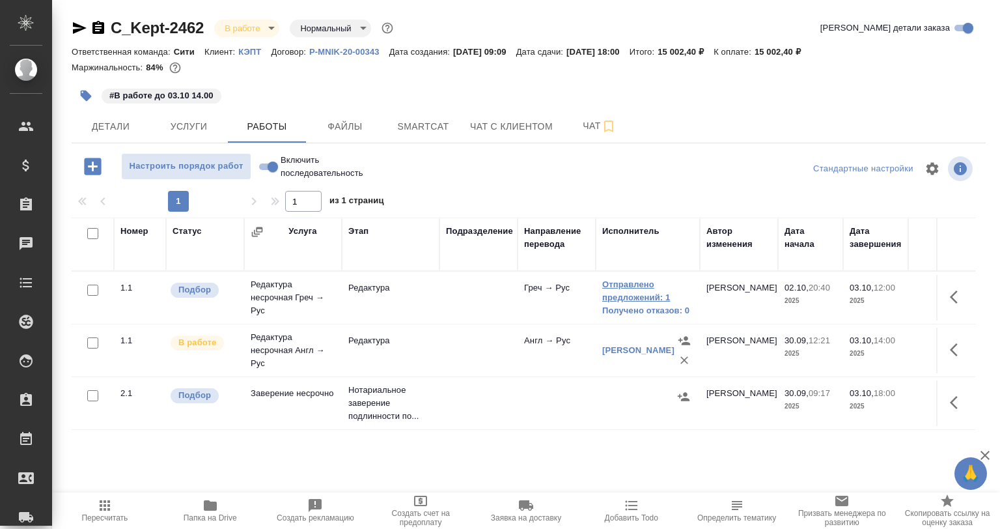
click at [634, 298] on link "Отправлено предложений: 1" at bounding box center [647, 291] width 91 height 26
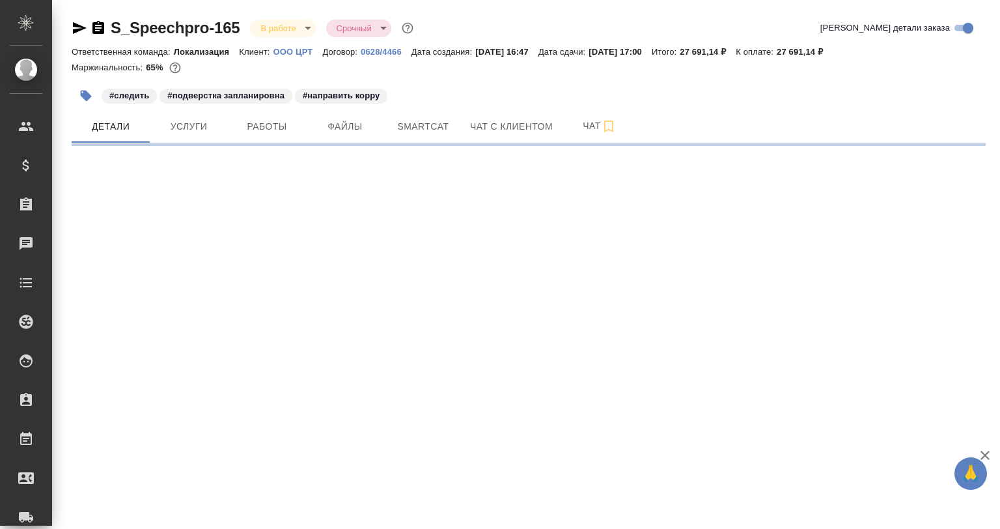
select select "RU"
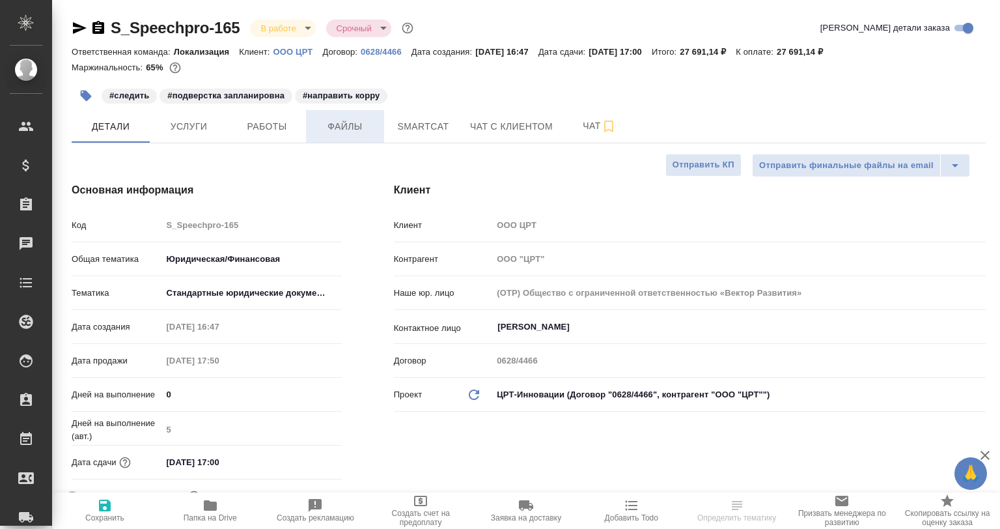
type textarea "x"
click at [281, 134] on span "Работы" at bounding box center [267, 127] width 63 height 16
type textarea "x"
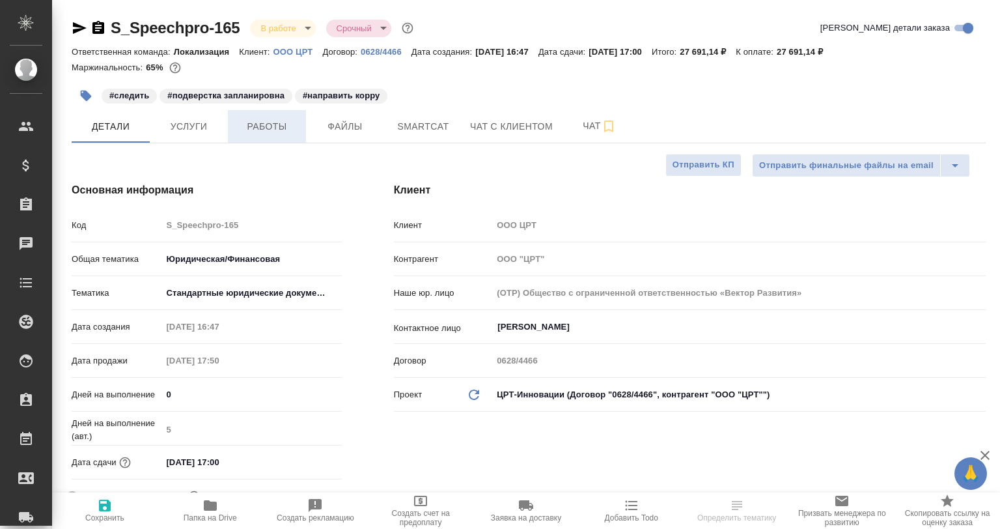
type textarea "x"
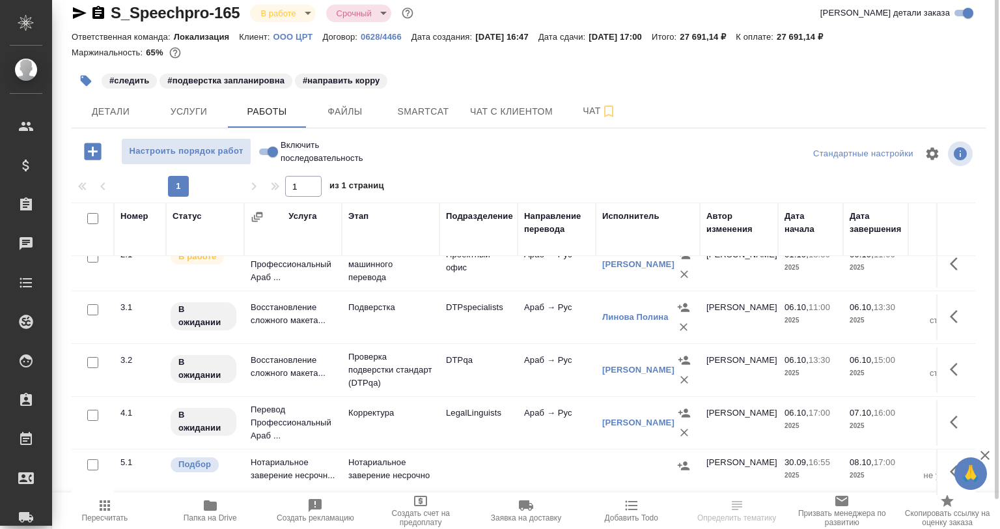
scroll to position [14, 0]
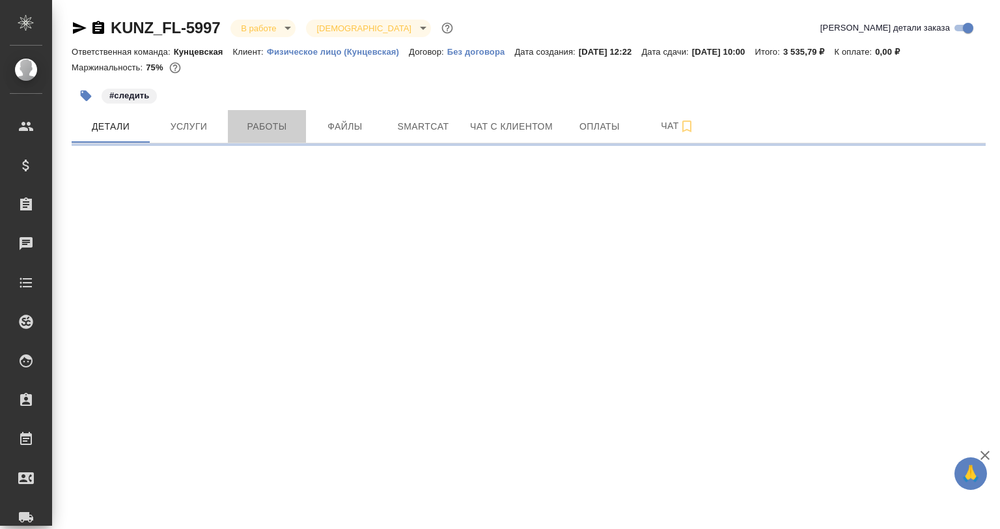
click at [258, 125] on span "Работы" at bounding box center [267, 127] width 63 height 16
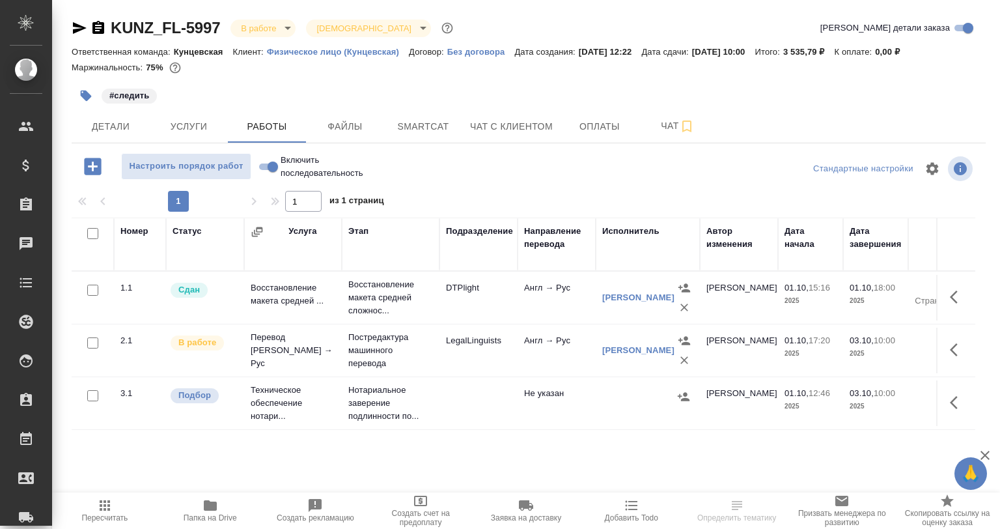
scroll to position [15, 0]
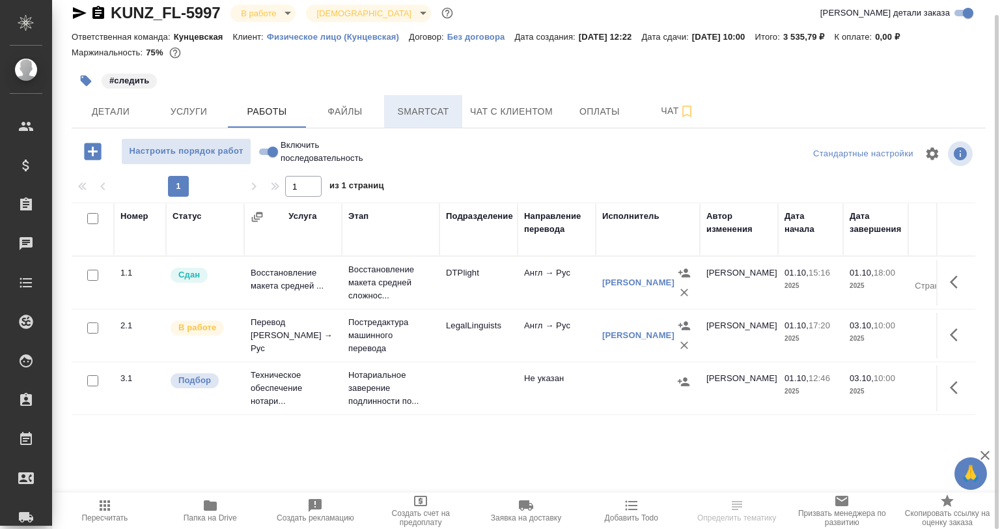
click at [432, 104] on span "Smartcat" at bounding box center [423, 112] width 63 height 16
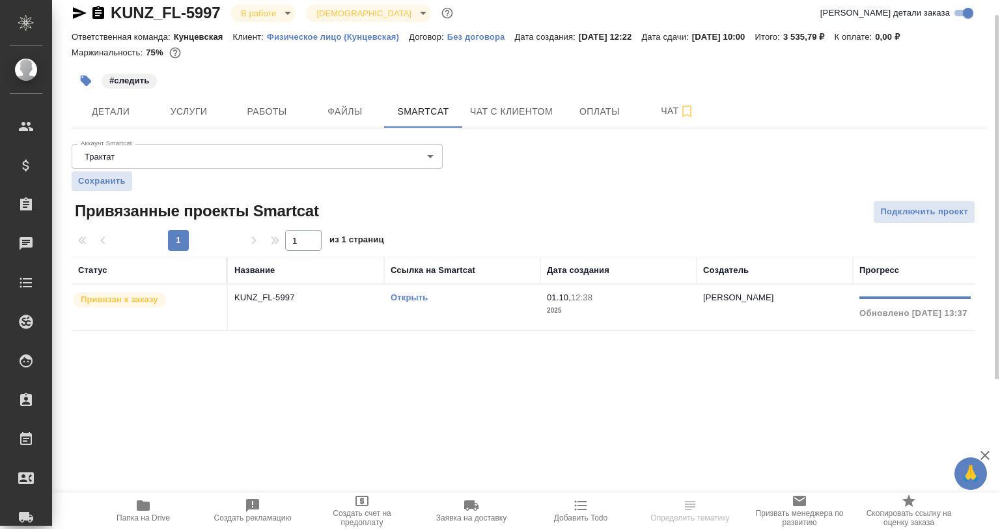
click at [393, 317] on td "Открыть" at bounding box center [462, 308] width 156 height 46
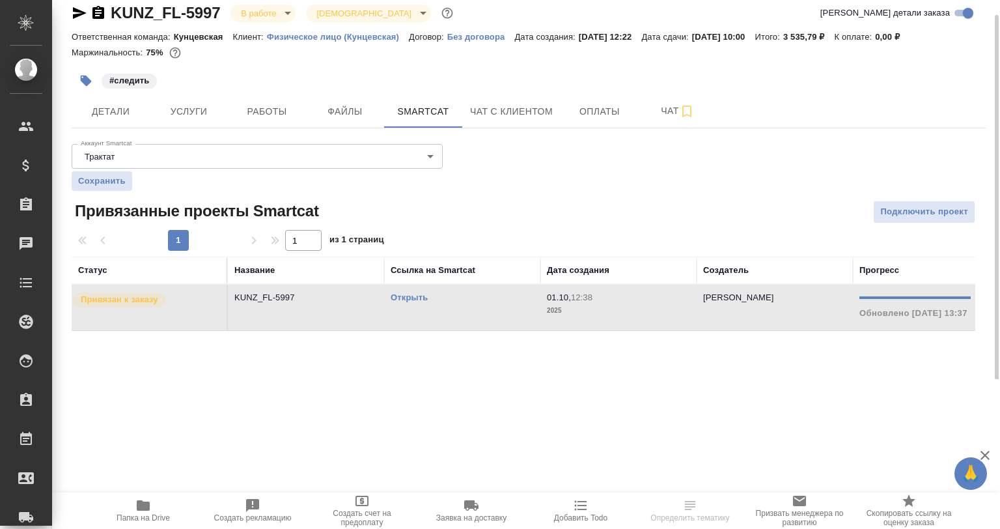
click at [393, 317] on td "Открыть" at bounding box center [462, 308] width 156 height 46
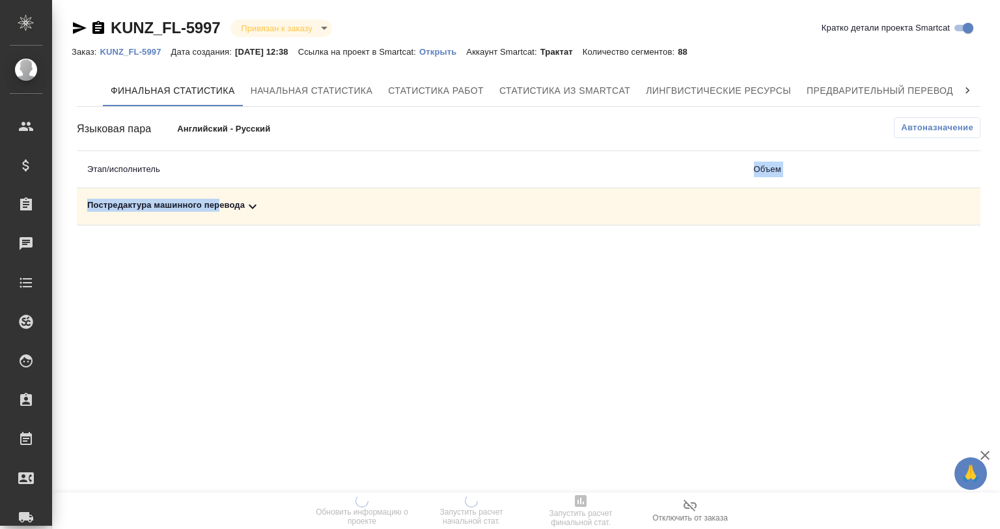
drag, startPoint x: 224, startPoint y: 178, endPoint x: 221, endPoint y: 204, distance: 26.3
click at [221, 195] on table "Этап/исполнитель Объем Постредактура машинного перевода" at bounding box center [529, 188] width 904 height 74
click at [221, 204] on div "Постредактура машинного перевода" at bounding box center [410, 207] width 646 height 16
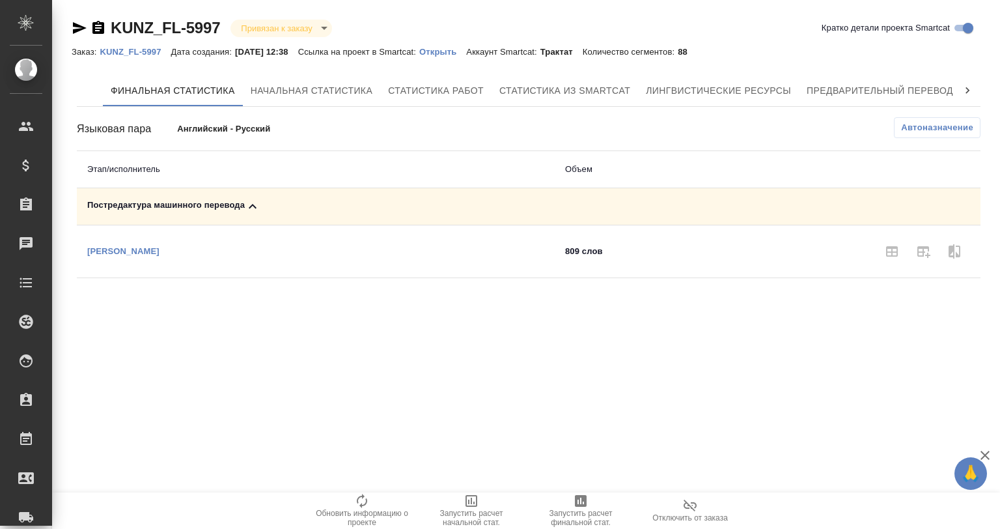
click at [580, 502] on icon "button" at bounding box center [581, 501] width 16 height 16
click at [242, 211] on div "Постредактура машинного перевода" at bounding box center [410, 207] width 646 height 16
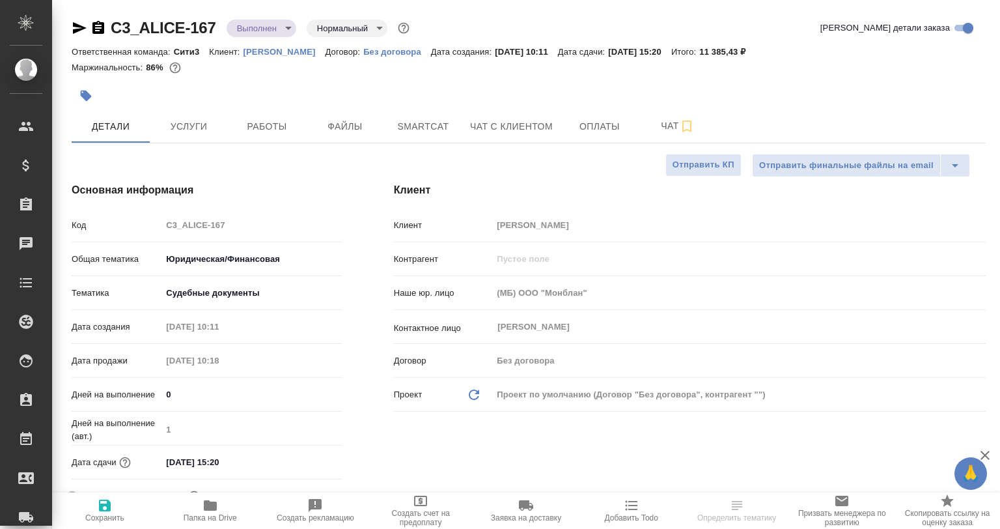
select select "RU"
click at [192, 122] on span "Услуги" at bounding box center [189, 127] width 63 height 16
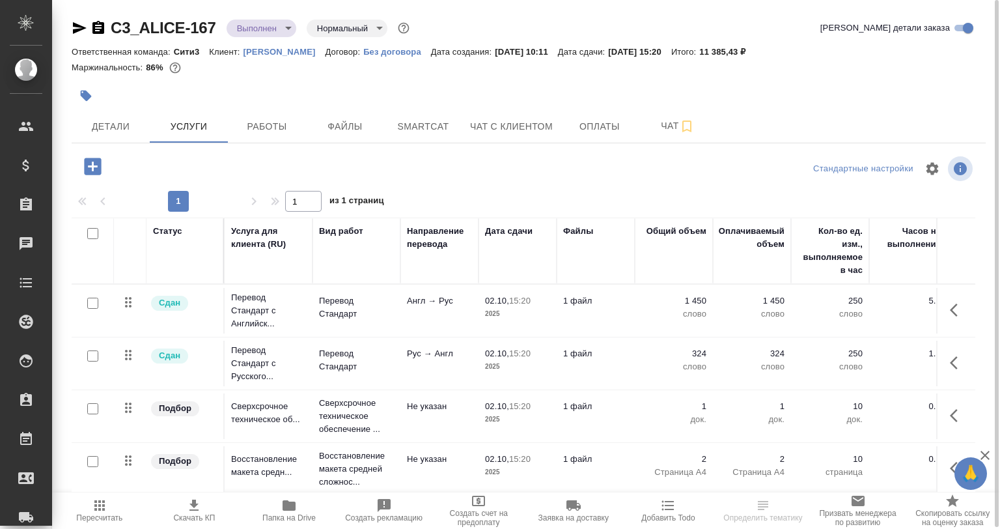
click at [256, 145] on div "C3_ALICE-167 Выполнен completed Нормальный normal Кратко детали заказа Ответств…" at bounding box center [528, 265] width 929 height 531
click at [256, 134] on span "Работы" at bounding box center [267, 127] width 63 height 16
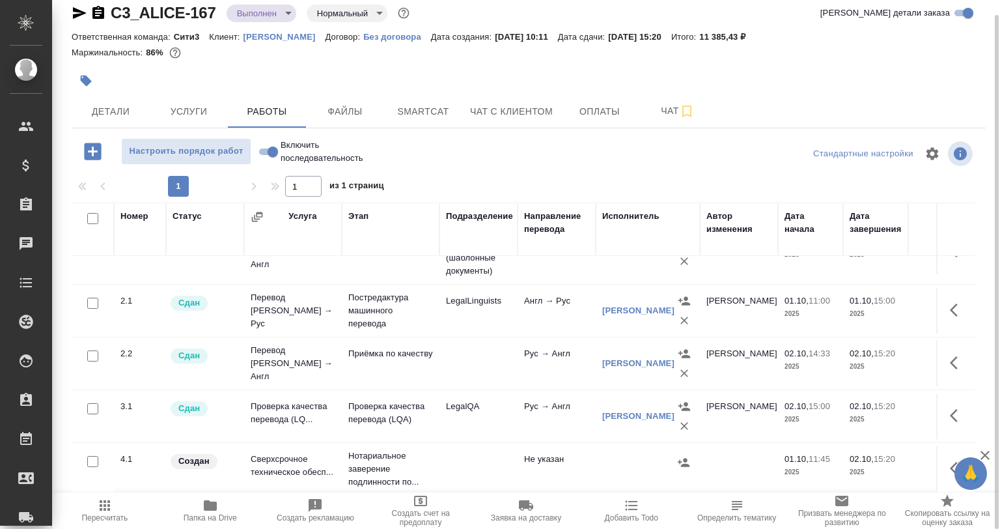
scroll to position [59, 0]
click at [917, 117] on div "Детали Услуги Работы Файлы Smartcat Чат с клиентом Оплаты Чат" at bounding box center [529, 111] width 914 height 33
click at [365, 66] on div at bounding box center [377, 80] width 610 height 29
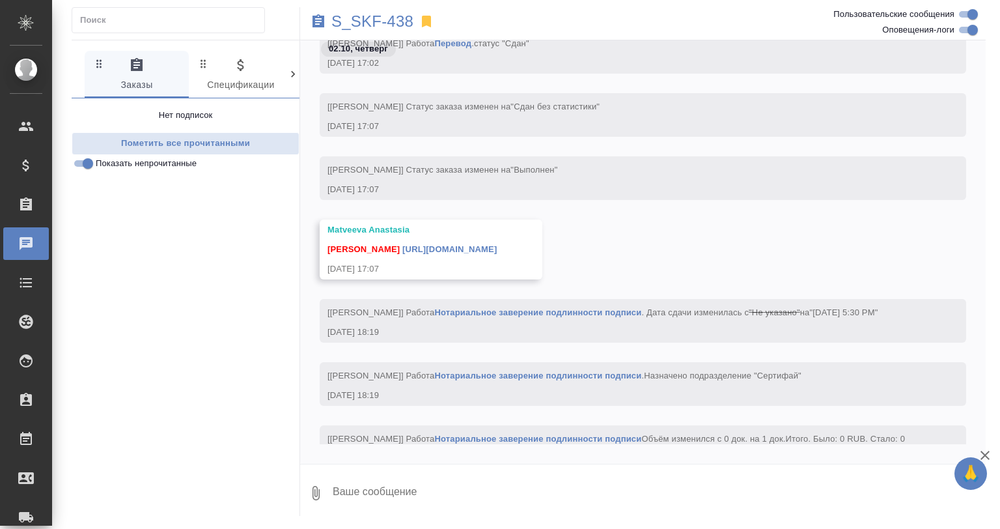
scroll to position [5406, 0]
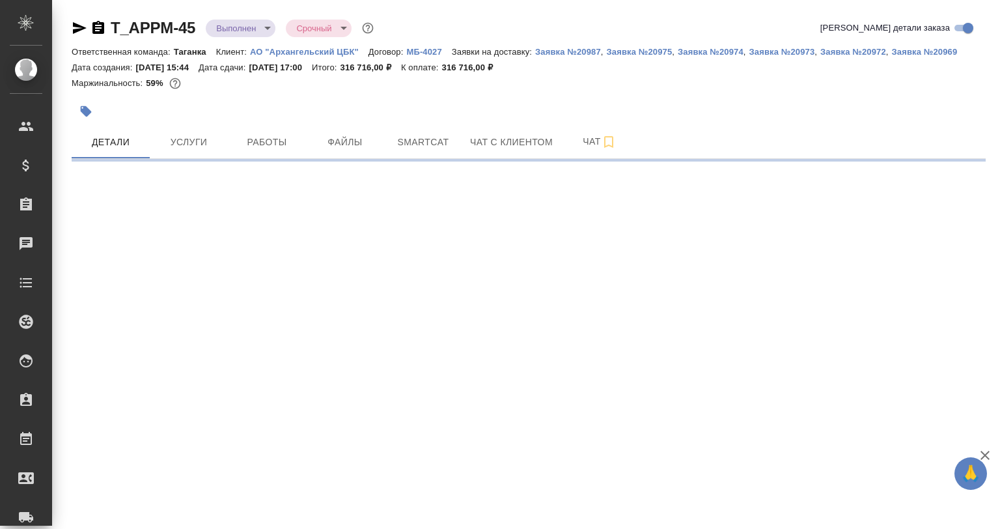
select select "RU"
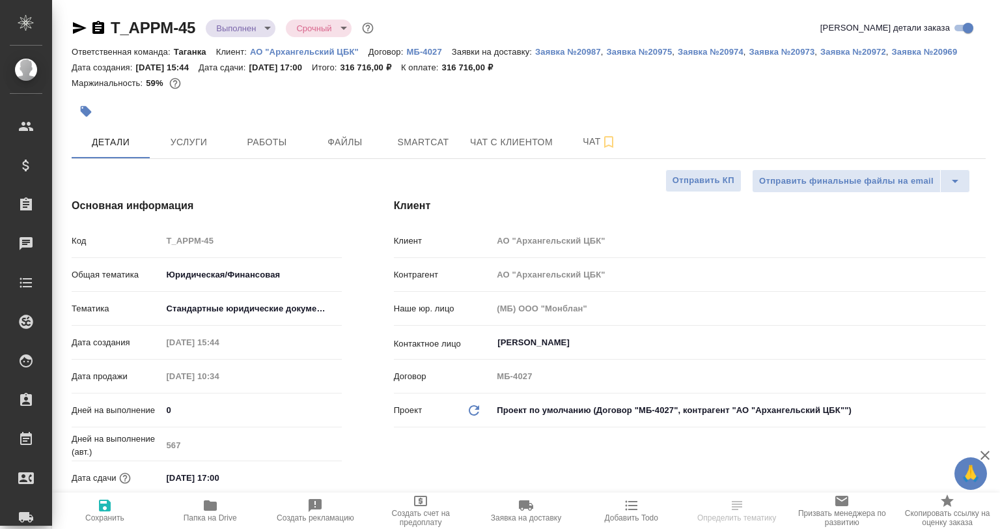
type textarea "x"
click at [259, 138] on span "Работы" at bounding box center [267, 142] width 63 height 16
type textarea "x"
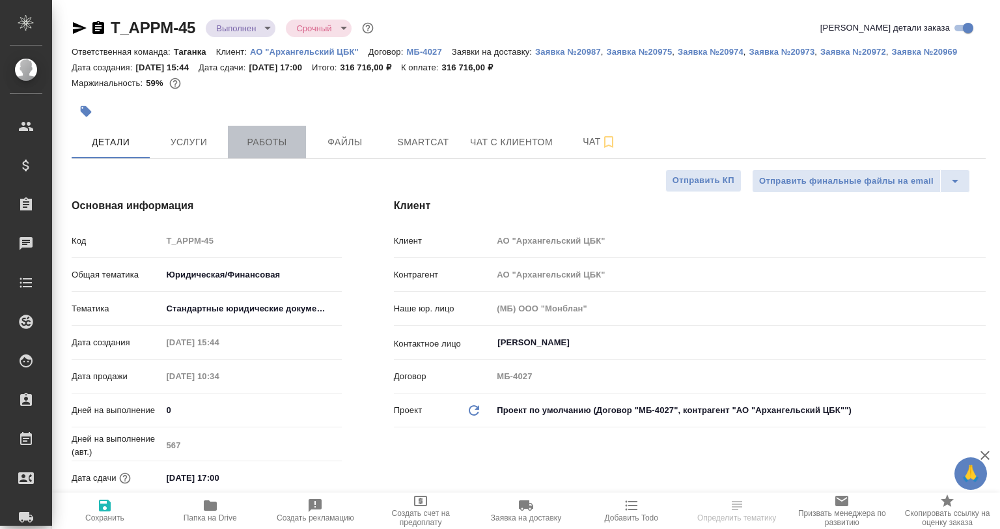
type textarea "x"
